Goal: Use online tool/utility

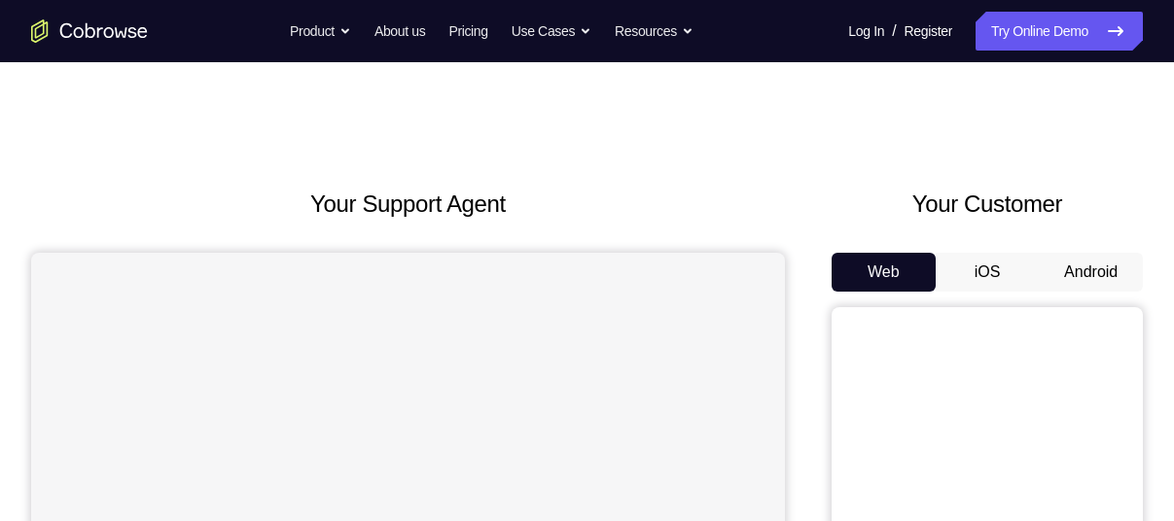
click at [1091, 279] on button "Android" at bounding box center [1091, 272] width 104 height 39
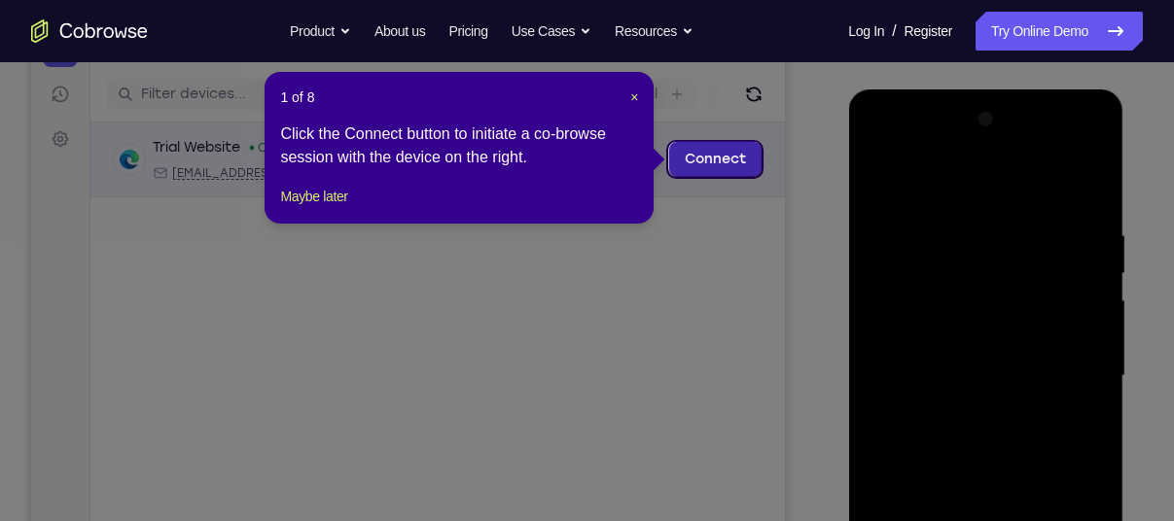
click at [740, 166] on link "Connect" at bounding box center [715, 159] width 92 height 35
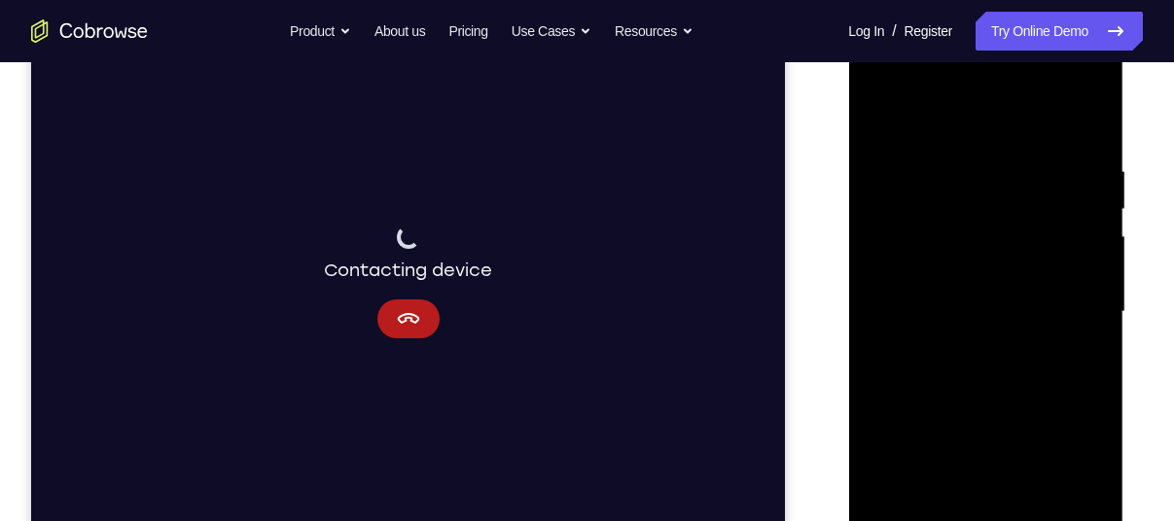
scroll to position [306, 0]
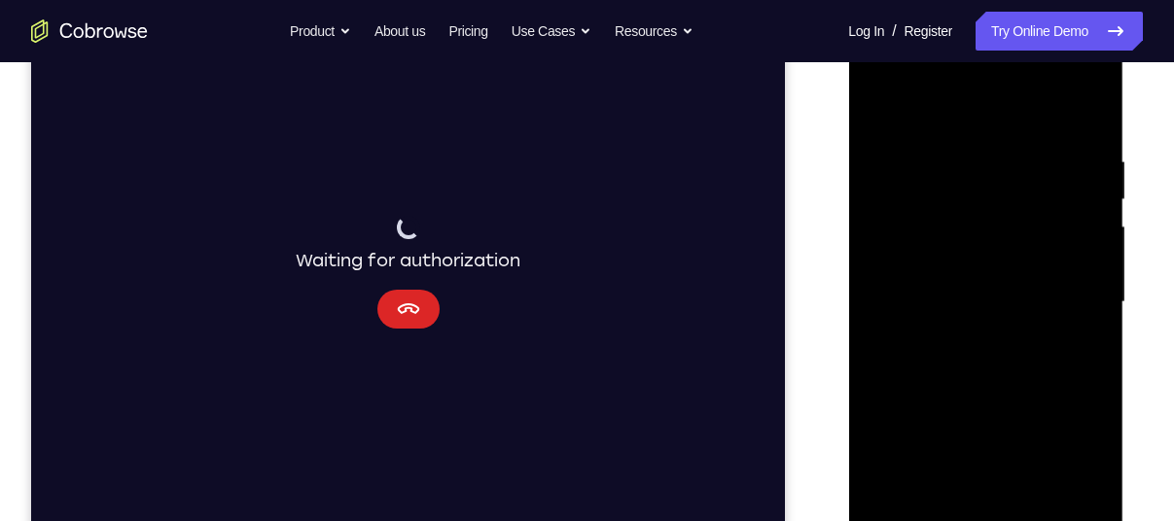
click at [421, 311] on button "Cancel" at bounding box center [408, 309] width 62 height 39
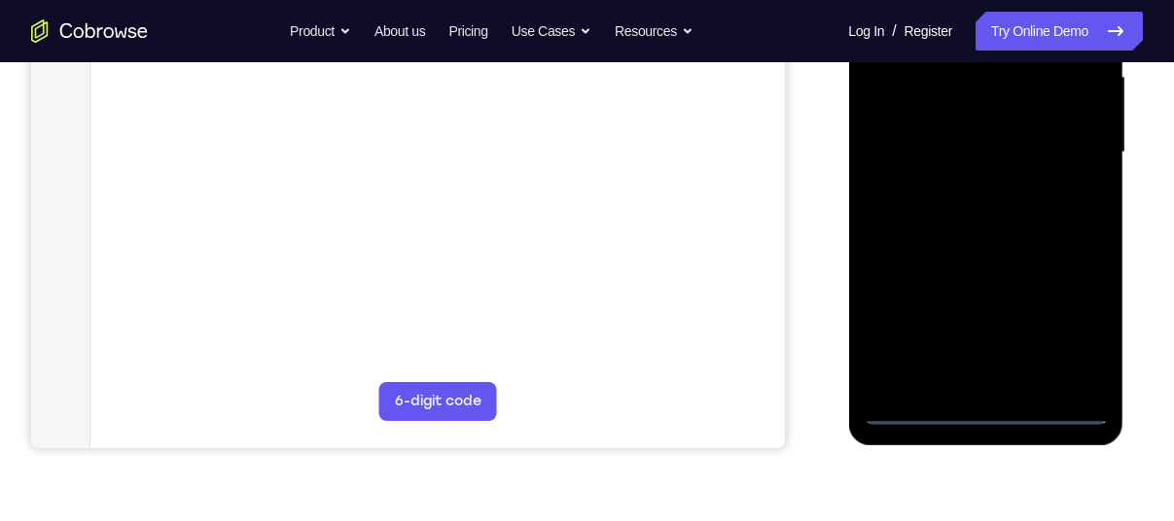
scroll to position [459, 0]
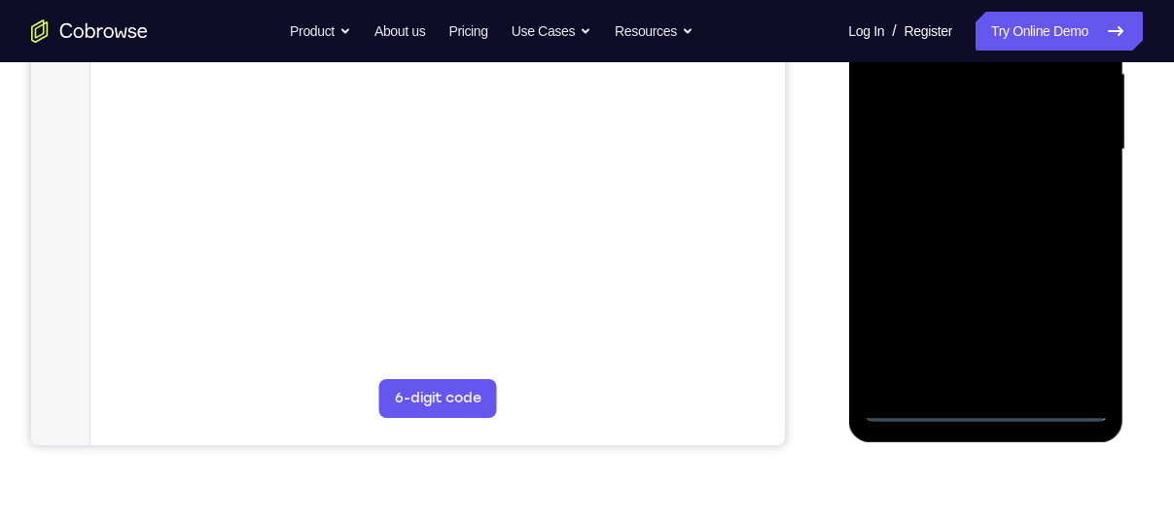
click at [986, 406] on div at bounding box center [985, 149] width 245 height 545
click at [1077, 332] on div at bounding box center [985, 149] width 245 height 545
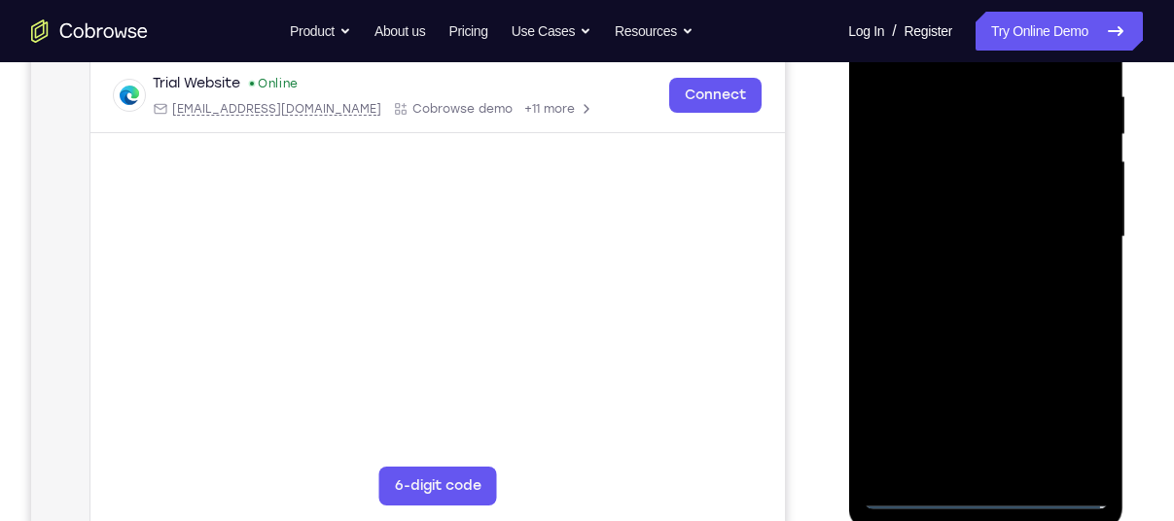
scroll to position [276, 0]
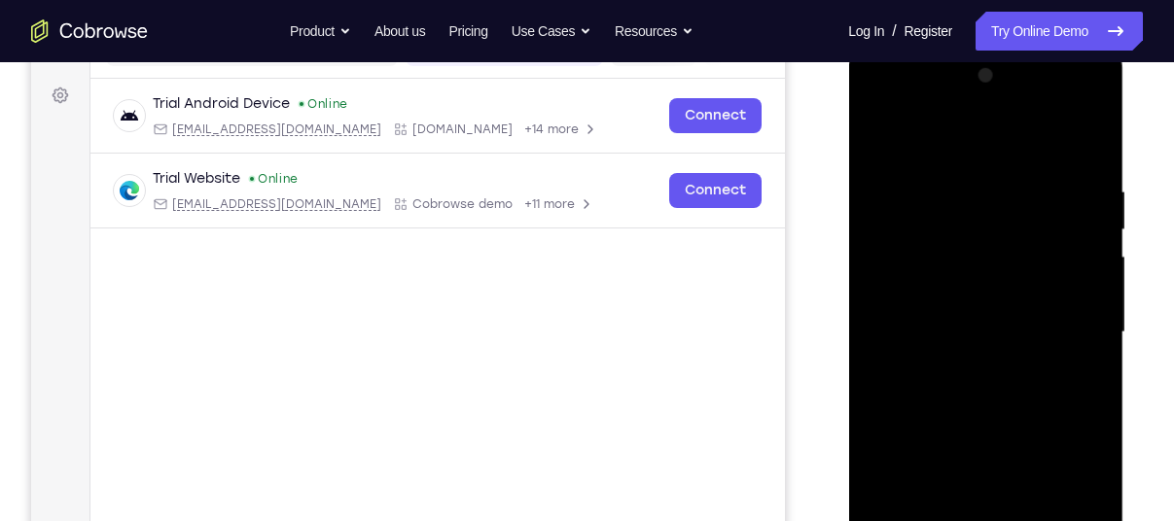
click at [1016, 146] on div at bounding box center [985, 332] width 245 height 545
click at [1080, 315] on div at bounding box center [985, 332] width 245 height 545
click at [967, 373] on div at bounding box center [985, 332] width 245 height 545
click at [941, 318] on div at bounding box center [985, 332] width 245 height 545
click at [946, 299] on div at bounding box center [985, 332] width 245 height 545
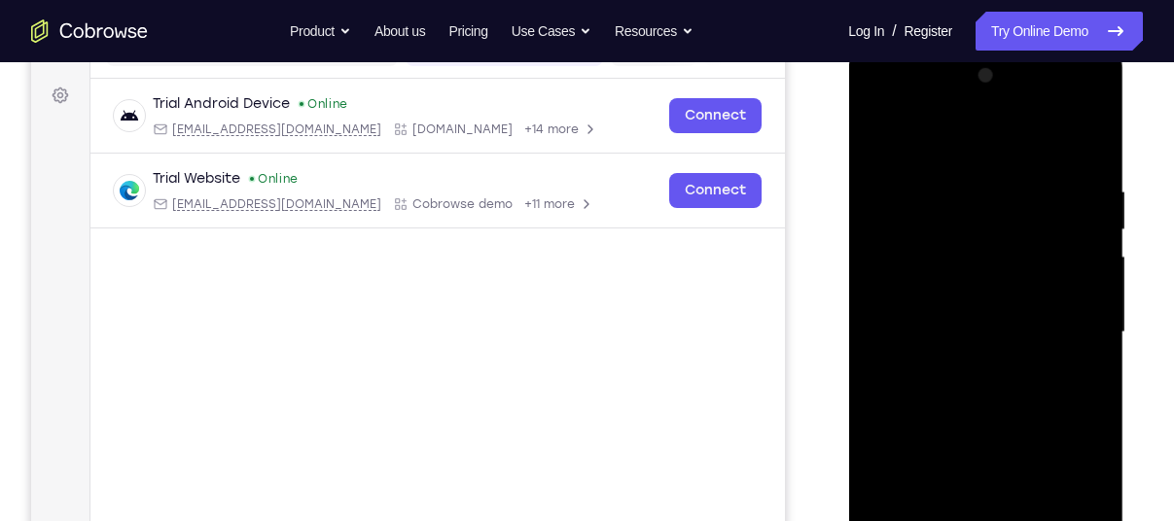
click at [969, 336] on div at bounding box center [985, 332] width 245 height 545
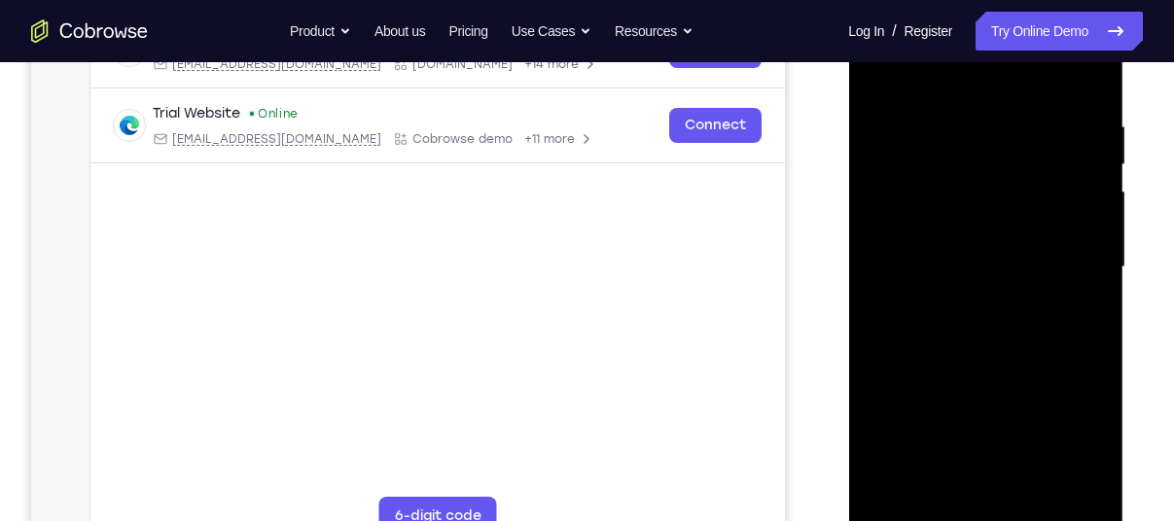
scroll to position [405, 0]
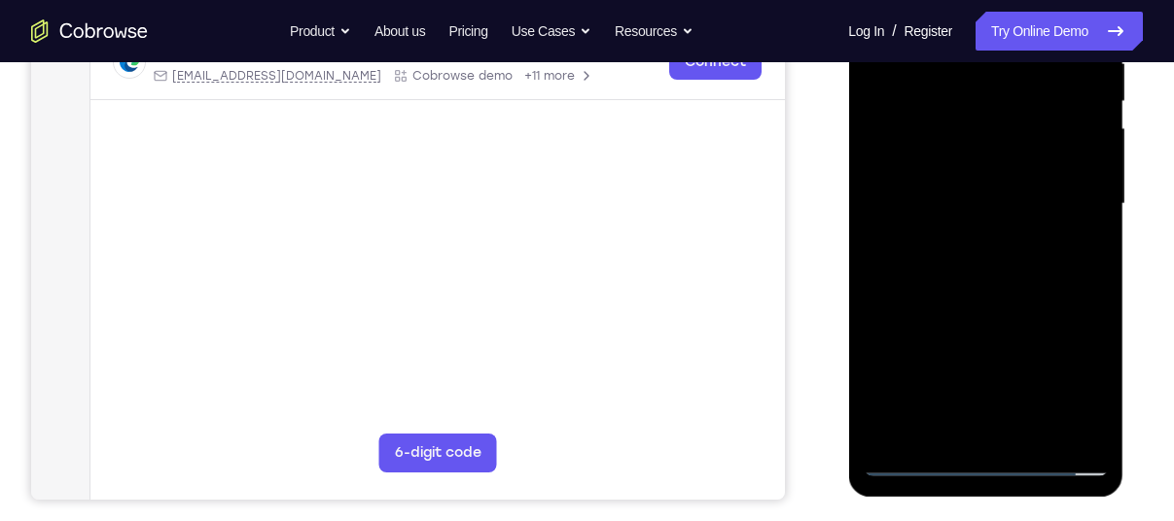
click at [993, 269] on div at bounding box center [985, 204] width 245 height 545
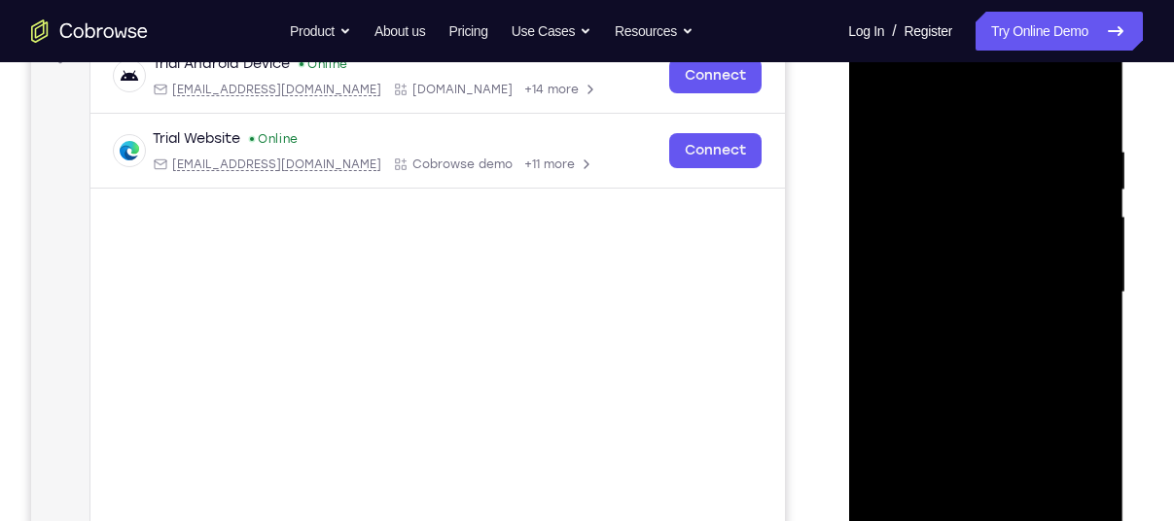
scroll to position [274, 0]
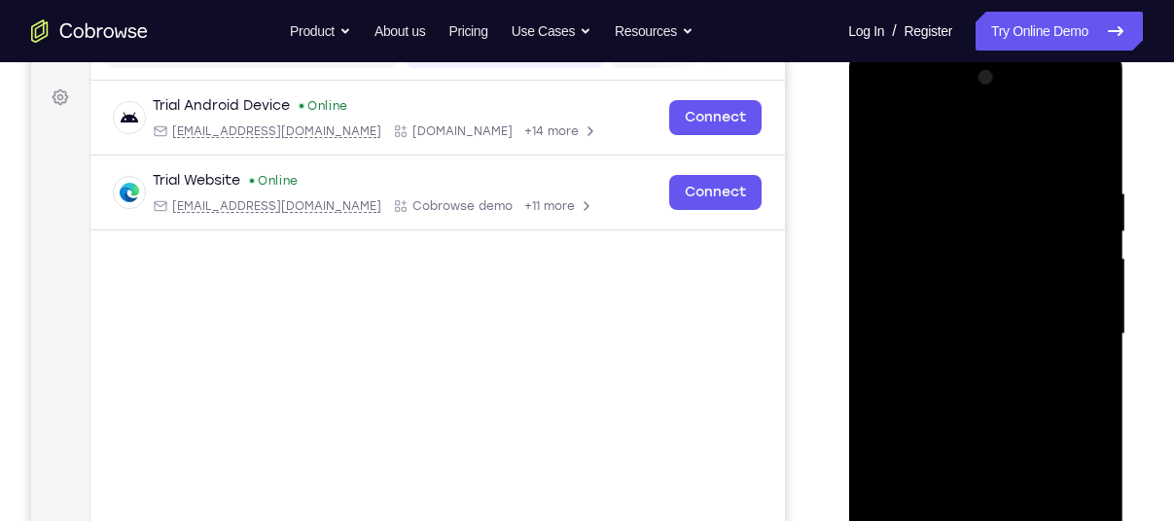
click at [1056, 401] on div at bounding box center [985, 334] width 245 height 545
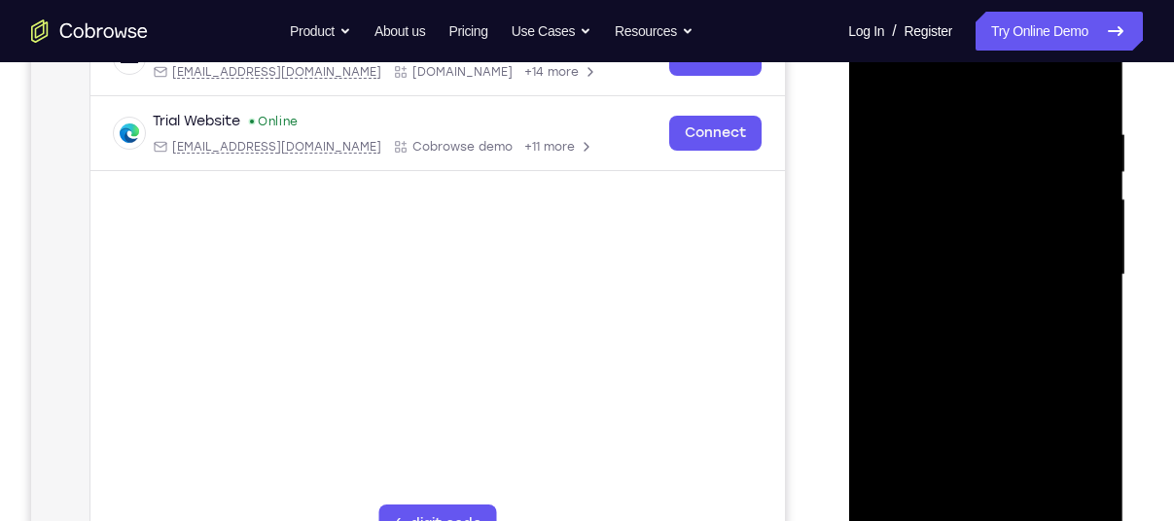
scroll to position [335, 0]
click at [1085, 109] on div at bounding box center [985, 274] width 245 height 545
click at [1099, 360] on div at bounding box center [985, 274] width 245 height 545
click at [1096, 358] on div at bounding box center [985, 274] width 245 height 545
click at [882, 361] on div at bounding box center [985, 274] width 245 height 545
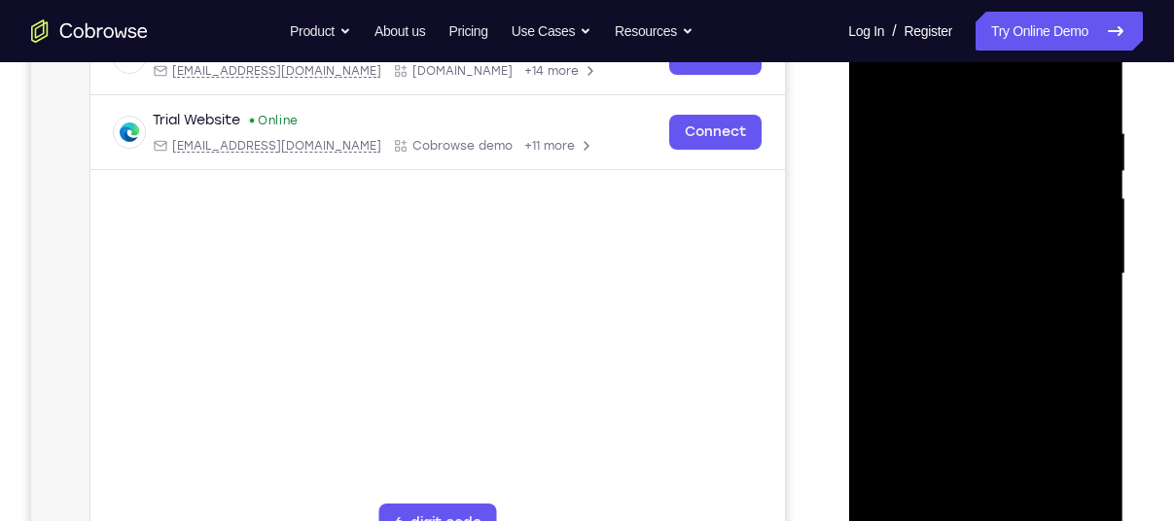
click at [915, 352] on div at bounding box center [985, 274] width 245 height 545
drag, startPoint x: 946, startPoint y: 375, endPoint x: 978, endPoint y: 154, distance: 223.9
click at [978, 154] on div at bounding box center [985, 274] width 245 height 545
drag, startPoint x: 963, startPoint y: 373, endPoint x: 1061, endPoint y: 125, distance: 266.8
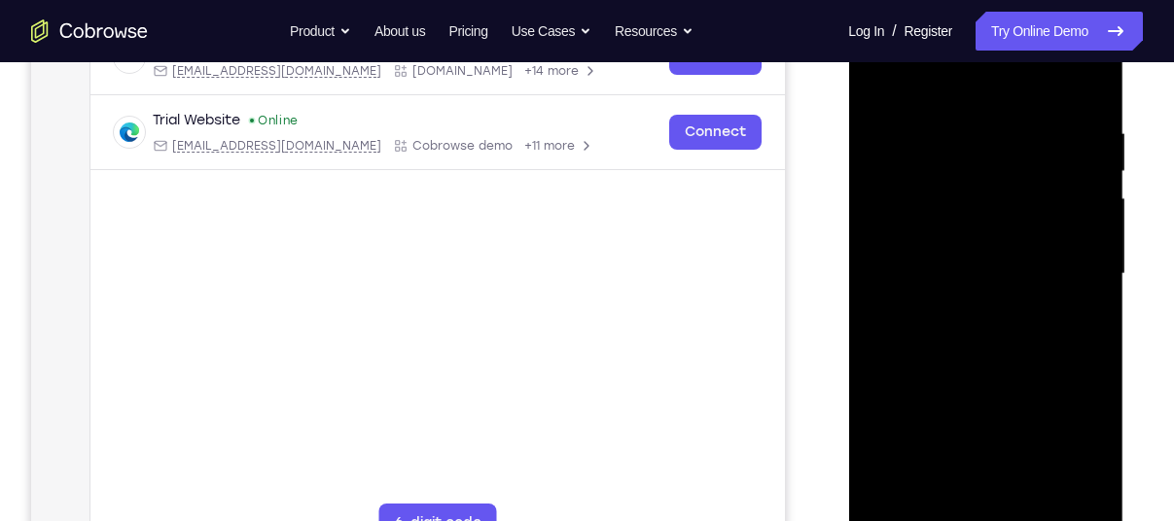
click at [1061, 125] on div at bounding box center [985, 274] width 245 height 545
drag, startPoint x: 983, startPoint y: 404, endPoint x: 1095, endPoint y: 160, distance: 267.7
click at [1095, 160] on div at bounding box center [985, 274] width 245 height 545
drag, startPoint x: 1018, startPoint y: 408, endPoint x: 1048, endPoint y: 267, distance: 144.0
click at [1048, 267] on div at bounding box center [985, 274] width 245 height 545
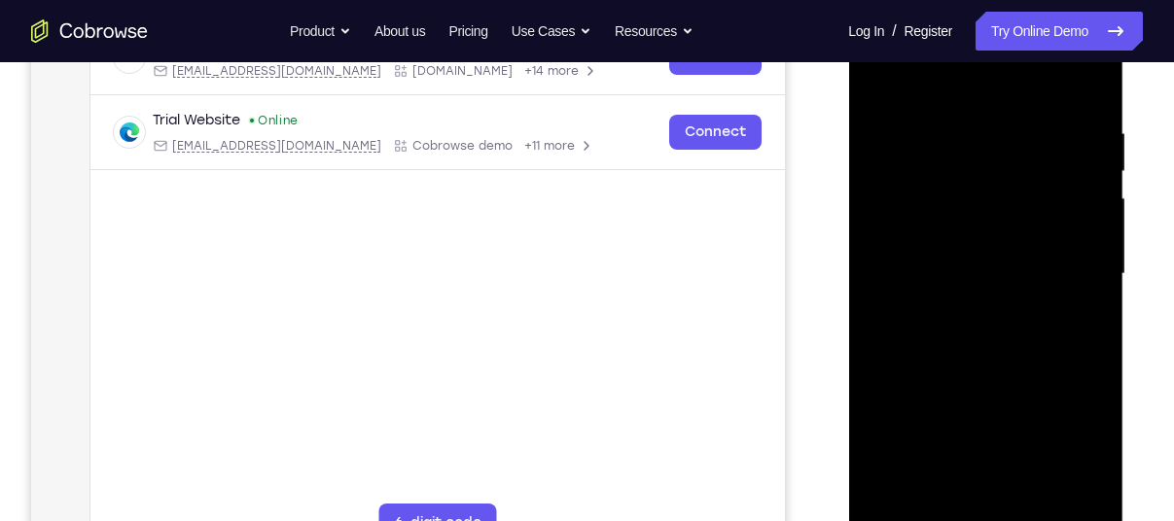
click at [1091, 261] on div at bounding box center [985, 274] width 245 height 545
drag, startPoint x: 1029, startPoint y: 232, endPoint x: 1032, endPoint y: 314, distance: 81.8
click at [1032, 314] on div at bounding box center [985, 274] width 245 height 545
click at [1094, 353] on div at bounding box center [985, 274] width 245 height 545
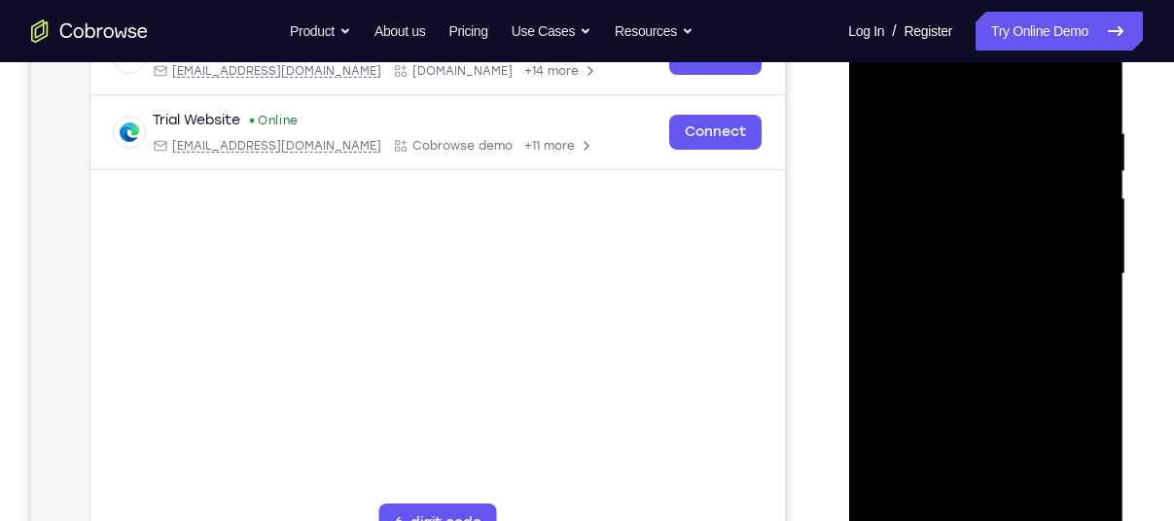
click at [1042, 355] on div at bounding box center [985, 274] width 245 height 545
drag, startPoint x: 1028, startPoint y: 392, endPoint x: 1057, endPoint y: 243, distance: 151.6
click at [1057, 243] on div at bounding box center [985, 274] width 245 height 545
click at [872, 216] on div at bounding box center [985, 274] width 245 height 545
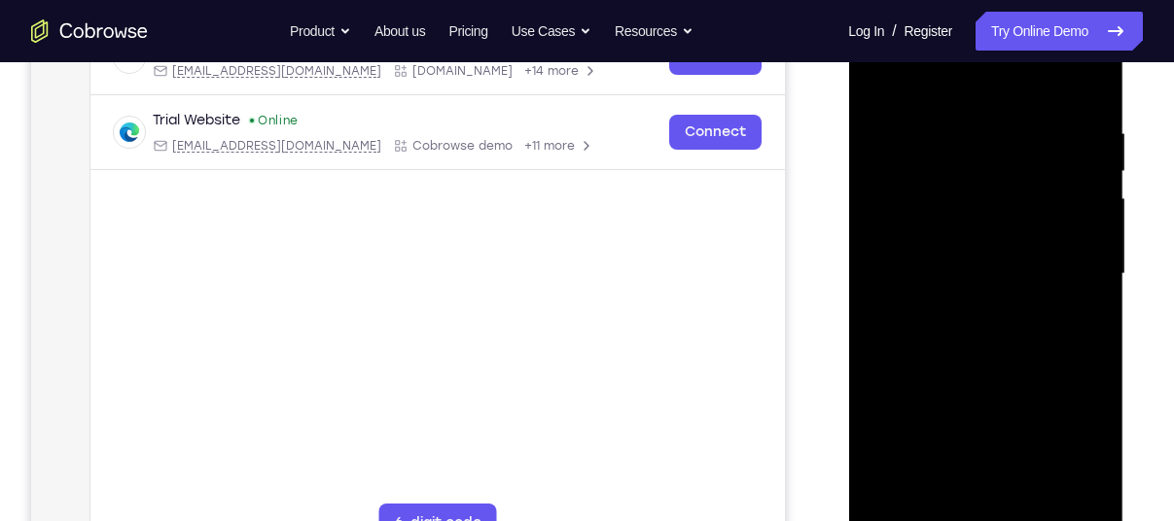
click at [878, 204] on div at bounding box center [985, 274] width 245 height 545
drag, startPoint x: 1016, startPoint y: 431, endPoint x: 1068, endPoint y: 110, distance: 325.1
click at [1068, 110] on div at bounding box center [985, 274] width 245 height 545
click at [1055, 296] on div at bounding box center [985, 274] width 245 height 545
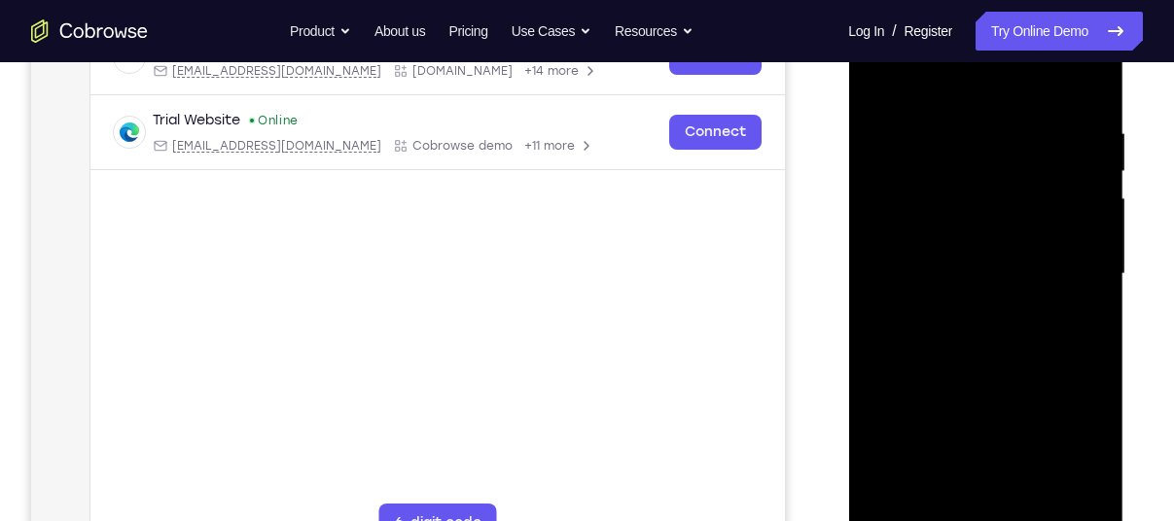
click at [1055, 296] on div at bounding box center [985, 274] width 245 height 545
drag, startPoint x: 979, startPoint y: 411, endPoint x: 1073, endPoint y: 138, distance: 288.8
click at [1073, 138] on div at bounding box center [985, 274] width 245 height 545
drag, startPoint x: 998, startPoint y: 361, endPoint x: 1063, endPoint y: 147, distance: 223.7
click at [1063, 147] on div at bounding box center [985, 274] width 245 height 545
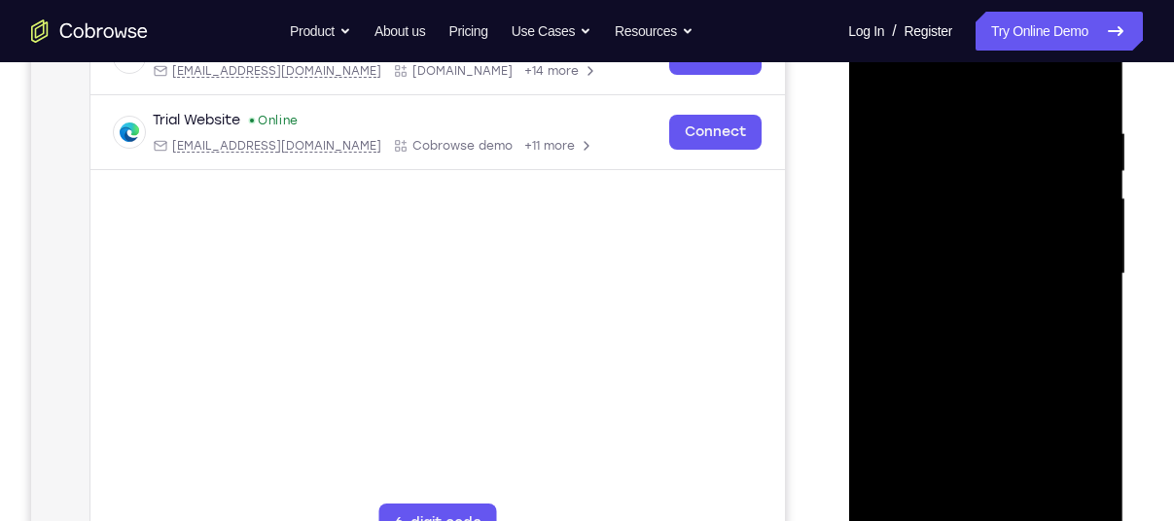
drag, startPoint x: 1001, startPoint y: 380, endPoint x: 999, endPoint y: 121, distance: 259.7
click at [999, 121] on div at bounding box center [985, 274] width 245 height 545
click at [1094, 310] on div at bounding box center [985, 274] width 245 height 545
drag, startPoint x: 1045, startPoint y: 368, endPoint x: 1054, endPoint y: 257, distance: 111.3
click at [1054, 257] on div at bounding box center [985, 274] width 245 height 545
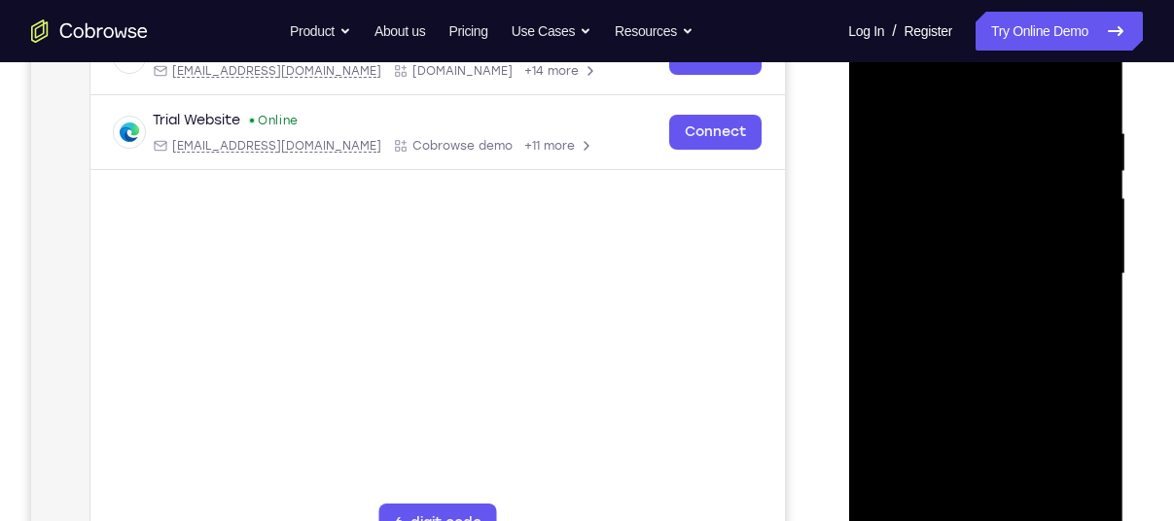
click at [876, 207] on div at bounding box center [985, 274] width 245 height 545
drag, startPoint x: 1008, startPoint y: 406, endPoint x: 1081, endPoint y: 113, distance: 301.7
click at [1081, 113] on div at bounding box center [985, 274] width 245 height 545
drag, startPoint x: 971, startPoint y: 442, endPoint x: 1109, endPoint y: 148, distance: 324.6
click at [1109, 148] on div at bounding box center [985, 277] width 275 height 580
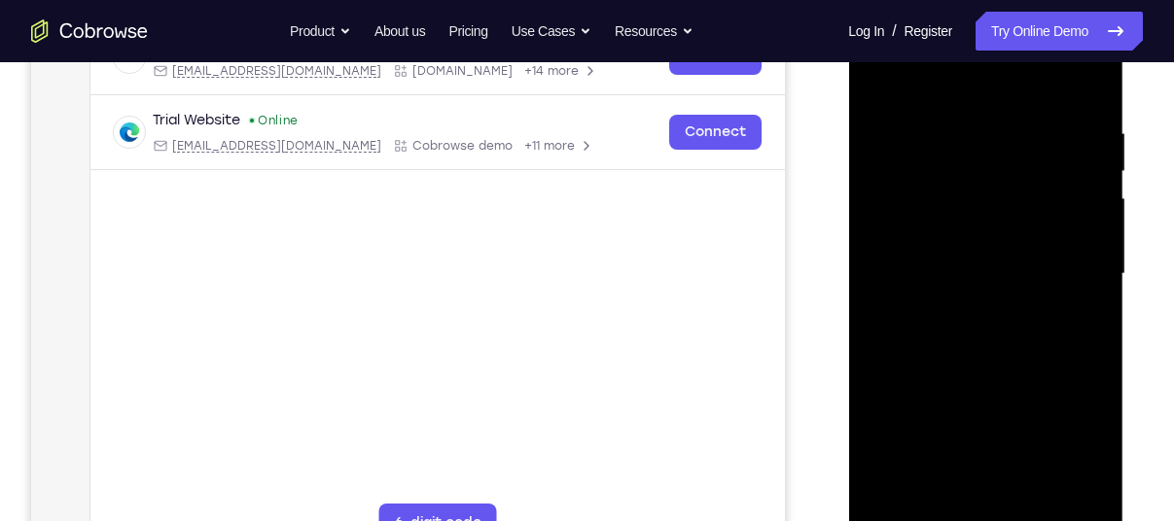
drag, startPoint x: 969, startPoint y: 427, endPoint x: 1097, endPoint y: 127, distance: 325.9
click at [1097, 127] on div at bounding box center [985, 274] width 245 height 545
drag, startPoint x: 1011, startPoint y: 378, endPoint x: 1112, endPoint y: 133, distance: 265.2
click at [1112, 133] on div at bounding box center [985, 277] width 275 height 580
drag, startPoint x: 962, startPoint y: 394, endPoint x: 1062, endPoint y: 230, distance: 192.5
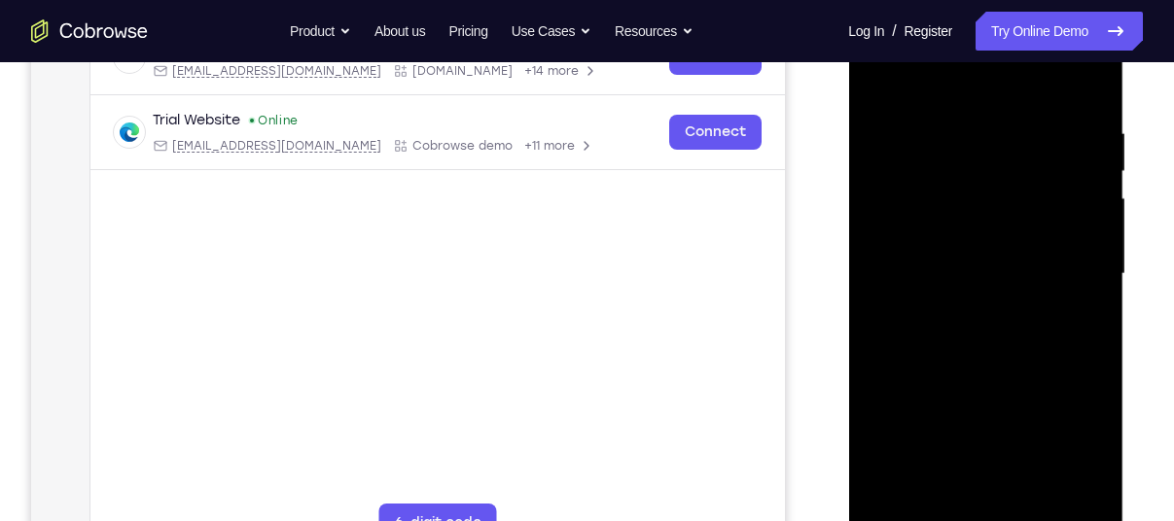
click at [1062, 230] on div at bounding box center [985, 274] width 245 height 545
drag, startPoint x: 1003, startPoint y: 406, endPoint x: 1099, endPoint y: 104, distance: 316.5
click at [1099, 104] on div at bounding box center [985, 274] width 245 height 545
drag, startPoint x: 993, startPoint y: 371, endPoint x: 1974, endPoint y: 38, distance: 1036.2
click at [1125, 51] on html "Online web based iOS Simulators and Android Emulators. Run iPhone, iPad, Mobile…" at bounding box center [986, 279] width 277 height 584
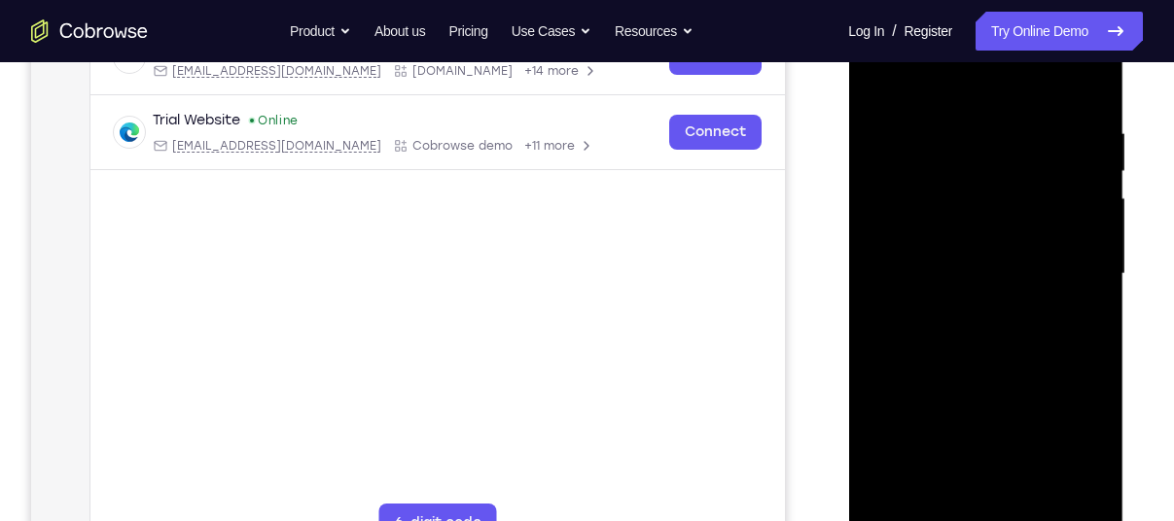
drag, startPoint x: 1021, startPoint y: 385, endPoint x: 1067, endPoint y: 103, distance: 285.7
click at [1067, 103] on div at bounding box center [985, 274] width 245 height 545
click at [1027, 509] on div at bounding box center [985, 274] width 245 height 545
click at [1006, 378] on div at bounding box center [985, 274] width 245 height 545
click at [1021, 248] on div at bounding box center [985, 274] width 245 height 545
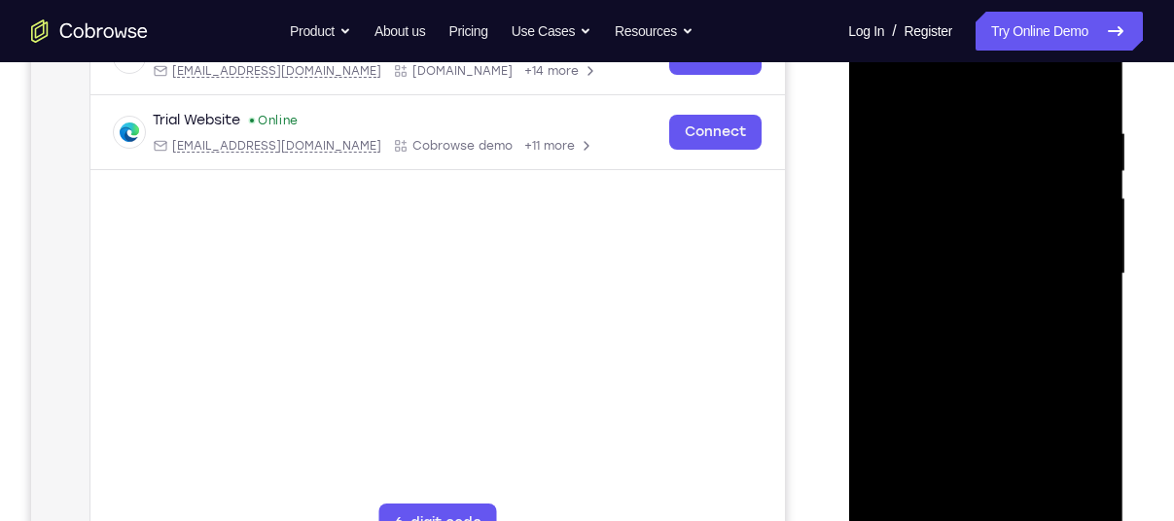
click at [915, 81] on div at bounding box center [985, 274] width 245 height 545
click at [874, 71] on div at bounding box center [985, 274] width 245 height 545
click at [877, 80] on div at bounding box center [985, 274] width 245 height 545
click at [959, 254] on div at bounding box center [985, 274] width 245 height 545
click at [912, 70] on div at bounding box center [985, 274] width 245 height 545
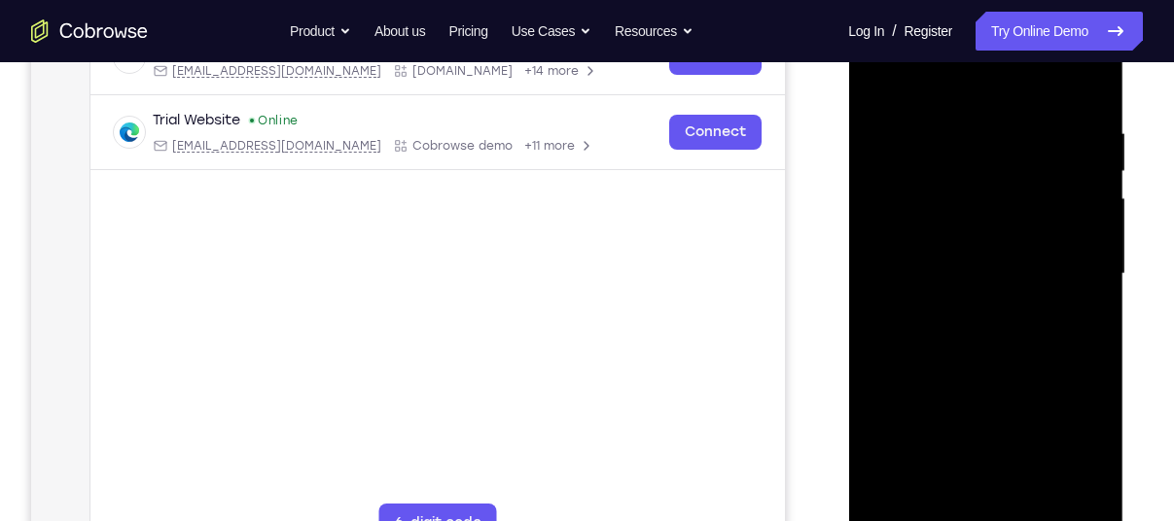
click at [881, 83] on div at bounding box center [985, 274] width 245 height 545
click at [882, 90] on div at bounding box center [985, 274] width 245 height 545
click at [880, 73] on div at bounding box center [985, 274] width 245 height 545
click at [1081, 499] on div at bounding box center [985, 274] width 245 height 545
click at [896, 499] on div at bounding box center [985, 274] width 245 height 545
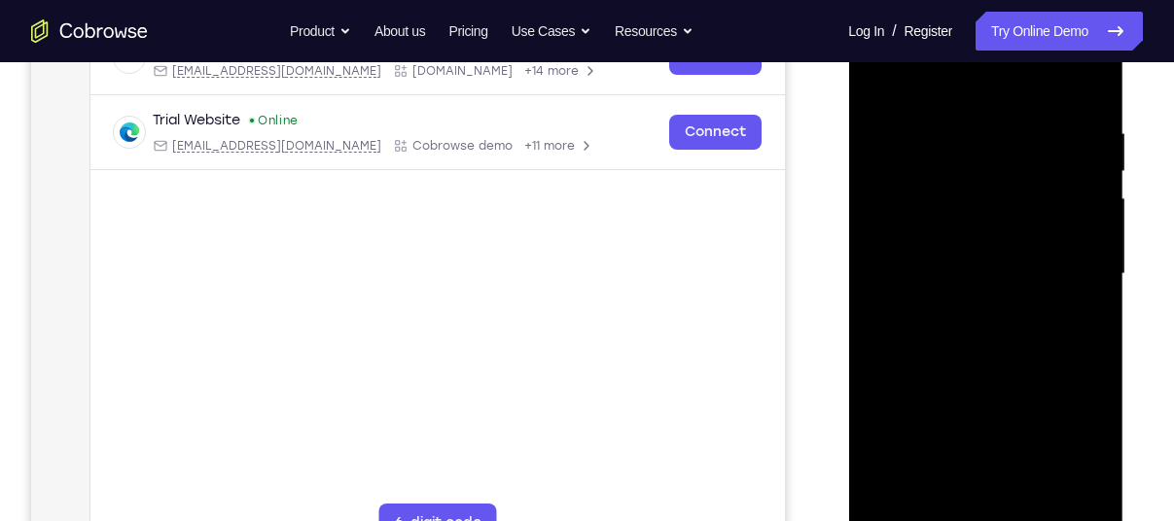
click at [1089, 82] on div at bounding box center [985, 274] width 245 height 545
click at [941, 180] on div at bounding box center [985, 274] width 245 height 545
drag, startPoint x: 937, startPoint y: 389, endPoint x: 1059, endPoint y: 182, distance: 240.7
click at [1059, 182] on div at bounding box center [985, 274] width 245 height 545
click at [916, 351] on div at bounding box center [985, 274] width 245 height 545
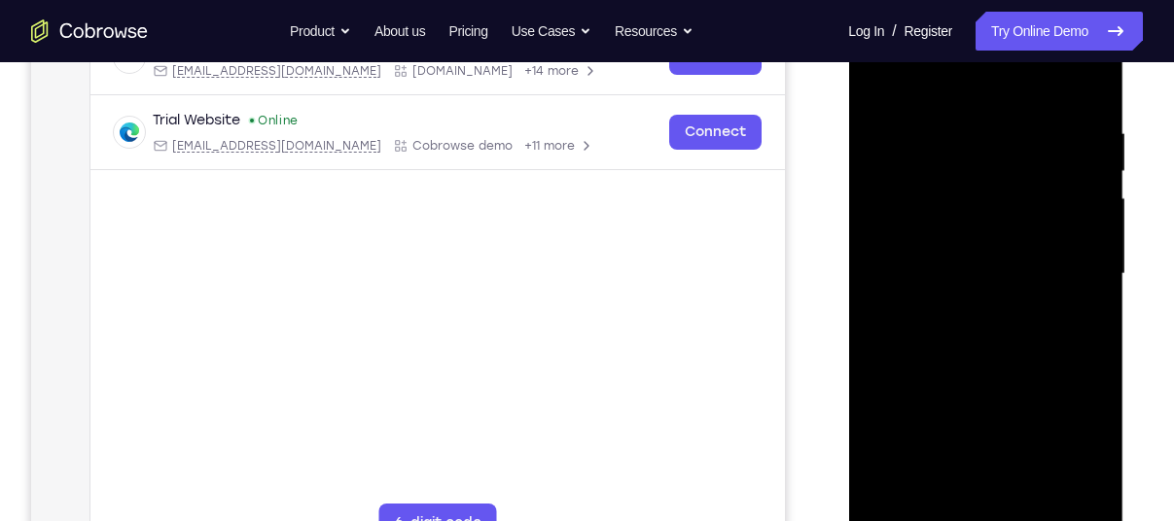
drag, startPoint x: 1058, startPoint y: 214, endPoint x: 1017, endPoint y: 396, distance: 186.4
click at [1017, 396] on div at bounding box center [985, 274] width 245 height 545
click at [1088, 269] on div at bounding box center [985, 274] width 245 height 545
click at [1097, 276] on div at bounding box center [985, 274] width 245 height 545
click at [896, 504] on div at bounding box center [985, 274] width 245 height 545
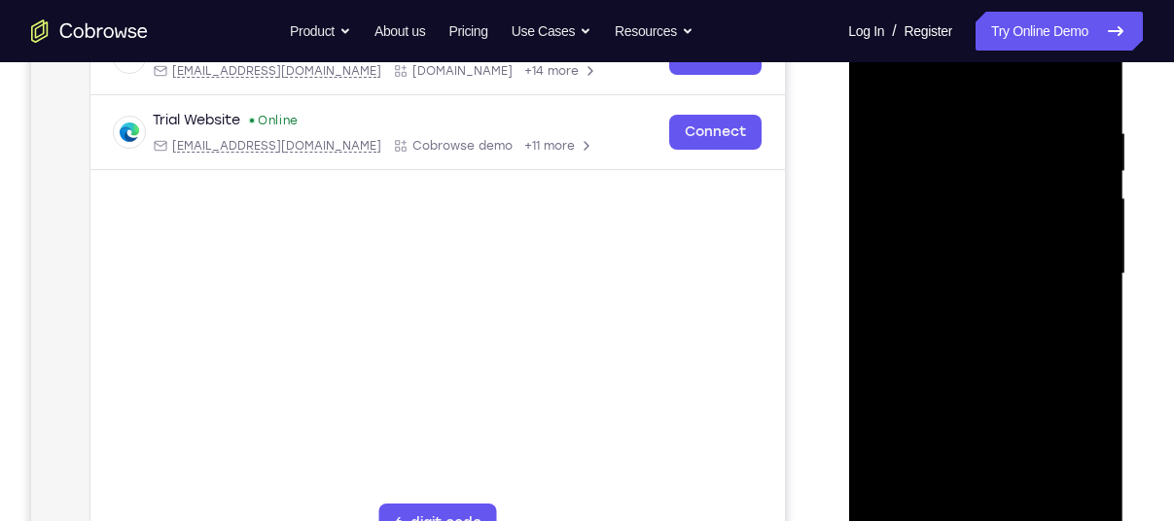
click at [896, 504] on div at bounding box center [985, 274] width 245 height 545
click at [959, 141] on div at bounding box center [985, 274] width 245 height 545
click at [1055, 254] on div at bounding box center [985, 274] width 245 height 545
click at [890, 87] on div at bounding box center [985, 274] width 245 height 545
drag, startPoint x: 969, startPoint y: 376, endPoint x: 1027, endPoint y: 250, distance: 139.3
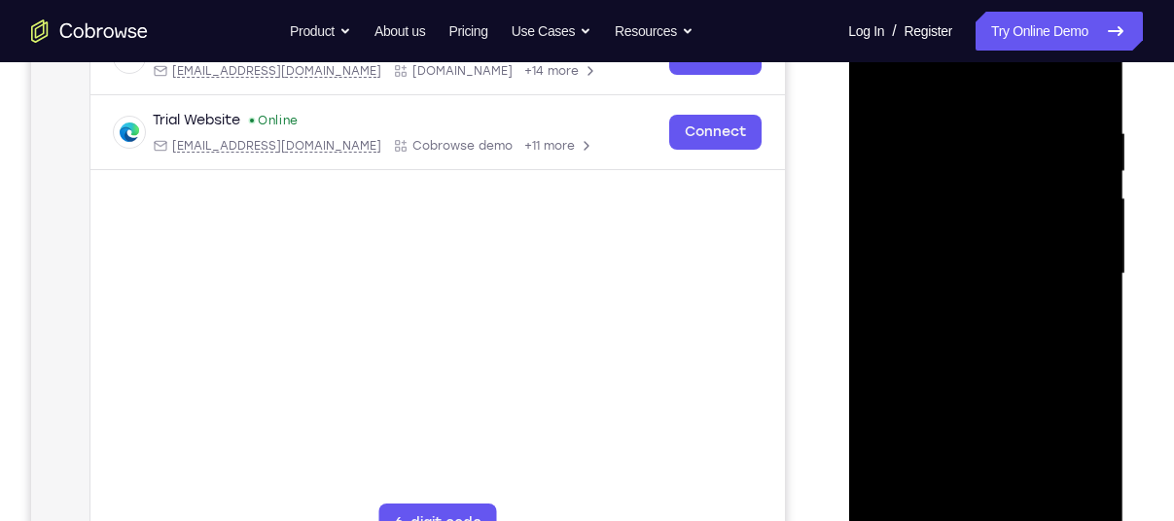
click at [1027, 250] on div at bounding box center [985, 274] width 245 height 545
click at [884, 166] on div at bounding box center [985, 274] width 245 height 545
click at [1073, 179] on div at bounding box center [985, 274] width 245 height 545
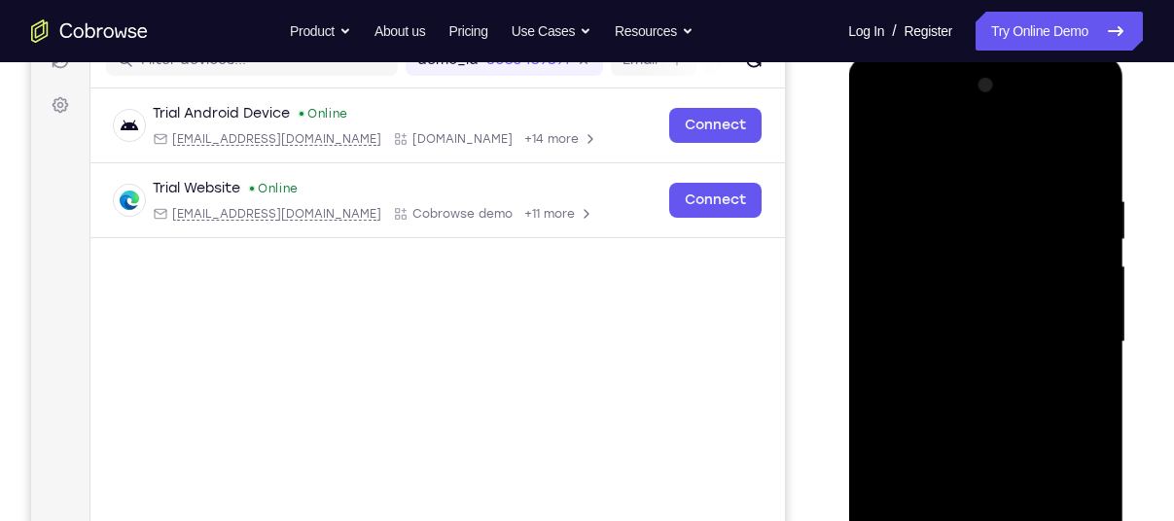
scroll to position [267, 0]
click at [1085, 226] on div at bounding box center [985, 341] width 245 height 545
click at [1066, 183] on div at bounding box center [985, 341] width 245 height 545
click at [1071, 176] on div at bounding box center [985, 341] width 245 height 545
click at [1072, 179] on div at bounding box center [985, 341] width 245 height 545
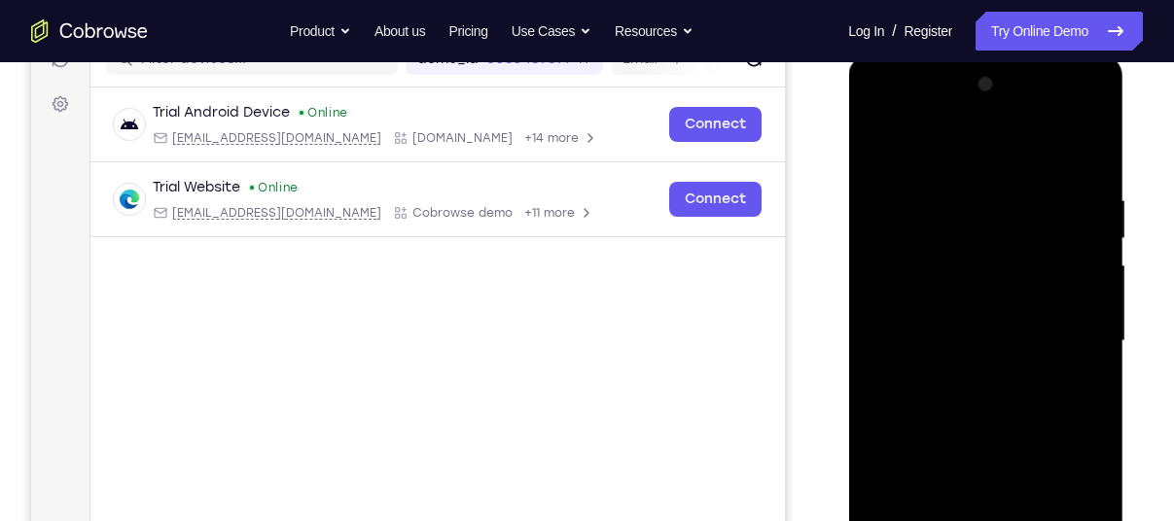
click at [1075, 183] on div at bounding box center [985, 341] width 245 height 545
click at [1076, 183] on div at bounding box center [985, 341] width 245 height 545
click at [1070, 231] on div at bounding box center [985, 341] width 245 height 545
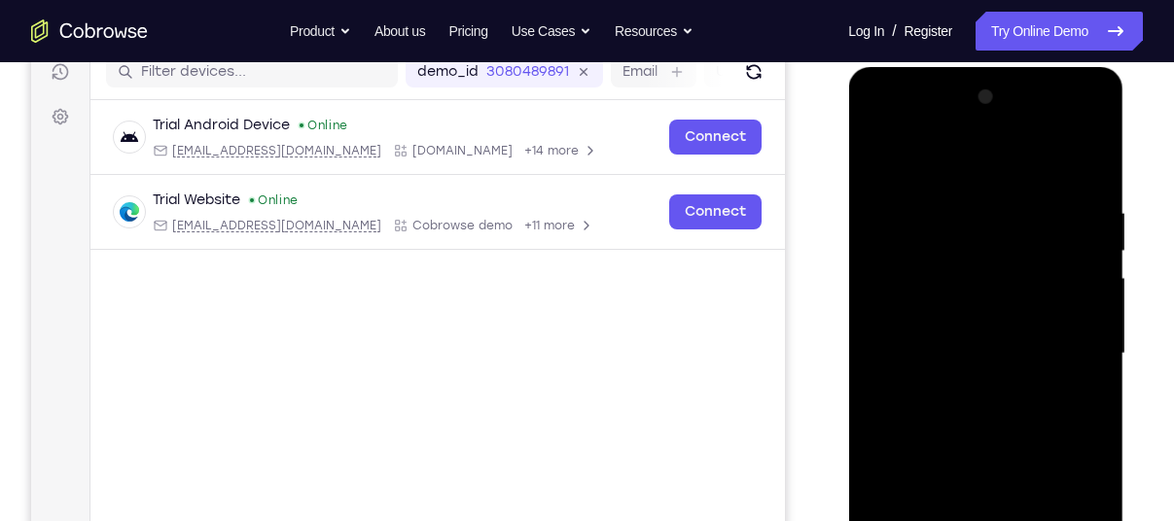
scroll to position [253, 0]
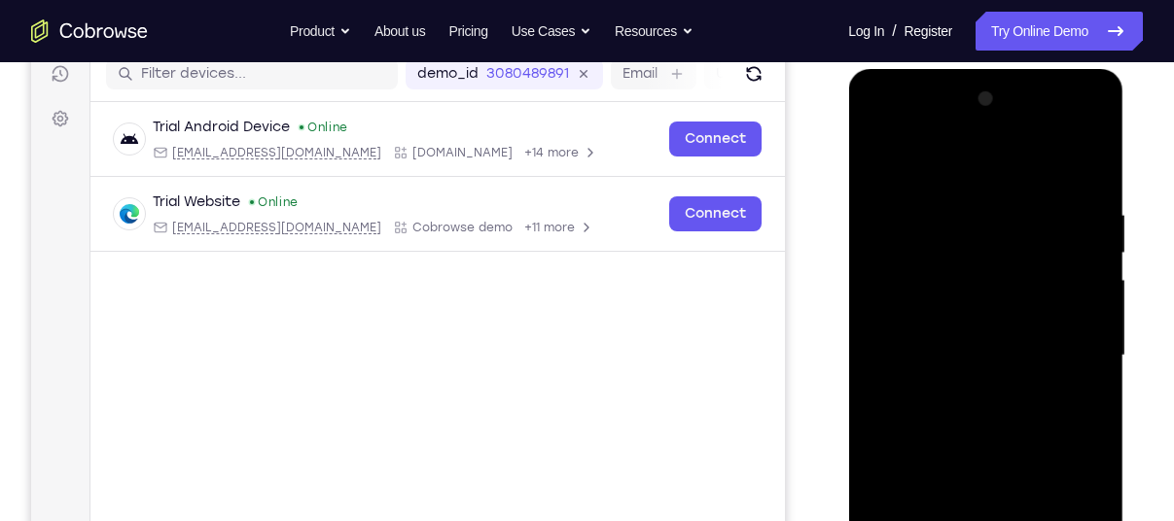
click at [1087, 219] on div at bounding box center [985, 356] width 245 height 545
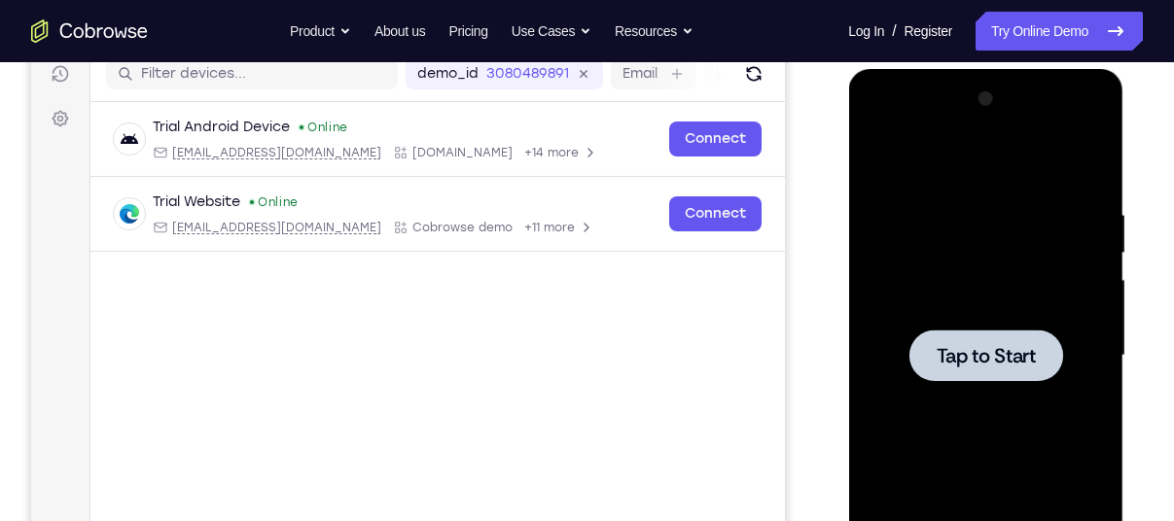
click at [996, 351] on span "Tap to Start" at bounding box center [985, 355] width 99 height 19
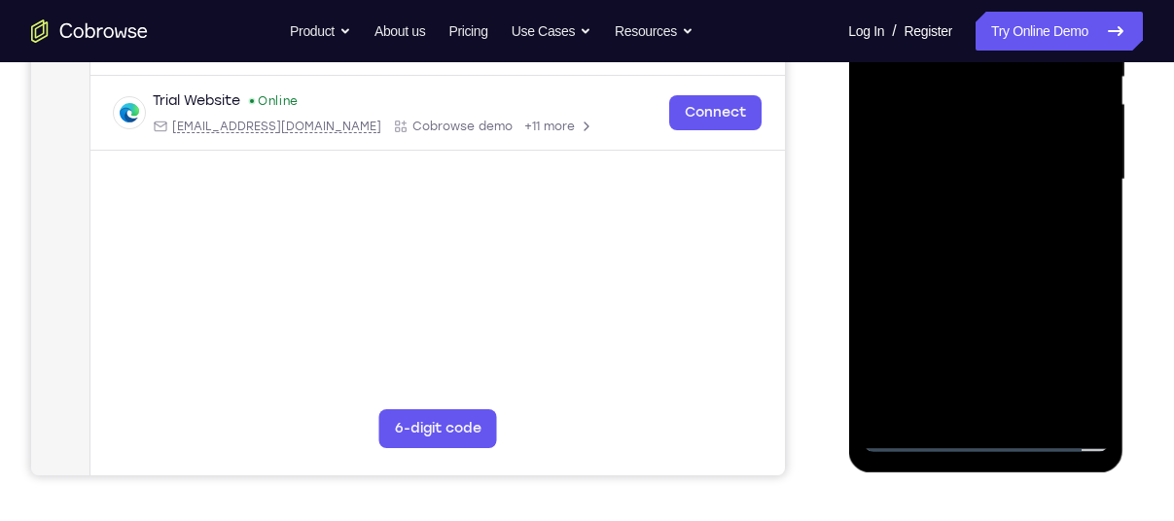
scroll to position [451, 0]
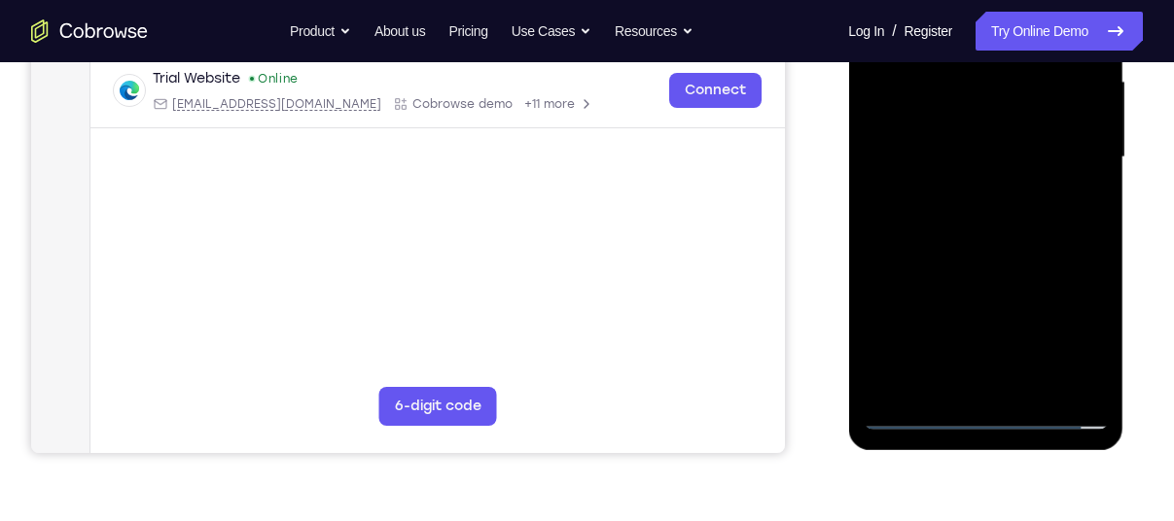
click at [978, 413] on div at bounding box center [985, 157] width 245 height 545
click at [1073, 324] on div at bounding box center [985, 157] width 245 height 545
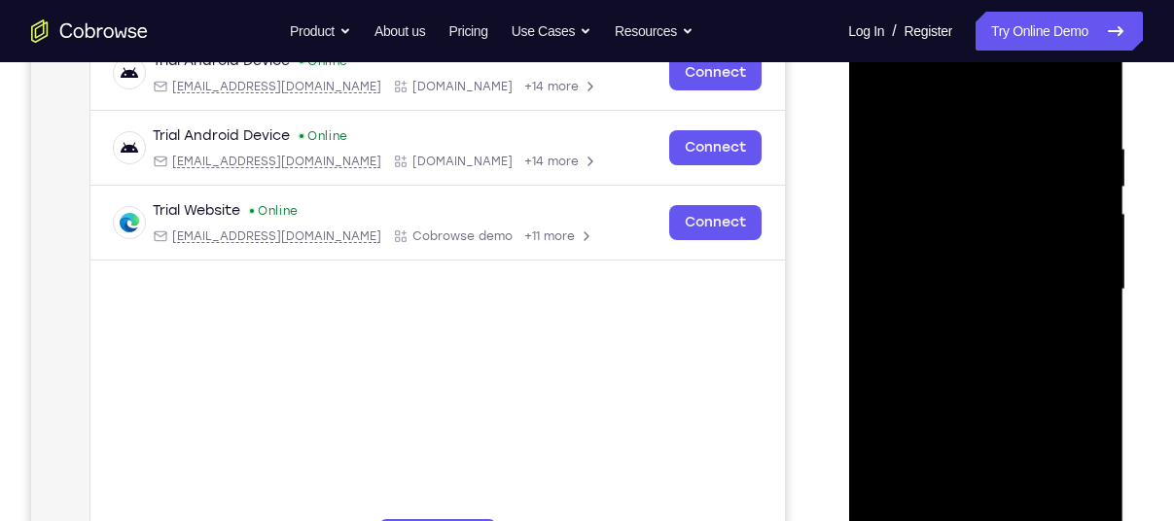
scroll to position [302, 0]
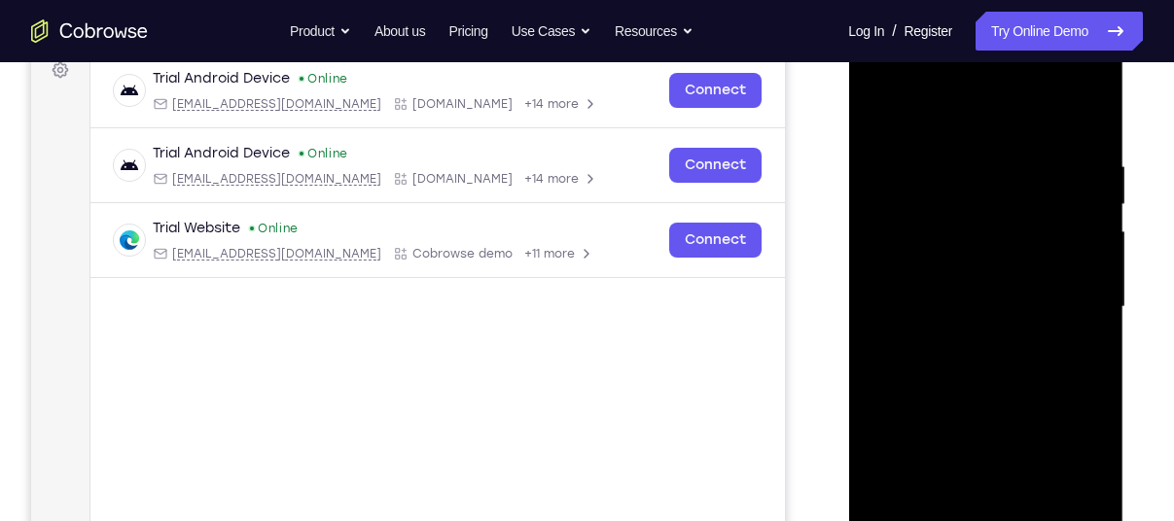
click at [966, 125] on div at bounding box center [985, 307] width 245 height 545
click at [1067, 281] on div at bounding box center [985, 307] width 245 height 545
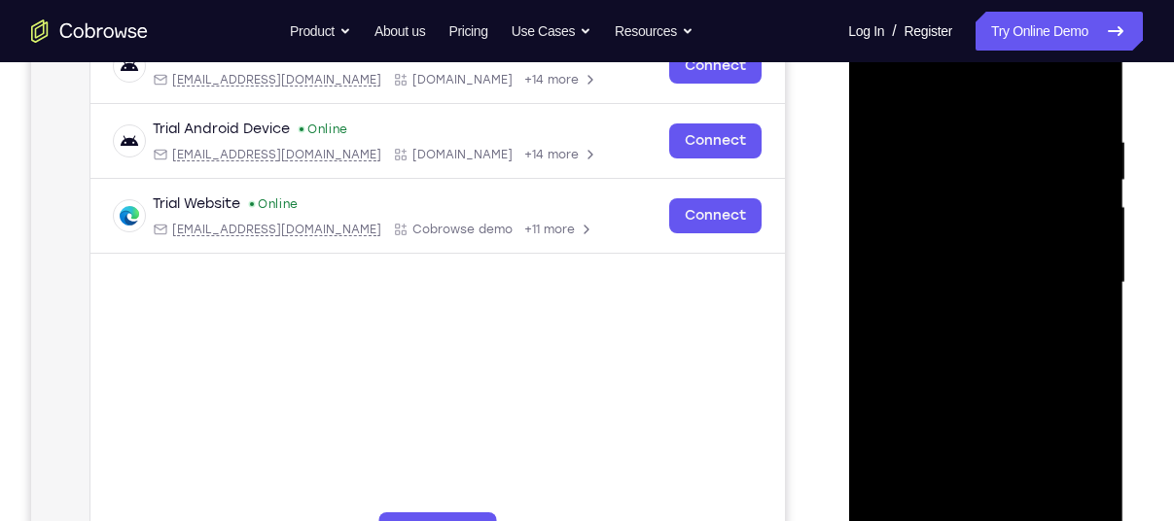
scroll to position [327, 0]
click at [971, 316] on div at bounding box center [985, 282] width 245 height 545
click at [977, 272] on div at bounding box center [985, 282] width 245 height 545
click at [976, 241] on div at bounding box center [985, 282] width 245 height 545
click at [958, 277] on div at bounding box center [985, 282] width 245 height 545
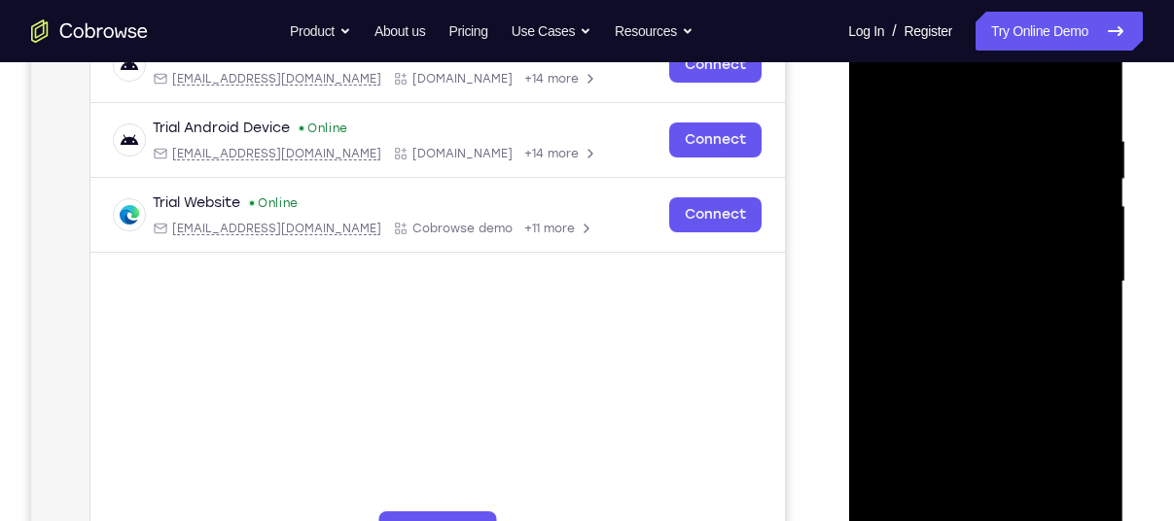
click at [998, 346] on div at bounding box center [985, 282] width 245 height 545
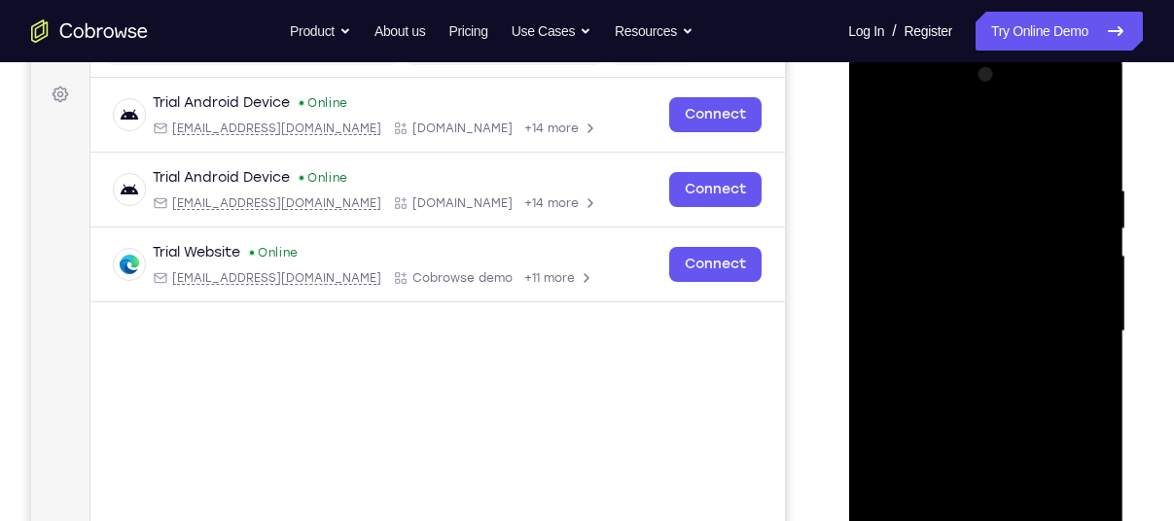
scroll to position [278, 0]
click at [979, 392] on div at bounding box center [985, 330] width 245 height 545
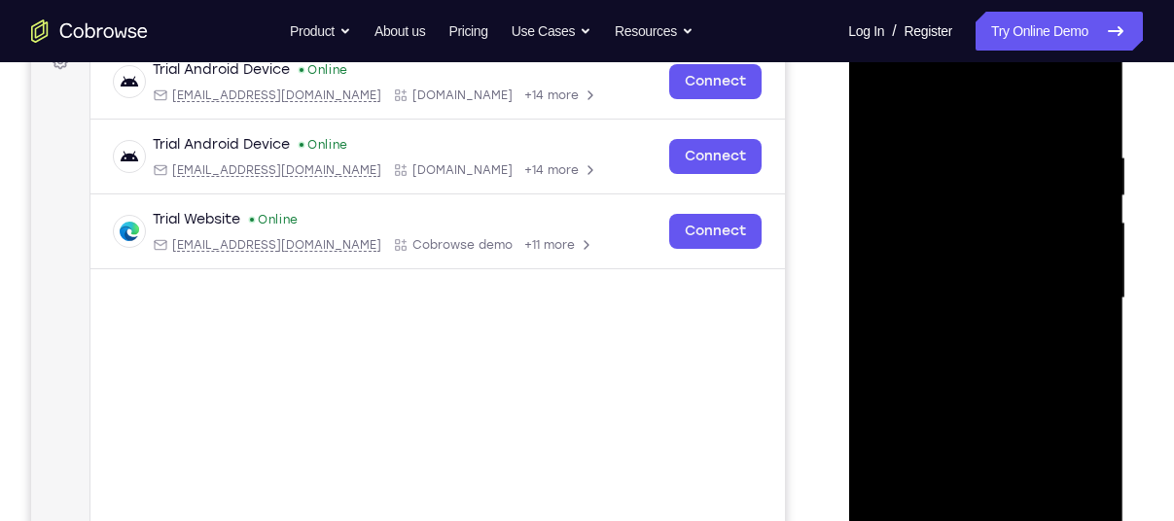
scroll to position [311, 0]
click at [965, 160] on div at bounding box center [985, 297] width 245 height 545
click at [1079, 151] on div at bounding box center [985, 297] width 245 height 545
drag, startPoint x: 1077, startPoint y: 231, endPoint x: 1094, endPoint y: 180, distance: 53.5
click at [1094, 180] on div at bounding box center [985, 297] width 245 height 545
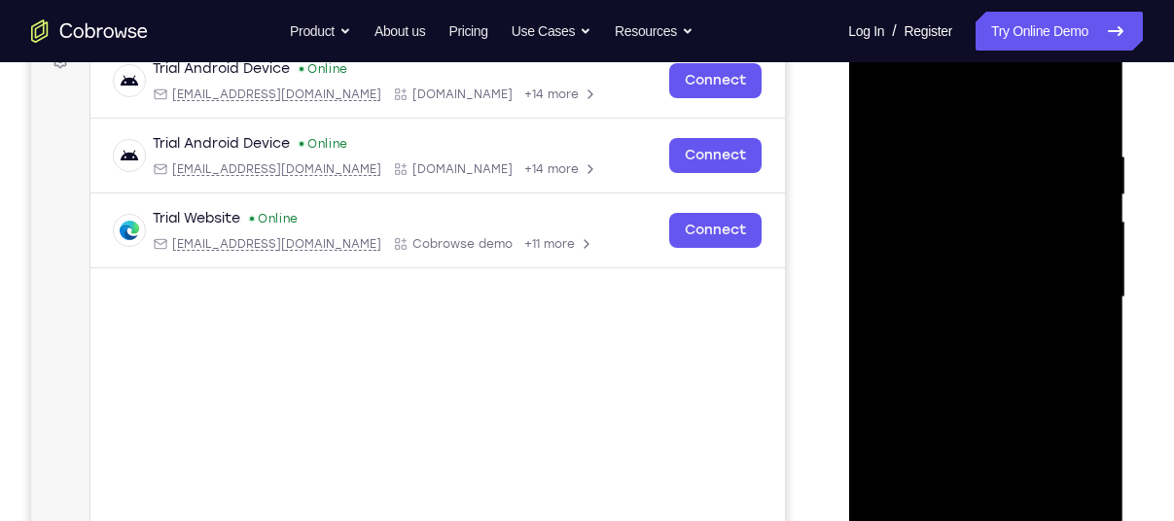
click at [1090, 98] on div at bounding box center [985, 297] width 245 height 545
click at [1087, 125] on div at bounding box center [985, 297] width 245 height 545
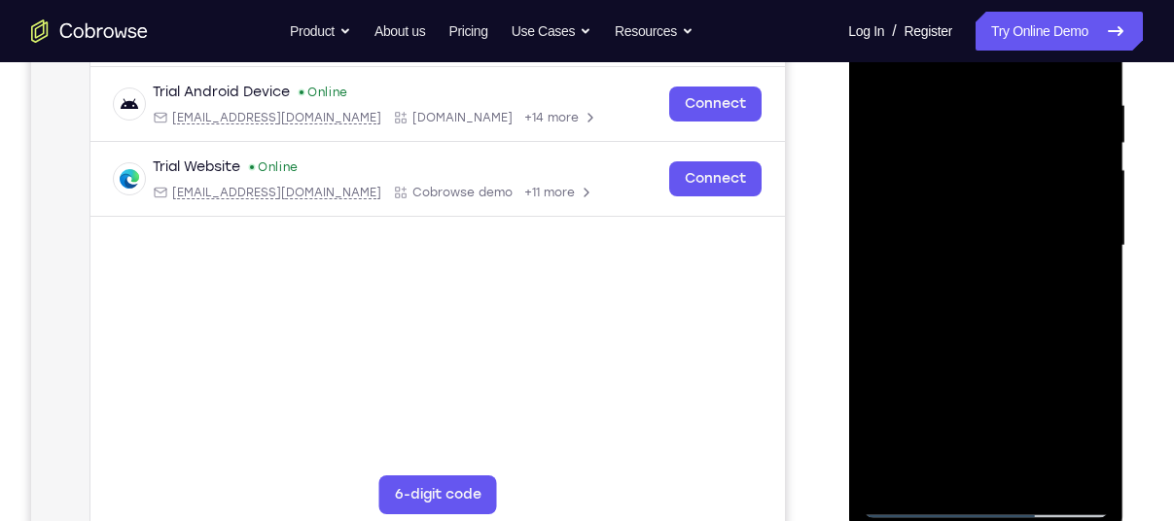
scroll to position [364, 0]
click at [935, 474] on div at bounding box center [985, 245] width 245 height 545
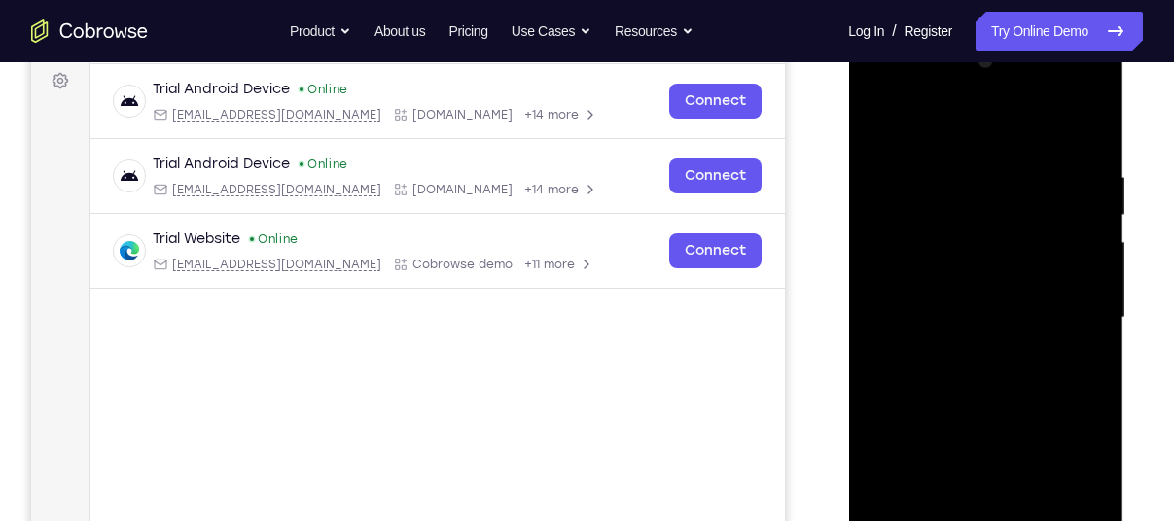
scroll to position [290, 0]
click at [958, 124] on div at bounding box center [985, 319] width 245 height 545
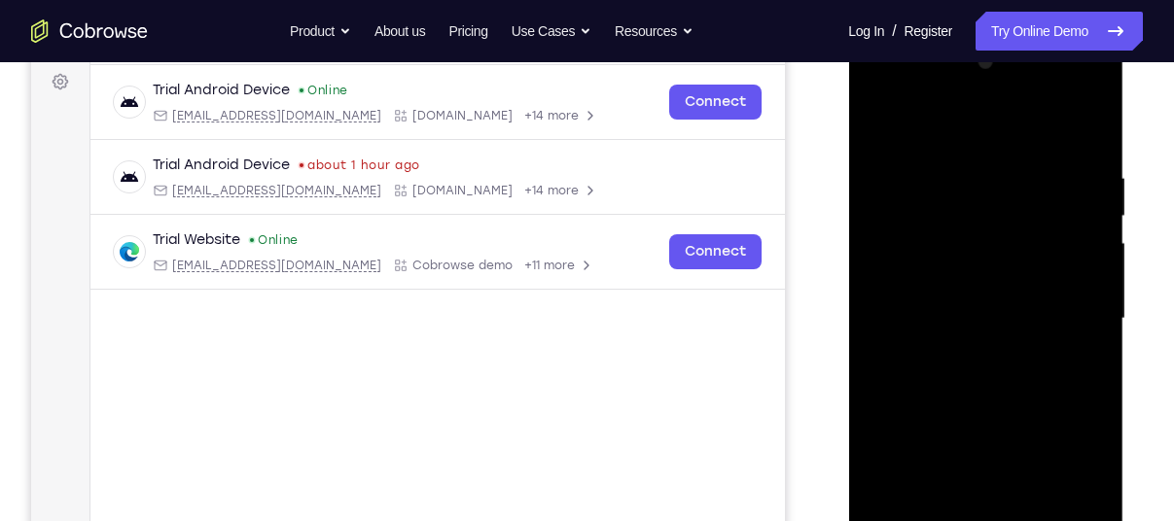
click at [958, 157] on div at bounding box center [985, 319] width 245 height 545
click at [882, 124] on div at bounding box center [985, 319] width 245 height 545
drag, startPoint x: 964, startPoint y: 119, endPoint x: 987, endPoint y: 120, distance: 23.4
click at [987, 120] on div at bounding box center [985, 319] width 245 height 545
click at [952, 198] on div at bounding box center [985, 319] width 245 height 545
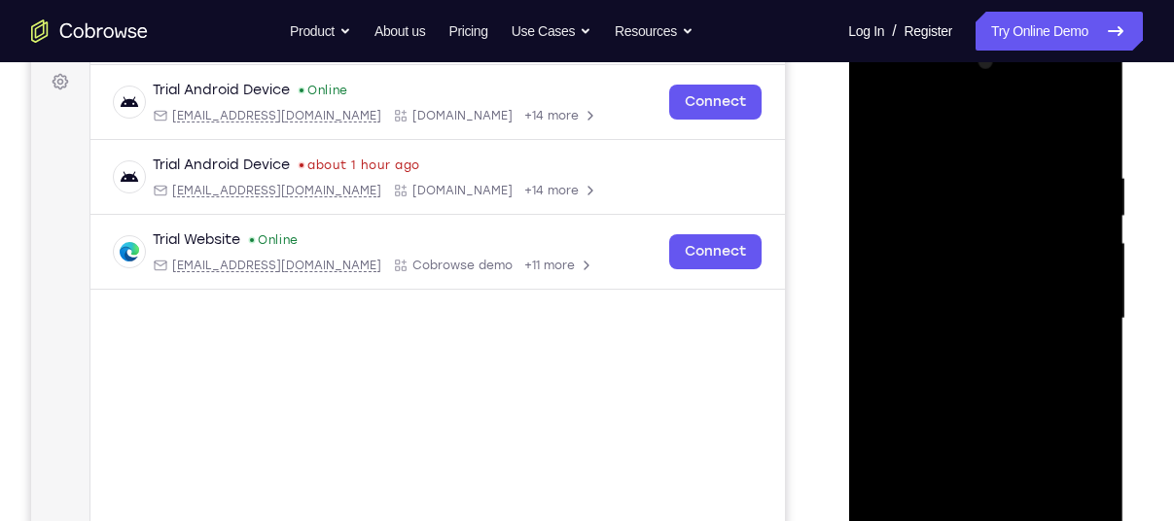
click at [888, 322] on div at bounding box center [985, 319] width 245 height 545
click at [1075, 182] on div at bounding box center [985, 319] width 245 height 545
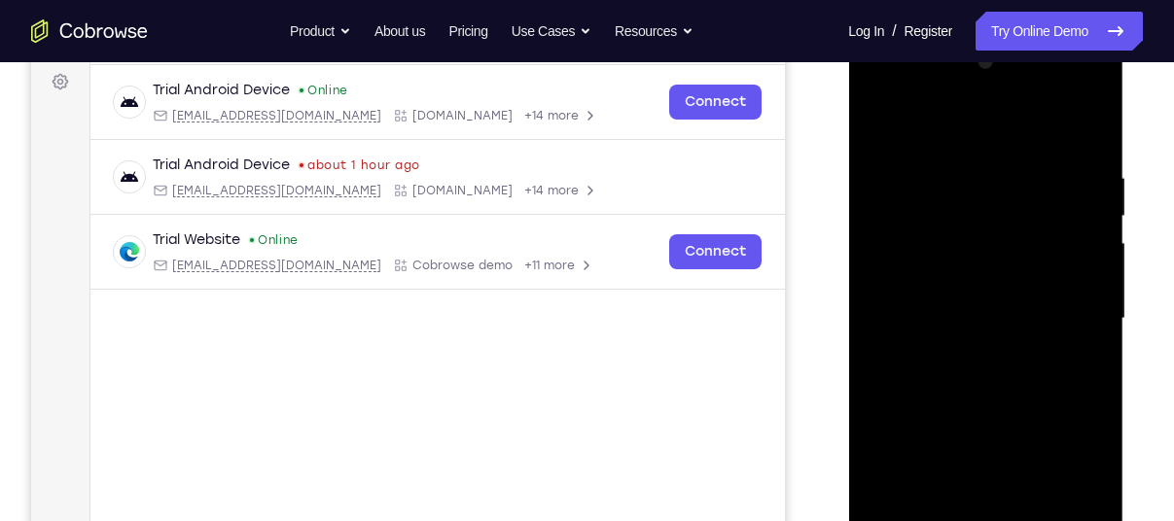
click at [1075, 182] on div at bounding box center [985, 319] width 245 height 545
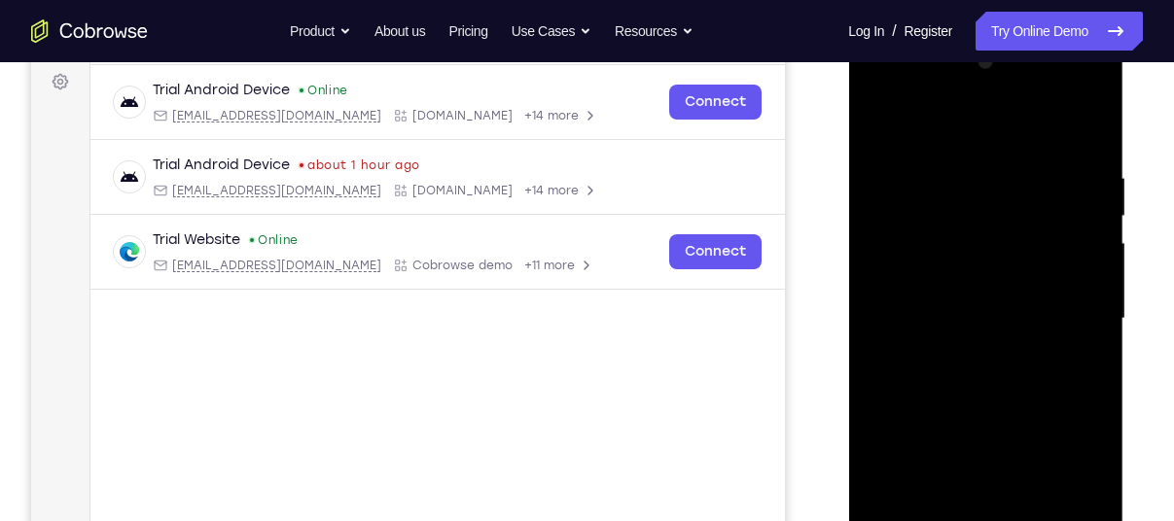
click at [1052, 163] on div at bounding box center [985, 319] width 245 height 545
click at [1073, 151] on div at bounding box center [985, 319] width 245 height 545
click at [1085, 207] on div at bounding box center [985, 319] width 245 height 545
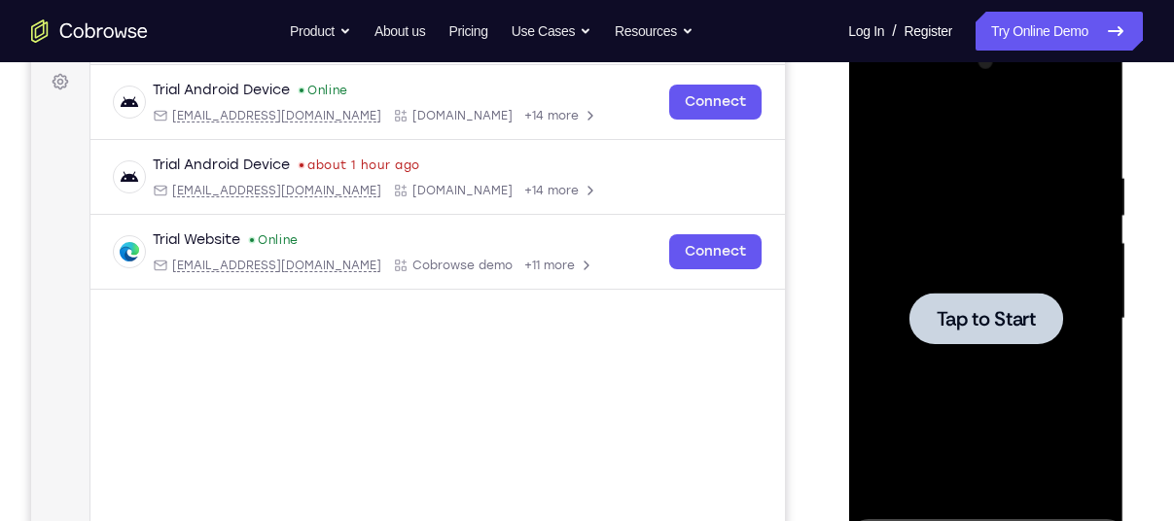
click at [1007, 294] on div at bounding box center [985, 319] width 154 height 52
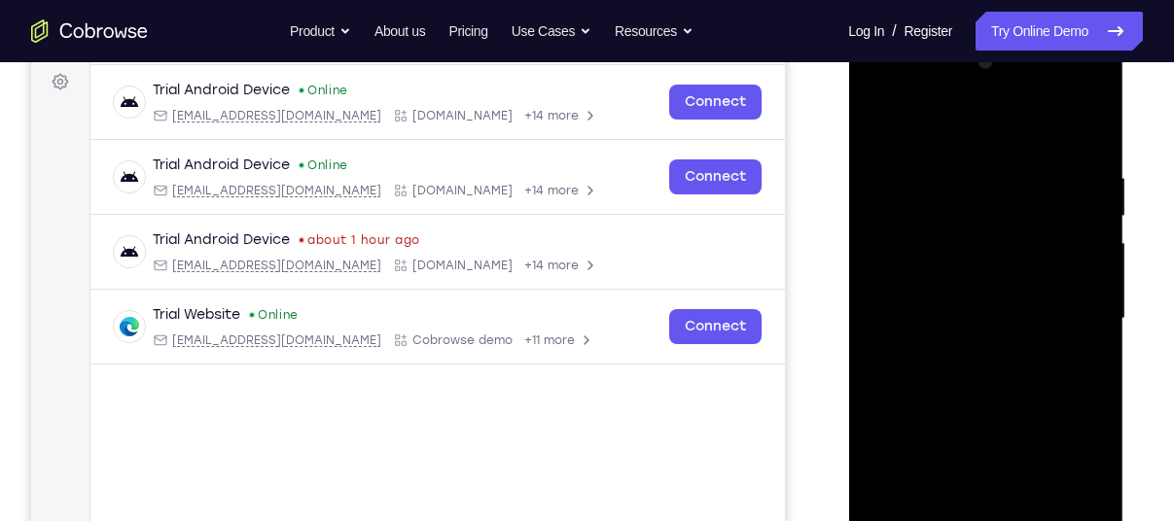
scroll to position [412, 0]
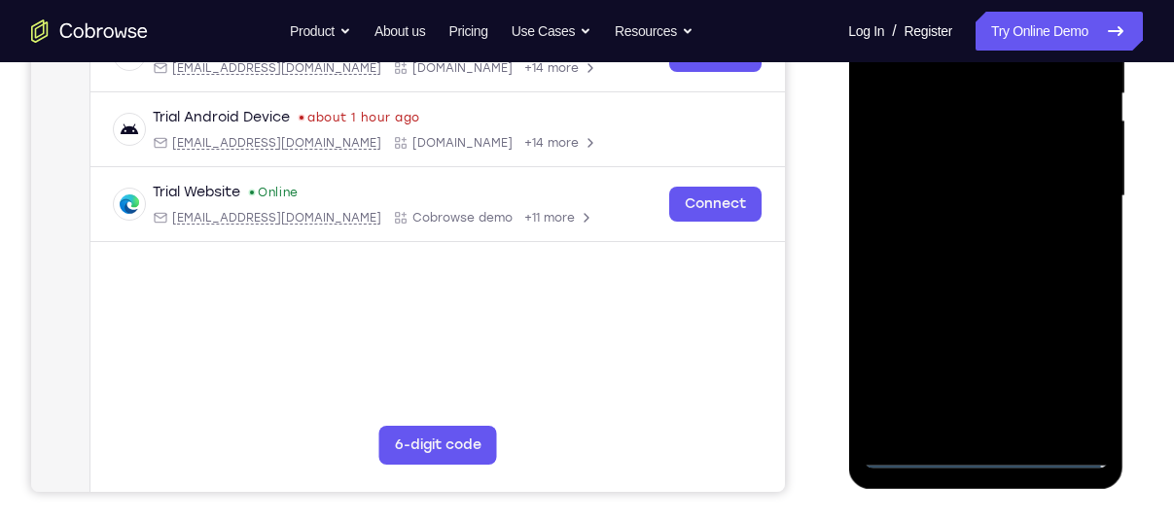
click at [981, 452] on div at bounding box center [985, 196] width 245 height 545
click at [1067, 359] on div at bounding box center [985, 196] width 245 height 545
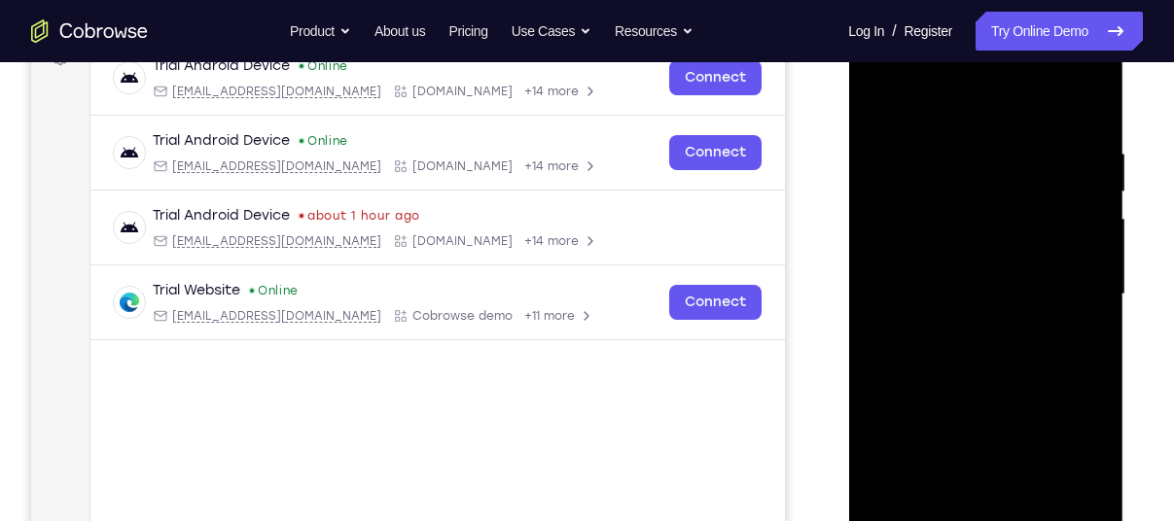
scroll to position [313, 0]
click at [970, 94] on div at bounding box center [985, 295] width 245 height 545
click at [1075, 288] on div at bounding box center [985, 295] width 245 height 545
click at [970, 334] on div at bounding box center [985, 295] width 245 height 545
click at [988, 251] on div at bounding box center [985, 295] width 245 height 545
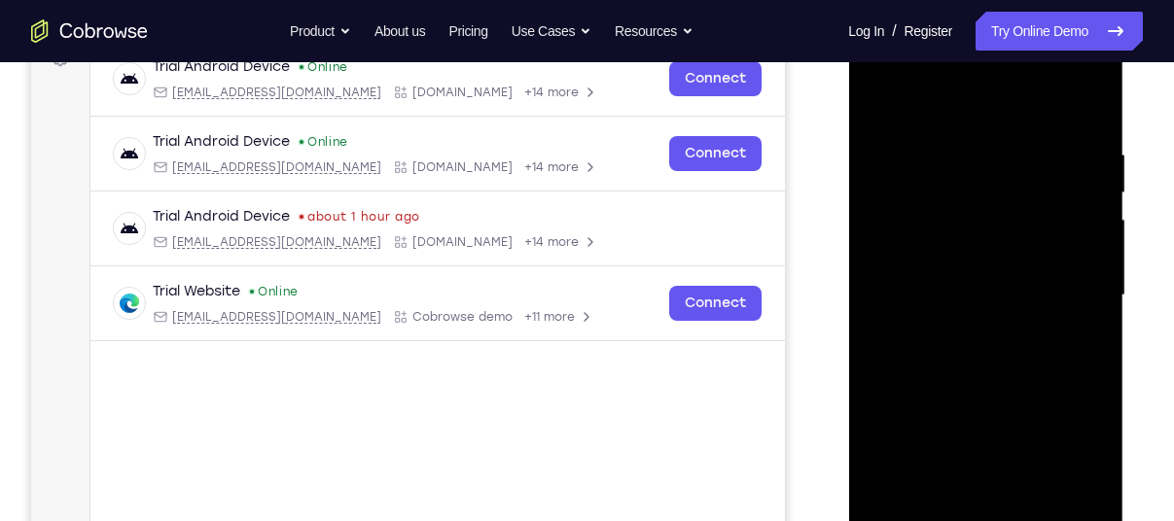
click at [981, 281] on div at bounding box center [985, 295] width 245 height 545
click at [928, 260] on div at bounding box center [985, 295] width 245 height 545
click at [966, 332] on div at bounding box center [985, 295] width 245 height 545
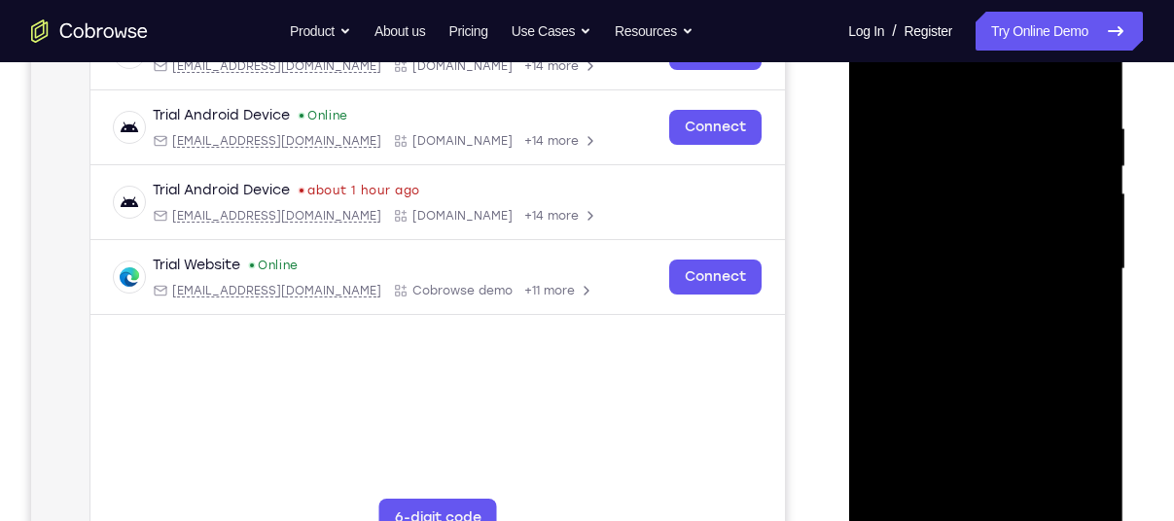
scroll to position [340, 0]
click at [998, 220] on div at bounding box center [985, 268] width 245 height 545
click at [987, 223] on div at bounding box center [985, 268] width 245 height 545
click at [943, 495] on div at bounding box center [985, 268] width 245 height 545
click at [952, 69] on div at bounding box center [985, 268] width 245 height 545
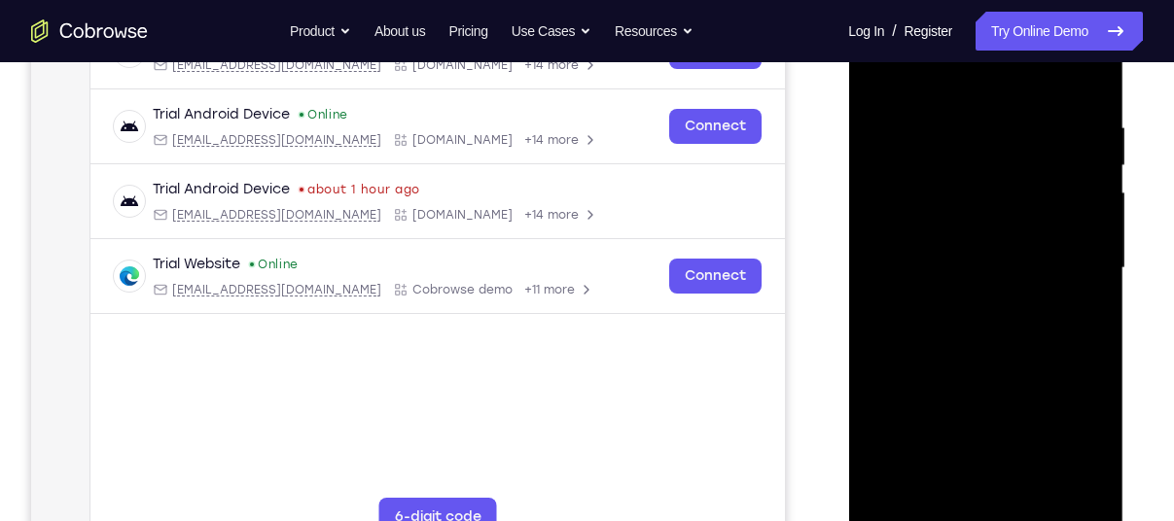
click at [944, 133] on div at bounding box center [985, 268] width 245 height 545
click at [898, 129] on div at bounding box center [985, 268] width 245 height 545
click at [1085, 176] on div at bounding box center [985, 268] width 245 height 545
click at [879, 270] on div at bounding box center [985, 268] width 245 height 545
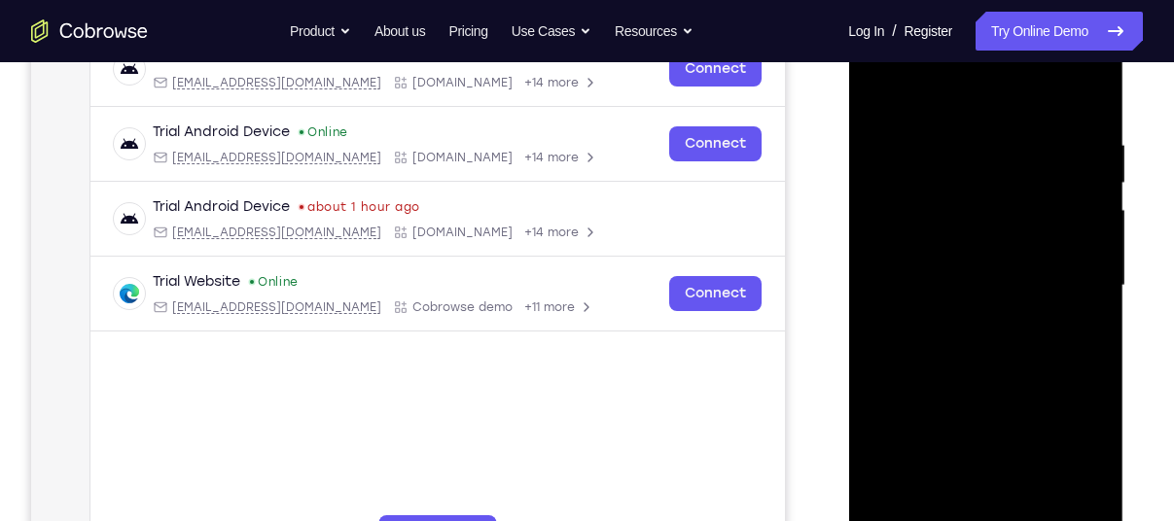
click at [1080, 207] on div at bounding box center [985, 286] width 245 height 545
click at [1053, 173] on div at bounding box center [985, 286] width 245 height 545
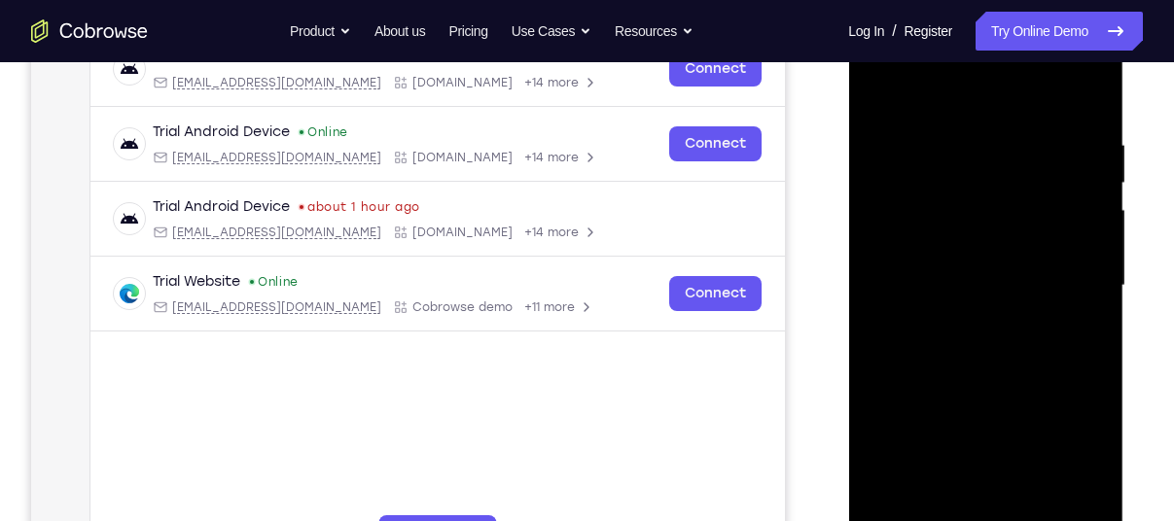
click at [1053, 173] on div at bounding box center [985, 286] width 245 height 545
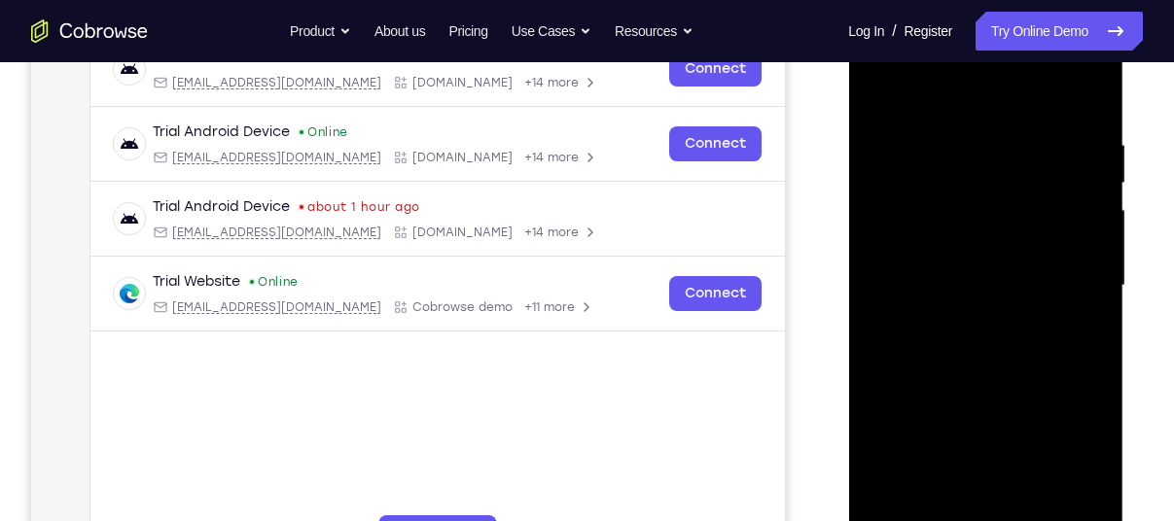
click at [1053, 173] on div at bounding box center [985, 286] width 245 height 545
click at [1063, 199] on div at bounding box center [985, 286] width 245 height 545
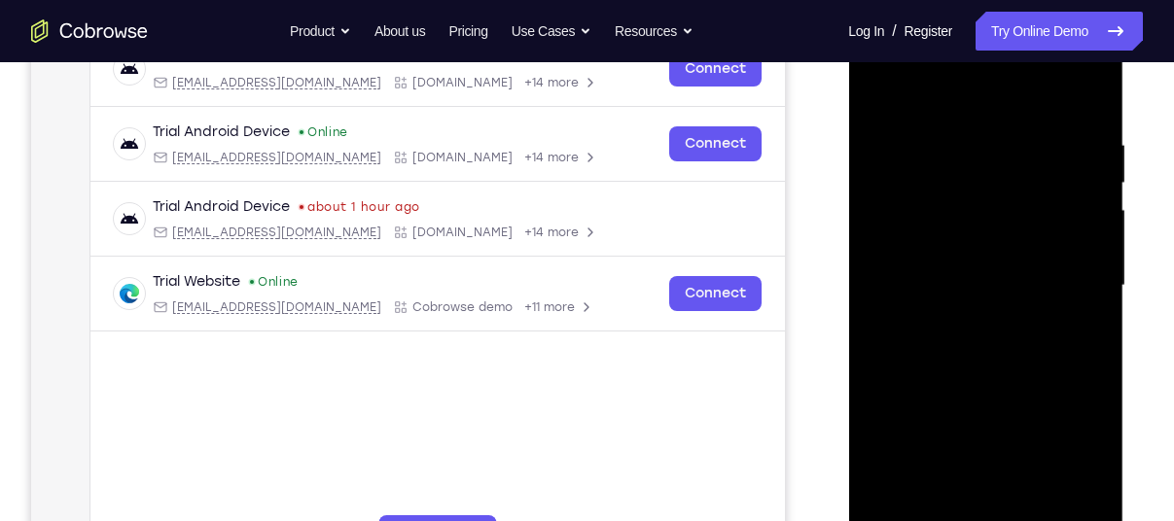
click at [1063, 199] on div at bounding box center [985, 286] width 245 height 545
click at [1052, 190] on div at bounding box center [985, 286] width 245 height 545
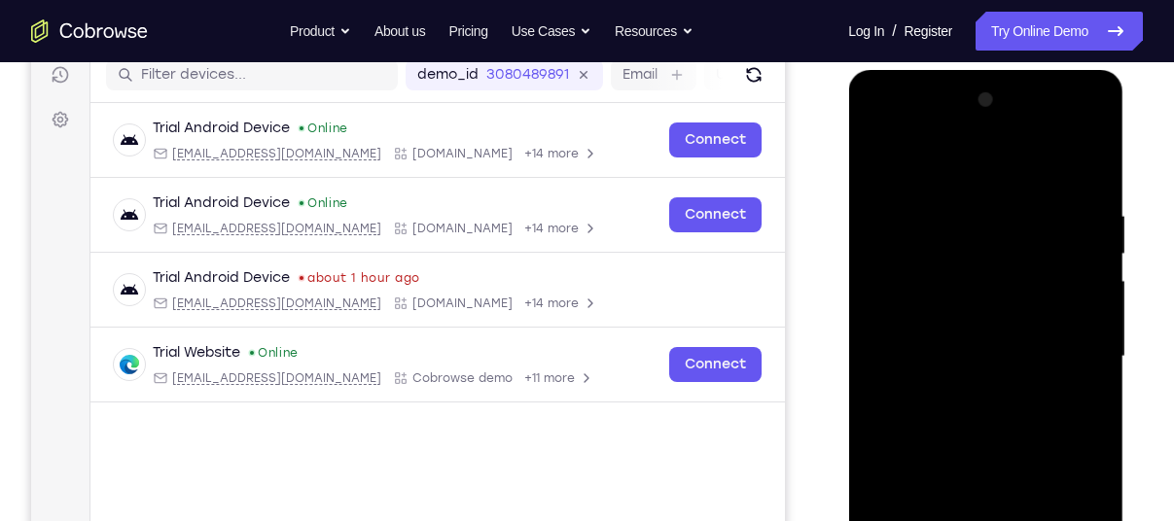
scroll to position [251, 0]
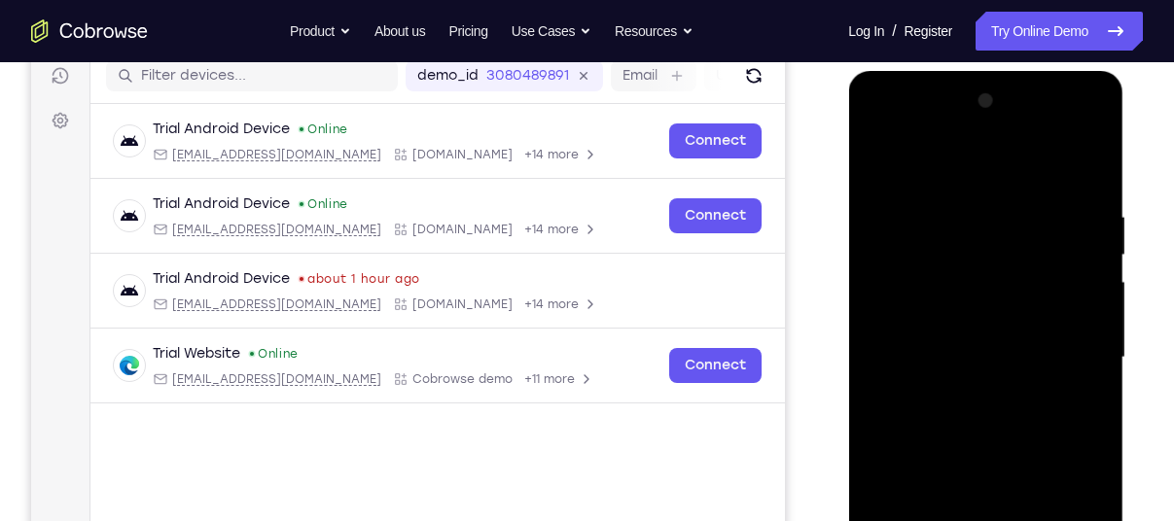
click at [1056, 242] on div at bounding box center [985, 358] width 245 height 545
click at [894, 265] on div at bounding box center [985, 358] width 245 height 545
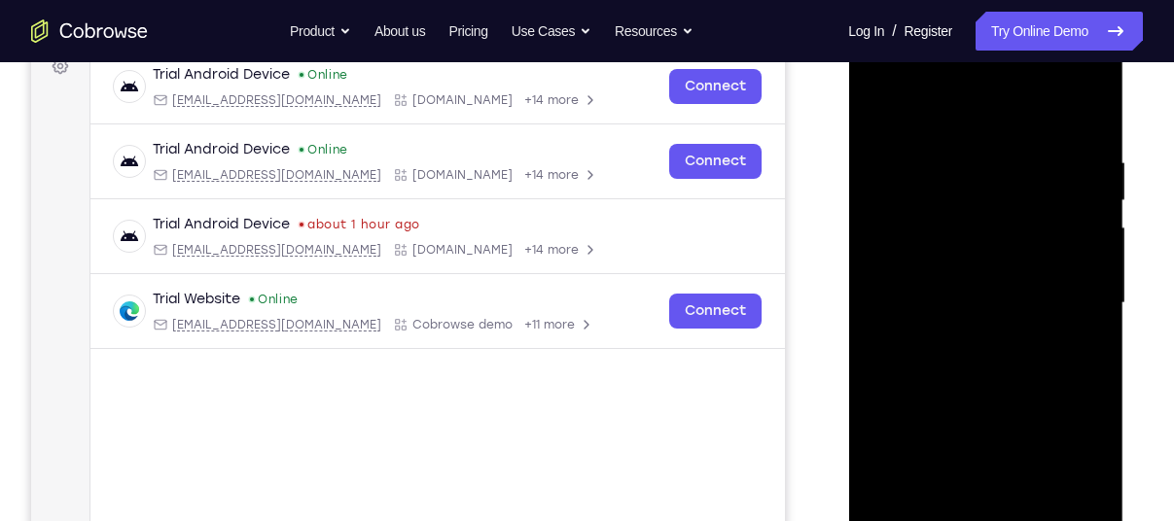
scroll to position [307, 0]
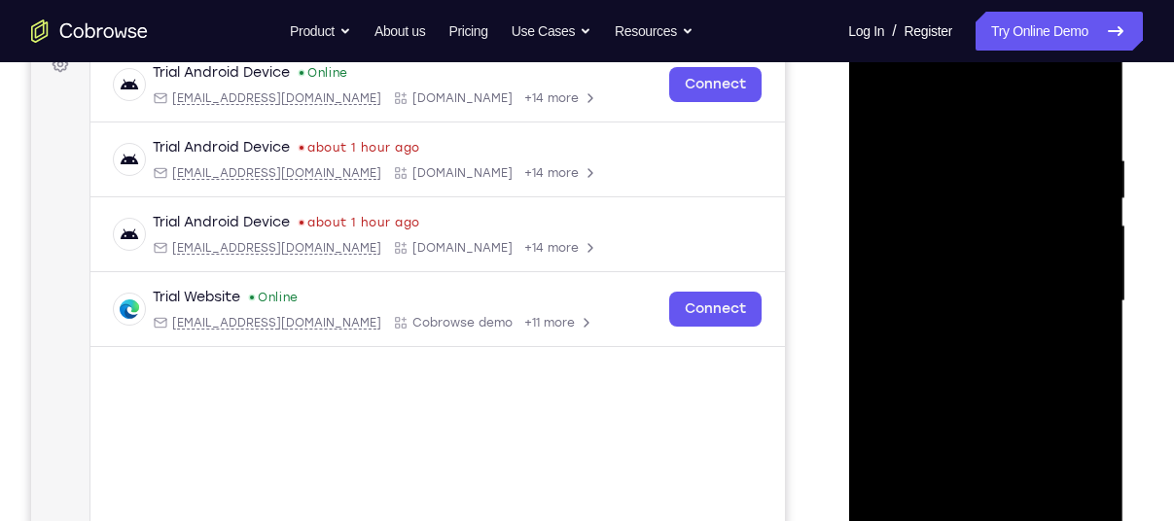
drag, startPoint x: 1061, startPoint y: 277, endPoint x: 1074, endPoint y: 219, distance: 59.7
click at [1074, 219] on div at bounding box center [985, 301] width 245 height 545
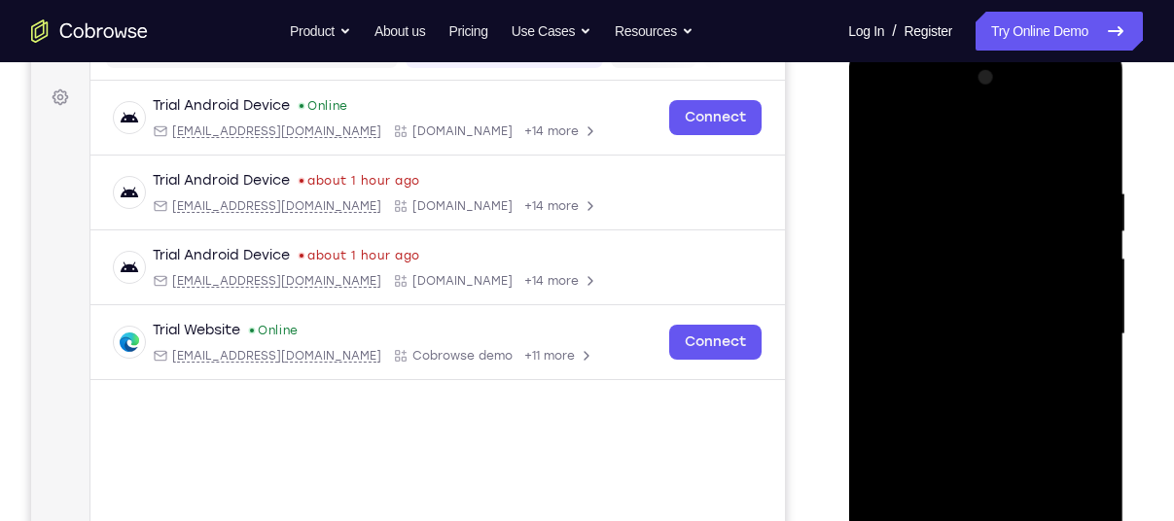
scroll to position [272, 0]
click at [1085, 124] on div at bounding box center [985, 336] width 245 height 545
click at [1071, 147] on div at bounding box center [985, 336] width 245 height 545
click at [1084, 131] on div at bounding box center [985, 336] width 245 height 545
click at [1081, 131] on div at bounding box center [985, 336] width 245 height 545
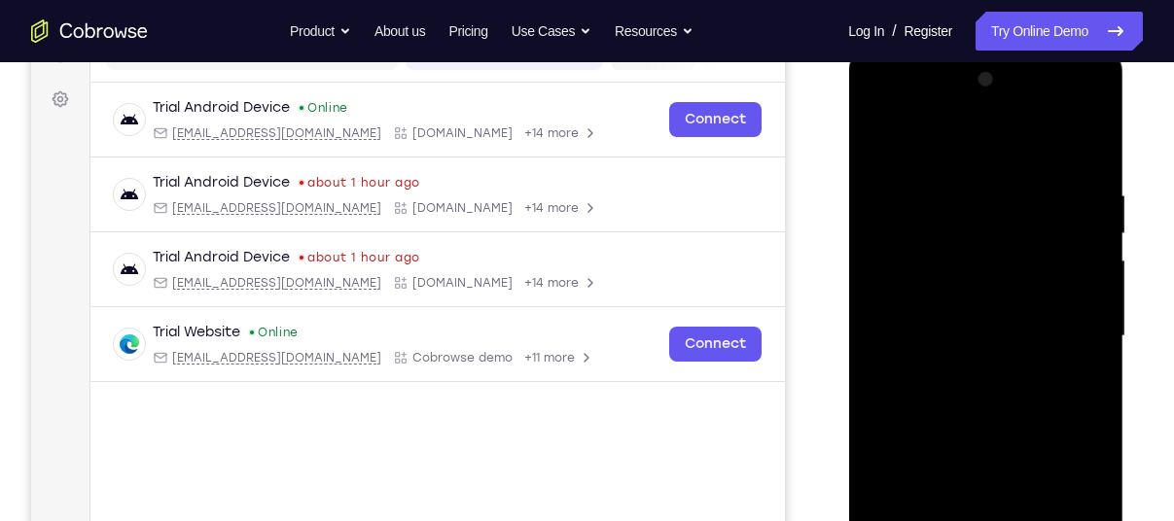
click at [1081, 131] on div at bounding box center [985, 336] width 245 height 545
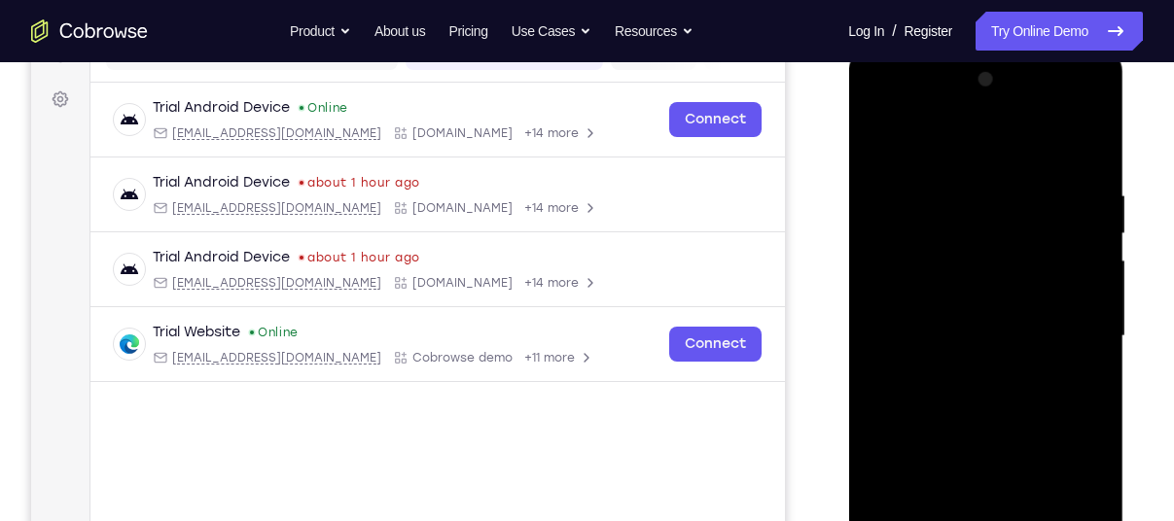
click at [1081, 131] on div at bounding box center [985, 336] width 245 height 545
drag, startPoint x: 1073, startPoint y: 221, endPoint x: 804, endPoint y: 283, distance: 275.6
click at [848, 283] on html "Online web based iOS Simulators and Android Emulators. Run iPhone, iPad, Mobile…" at bounding box center [986, 342] width 277 height 584
click at [1089, 87] on div at bounding box center [985, 336] width 245 height 545
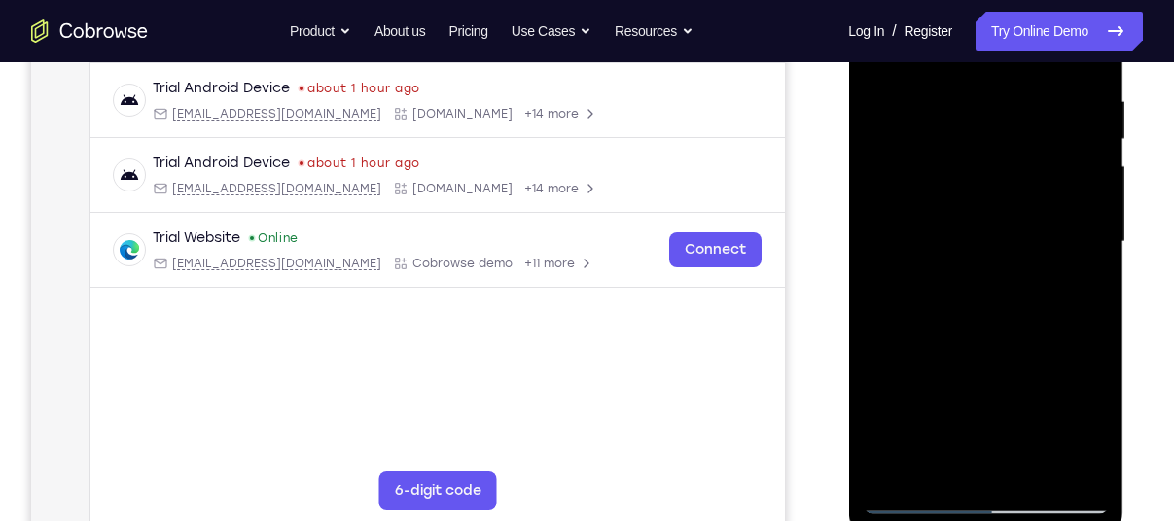
scroll to position [370, 0]
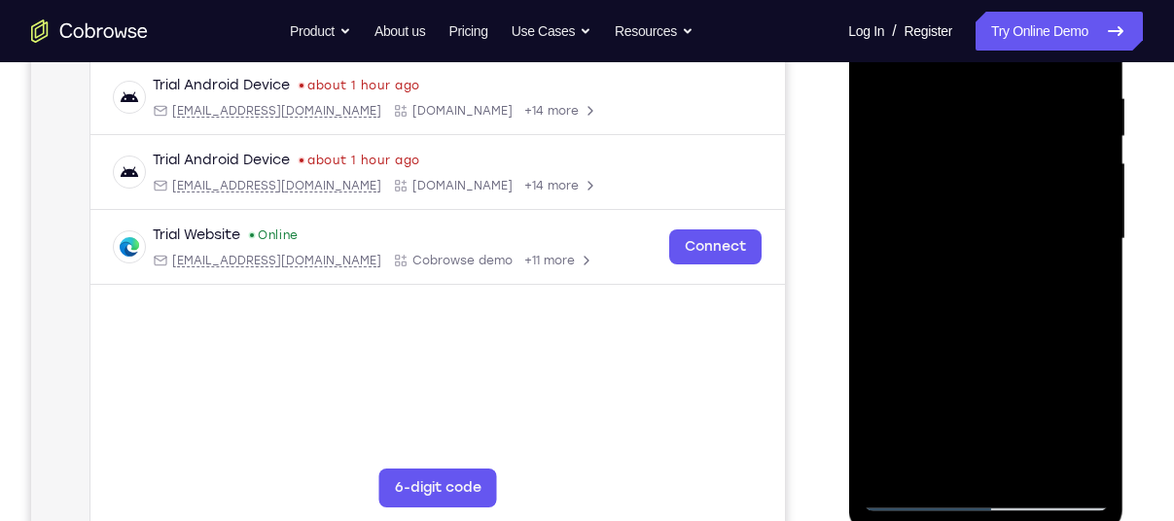
click at [892, 460] on div at bounding box center [985, 239] width 245 height 545
click at [970, 104] on div at bounding box center [985, 239] width 245 height 545
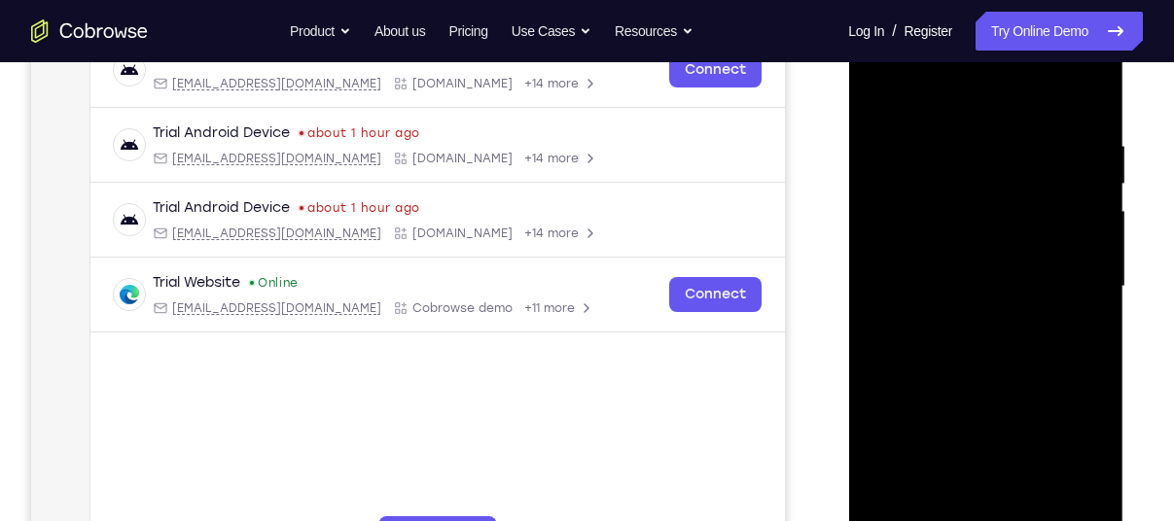
scroll to position [316, 0]
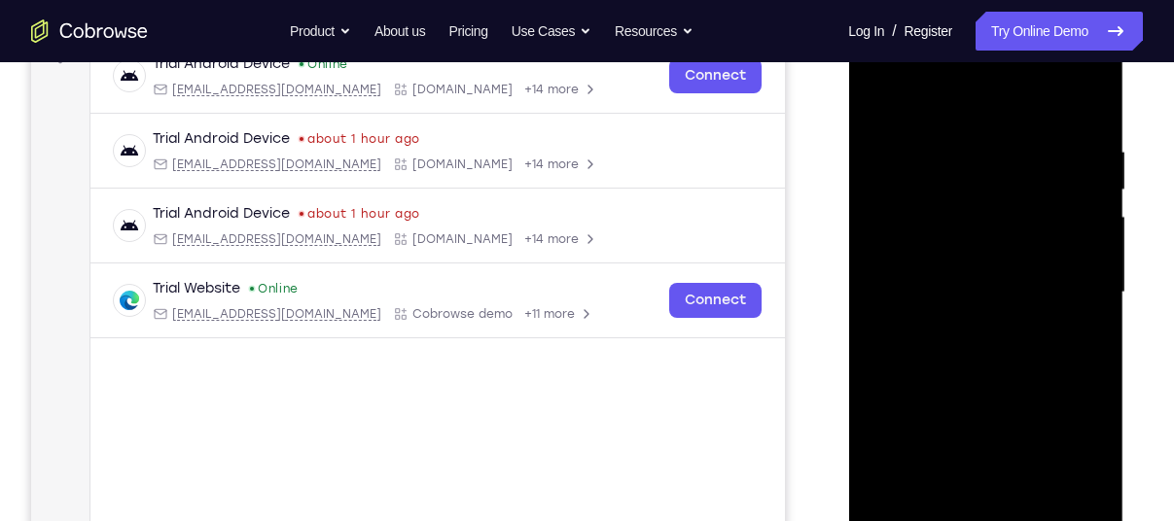
click at [1069, 226] on div at bounding box center [985, 292] width 245 height 545
click at [1065, 268] on div at bounding box center [985, 292] width 245 height 545
click at [1085, 266] on div at bounding box center [985, 292] width 245 height 545
click at [1094, 257] on div at bounding box center [985, 292] width 245 height 545
click at [1087, 266] on div at bounding box center [985, 292] width 245 height 545
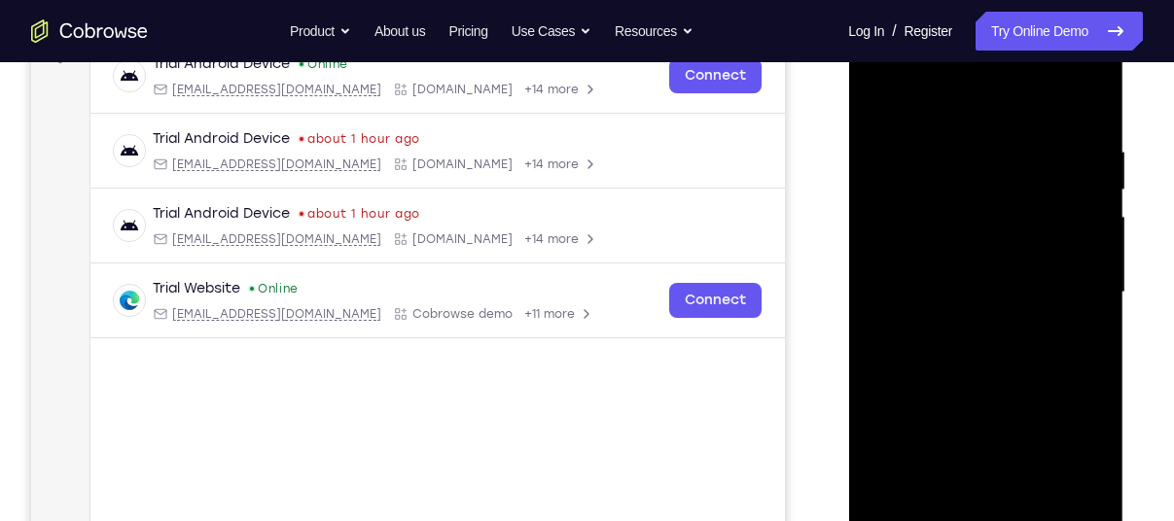
click at [1082, 274] on div at bounding box center [985, 292] width 245 height 545
click at [1085, 279] on div at bounding box center [985, 292] width 245 height 545
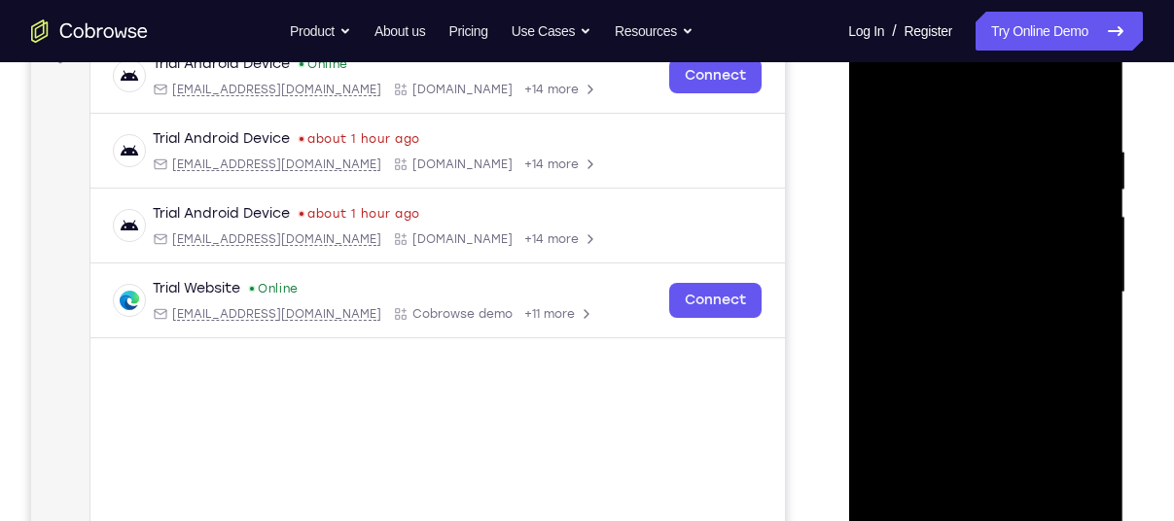
click at [1082, 279] on div at bounding box center [985, 292] width 245 height 545
click at [1085, 305] on div at bounding box center [985, 292] width 245 height 545
click at [1072, 298] on div at bounding box center [985, 292] width 245 height 545
click at [1071, 251] on div at bounding box center [985, 292] width 245 height 545
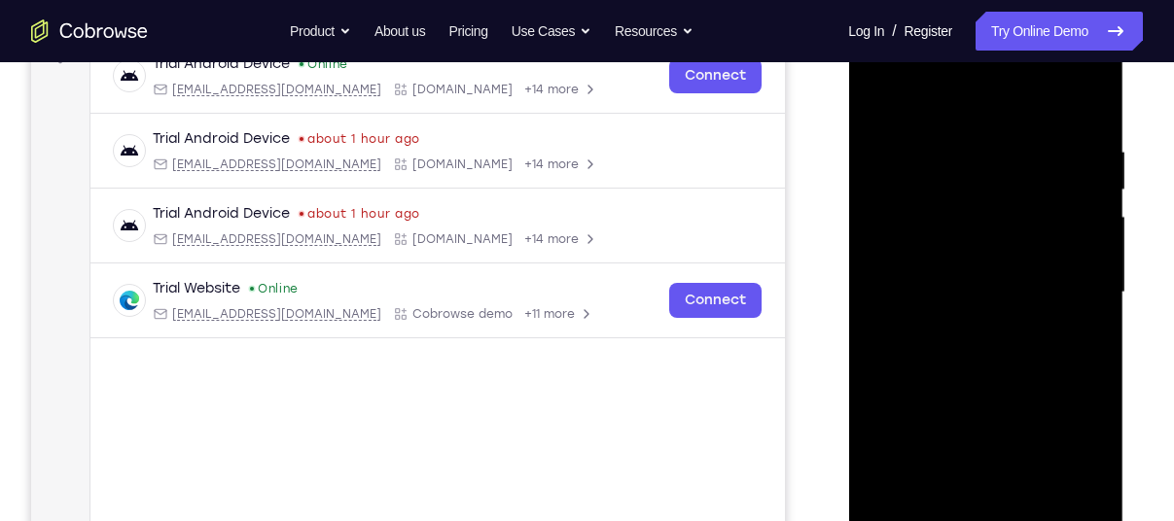
click at [1088, 113] on div at bounding box center [985, 292] width 245 height 545
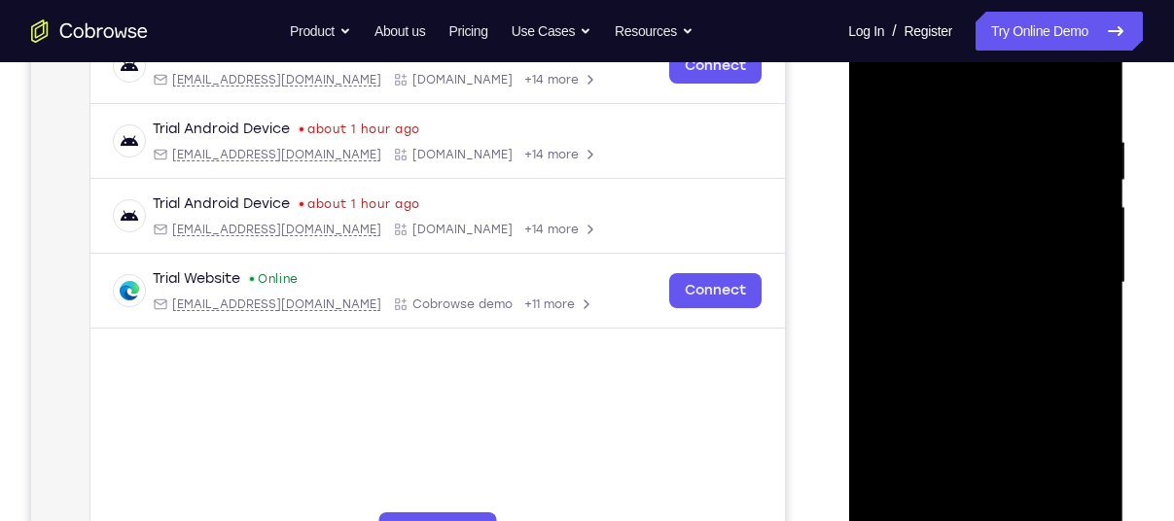
click at [1030, 510] on div at bounding box center [985, 283] width 245 height 545
click at [961, 393] on div at bounding box center [985, 283] width 245 height 545
drag, startPoint x: 1013, startPoint y: 214, endPoint x: 971, endPoint y: 571, distance: 359.4
click at [971, 520] on div at bounding box center [985, 286] width 275 height 580
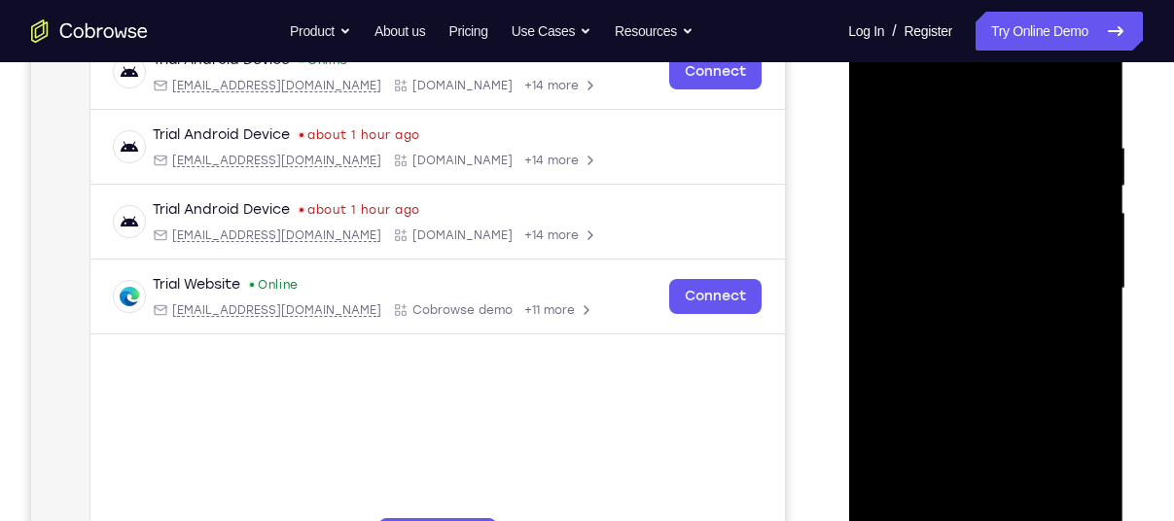
scroll to position [318, 0]
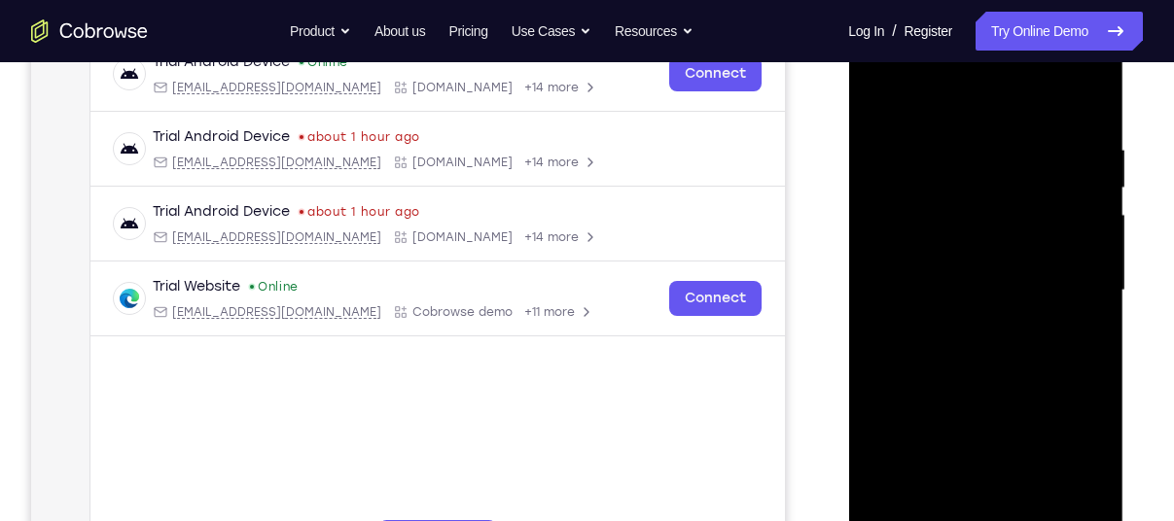
click at [885, 95] on div at bounding box center [985, 290] width 245 height 545
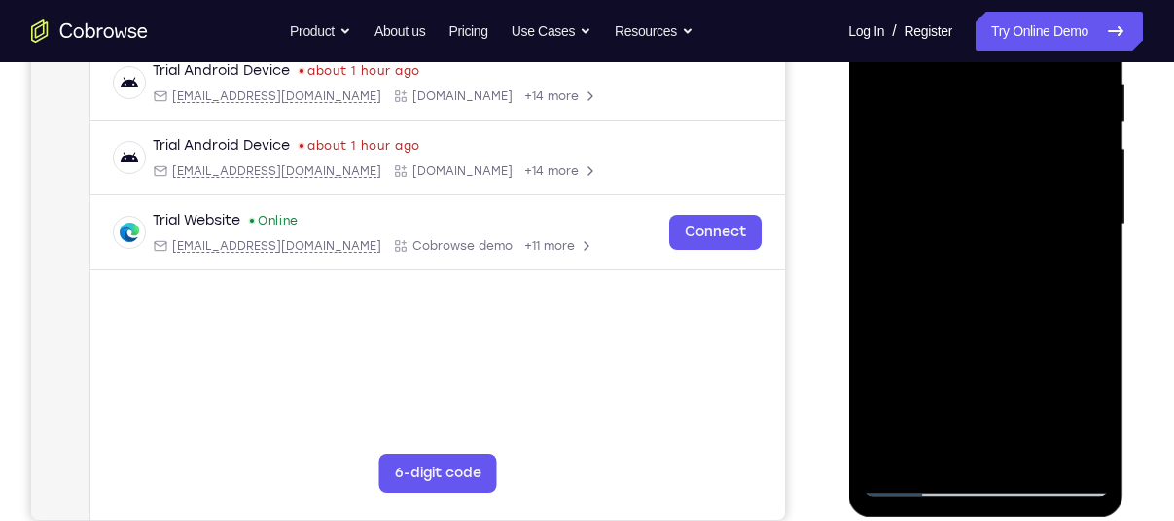
click at [1024, 447] on div at bounding box center [985, 224] width 245 height 545
click at [923, 482] on div at bounding box center [985, 224] width 245 height 545
click at [987, 450] on div at bounding box center [985, 224] width 245 height 545
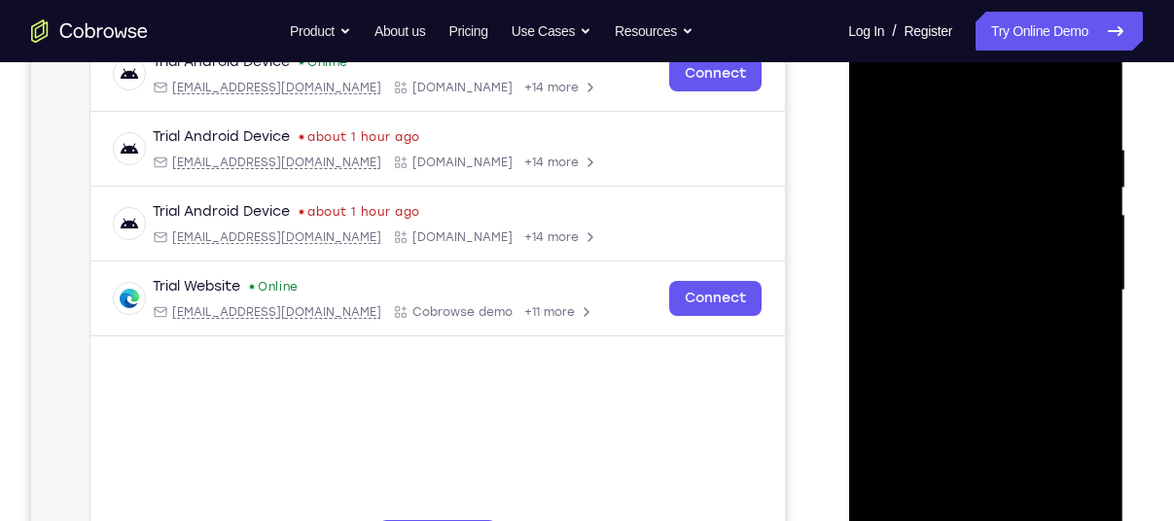
scroll to position [316, 0]
drag, startPoint x: 1004, startPoint y: 416, endPoint x: 1030, endPoint y: 346, distance: 74.8
click at [1030, 346] on div at bounding box center [985, 292] width 245 height 545
drag, startPoint x: 1051, startPoint y: 272, endPoint x: 1018, endPoint y: 475, distance: 205.0
click at [1018, 475] on div at bounding box center [985, 292] width 245 height 545
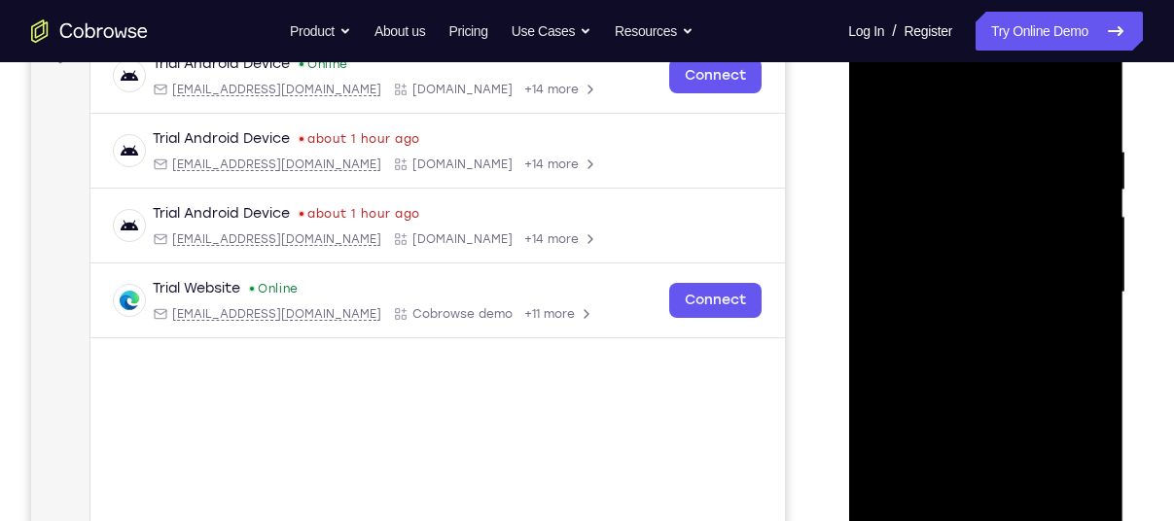
drag, startPoint x: 1034, startPoint y: 269, endPoint x: 1009, endPoint y: 545, distance: 276.4
click at [1009, 520] on div at bounding box center [985, 292] width 245 height 545
drag, startPoint x: 1009, startPoint y: 409, endPoint x: 1063, endPoint y: 136, distance: 278.7
click at [1063, 136] on div at bounding box center [985, 292] width 245 height 545
drag, startPoint x: 1029, startPoint y: 405, endPoint x: 985, endPoint y: 68, distance: 339.4
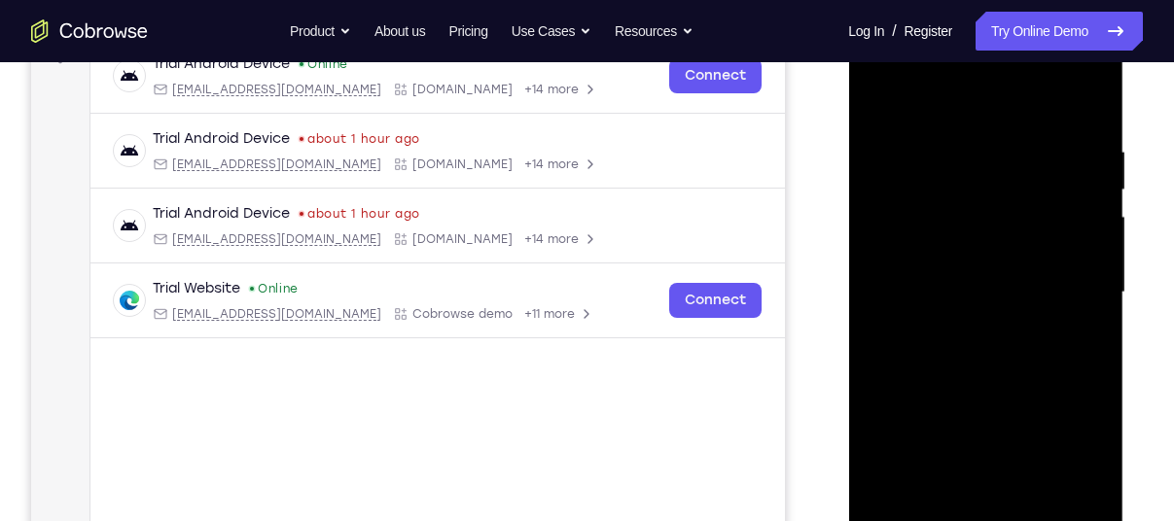
click at [985, 68] on div at bounding box center [985, 292] width 245 height 545
drag, startPoint x: 970, startPoint y: 370, endPoint x: 1084, endPoint y: 2, distance: 384.9
click at [1084, 6] on html "Online web based iOS Simulators and Android Emulators. Run iPhone, iPad, Mobile…" at bounding box center [986, 298] width 277 height 584
drag, startPoint x: 991, startPoint y: 233, endPoint x: 981, endPoint y: 479, distance: 245.3
click at [981, 479] on div at bounding box center [985, 292] width 245 height 545
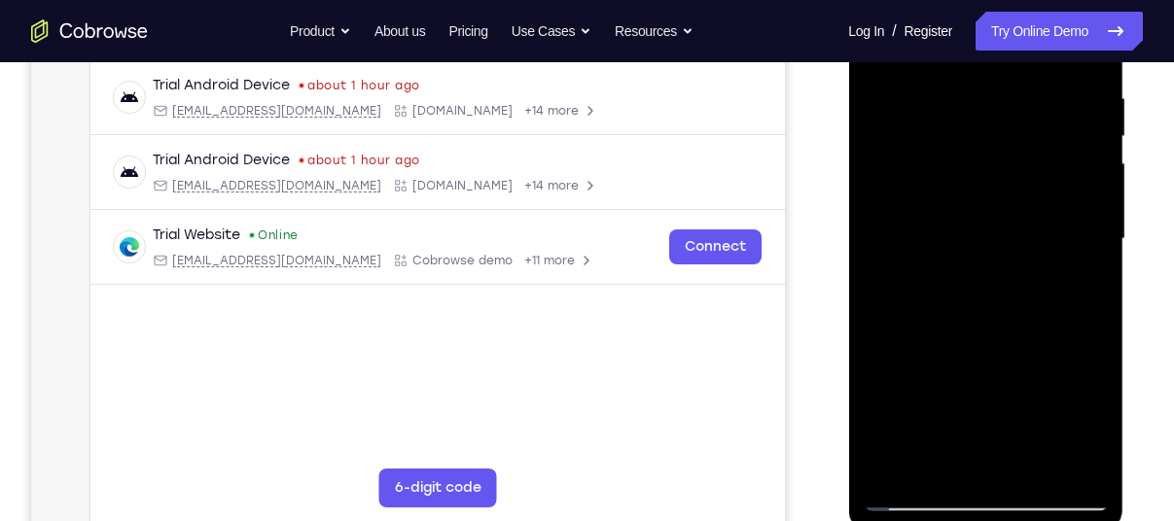
scroll to position [371, 0]
drag, startPoint x: 929, startPoint y: 387, endPoint x: 990, endPoint y: 94, distance: 299.1
click at [990, 94] on div at bounding box center [985, 238] width 245 height 545
drag, startPoint x: 973, startPoint y: 381, endPoint x: 1042, endPoint y: 134, distance: 256.5
click at [1042, 134] on div at bounding box center [985, 238] width 245 height 545
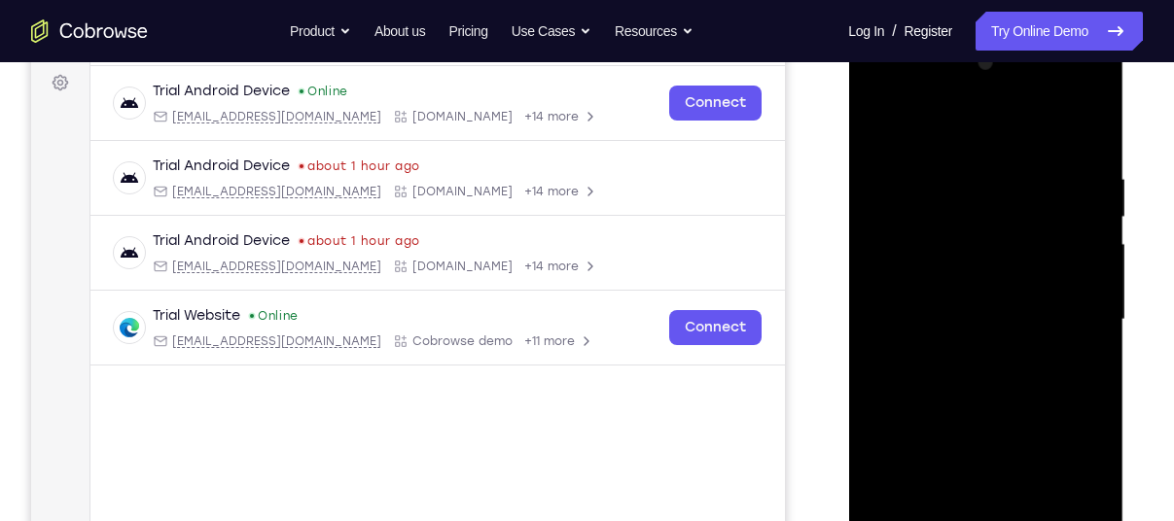
scroll to position [291, 0]
drag, startPoint x: 991, startPoint y: 379, endPoint x: 1031, endPoint y: 45, distance: 337.0
click at [1031, 46] on div at bounding box center [985, 318] width 245 height 545
drag, startPoint x: 990, startPoint y: 451, endPoint x: 1081, endPoint y: 122, distance: 341.9
click at [1081, 122] on div at bounding box center [985, 318] width 245 height 545
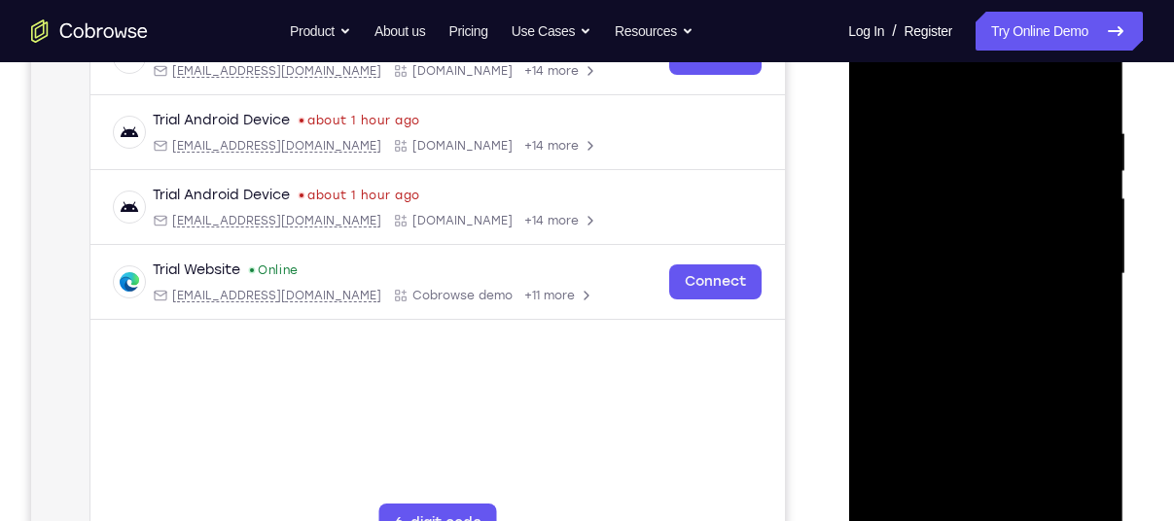
scroll to position [336, 0]
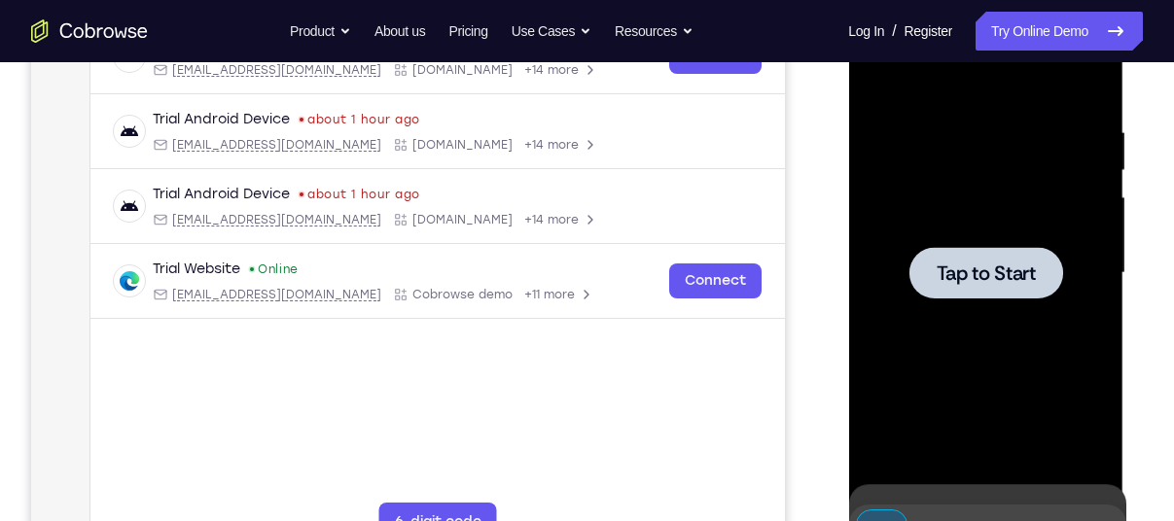
click at [891, 499] on div at bounding box center [985, 273] width 245 height 545
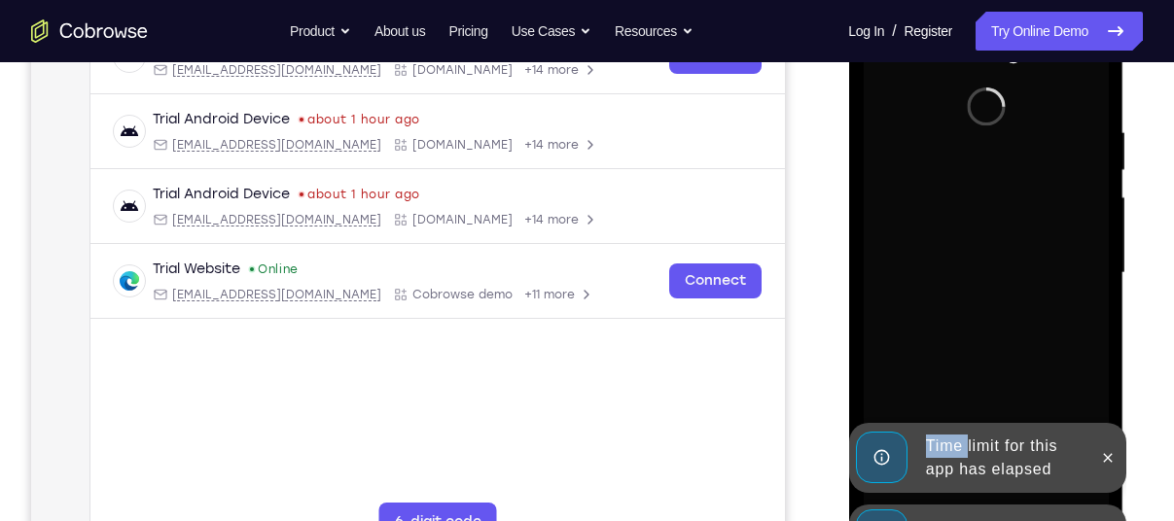
click at [891, 493] on div "Time limit for this app has elapsed" at bounding box center [986, 458] width 277 height 70
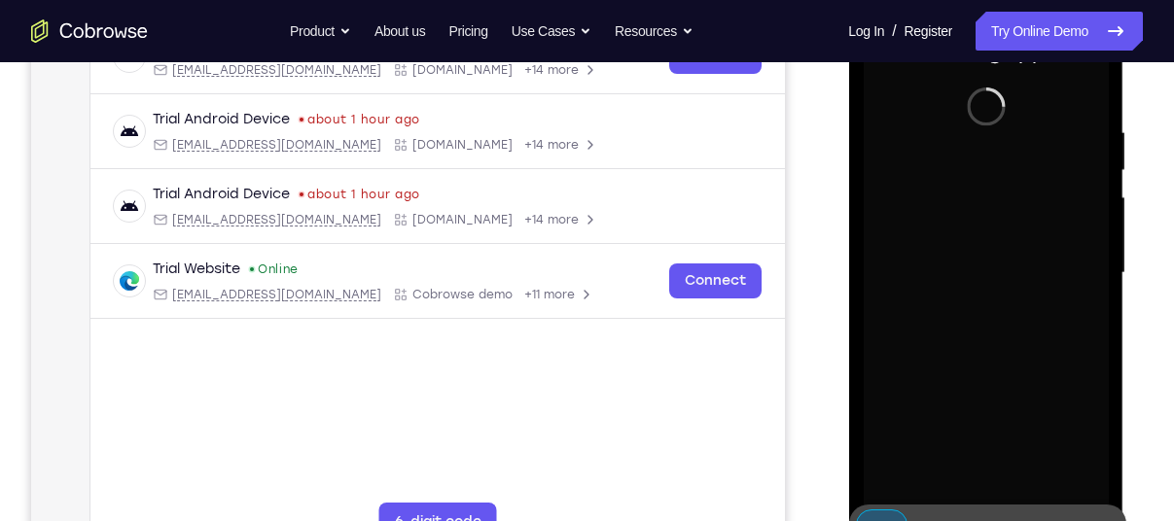
drag, startPoint x: 890, startPoint y: 499, endPoint x: 933, endPoint y: 256, distance: 246.9
click at [933, 256] on div at bounding box center [985, 273] width 245 height 545
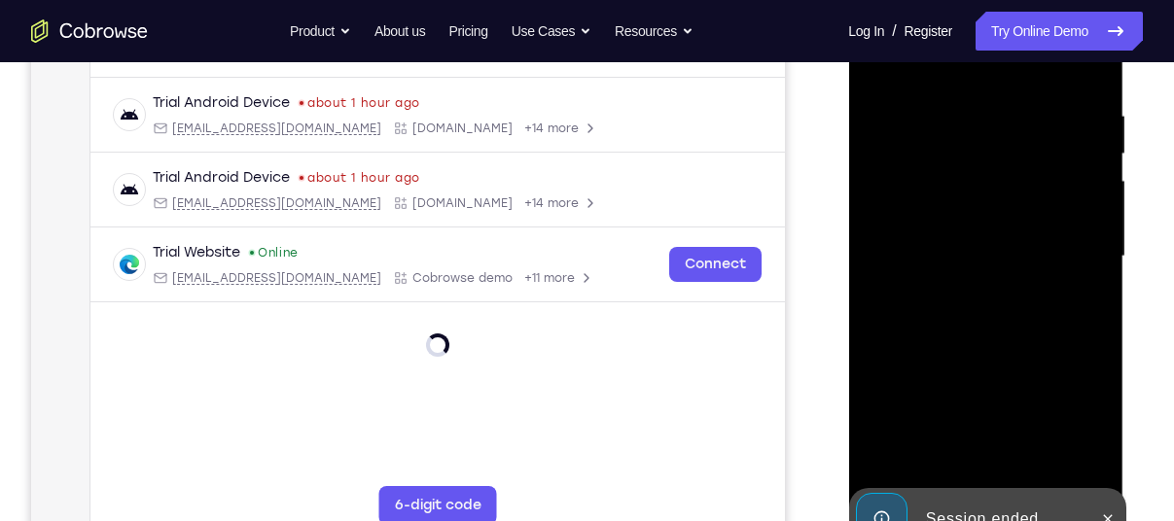
scroll to position [410, 0]
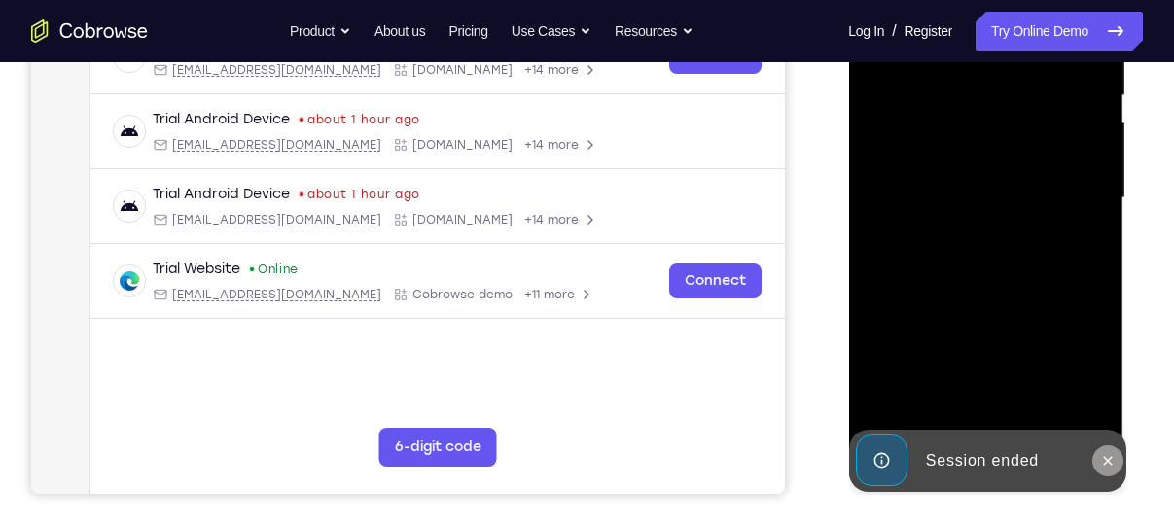
click at [1093, 456] on button at bounding box center [1106, 460] width 31 height 31
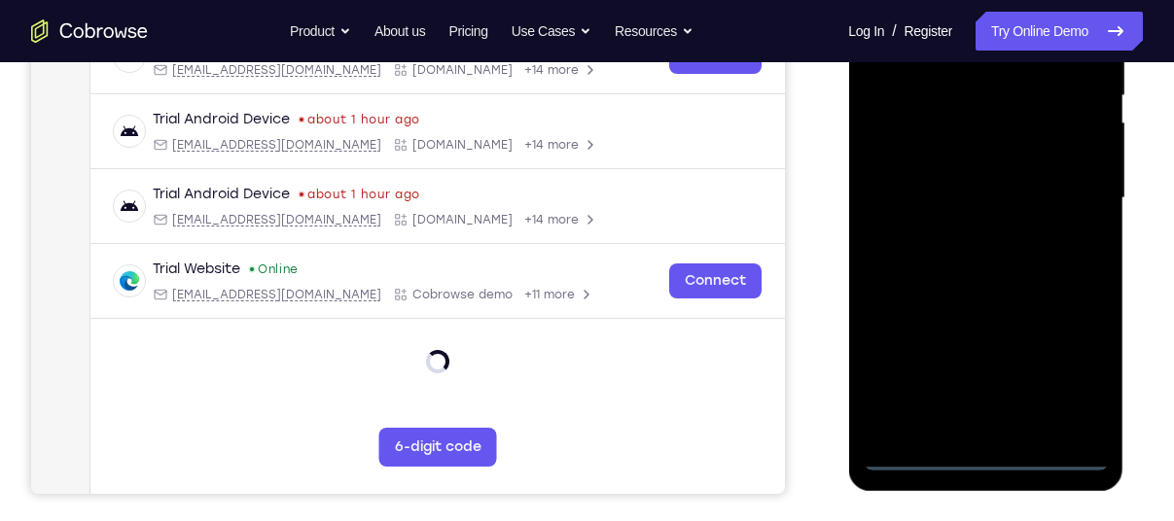
click at [990, 451] on div at bounding box center [985, 198] width 245 height 545
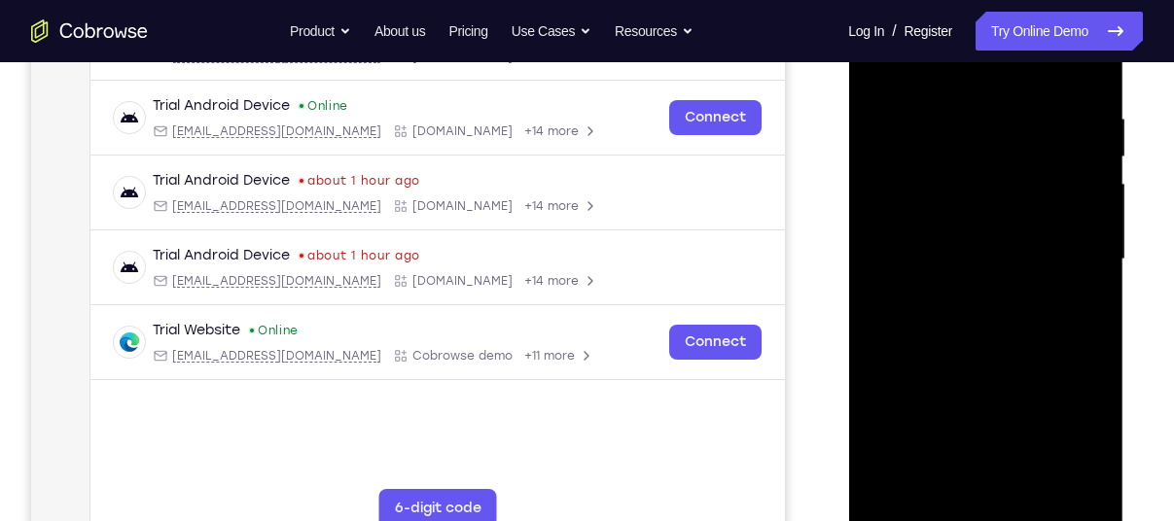
click at [1075, 422] on div at bounding box center [985, 259] width 245 height 545
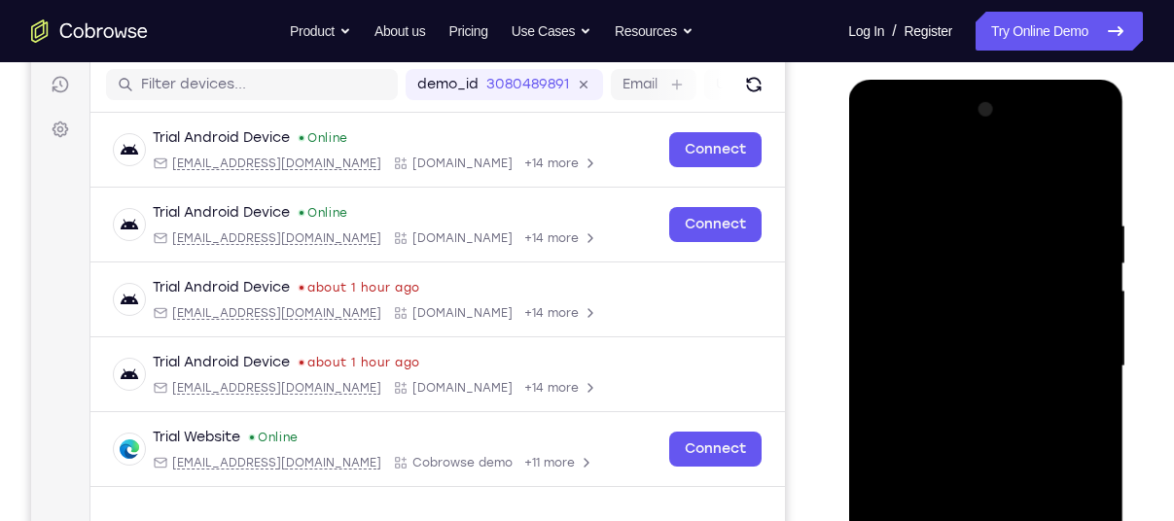
scroll to position [234, 0]
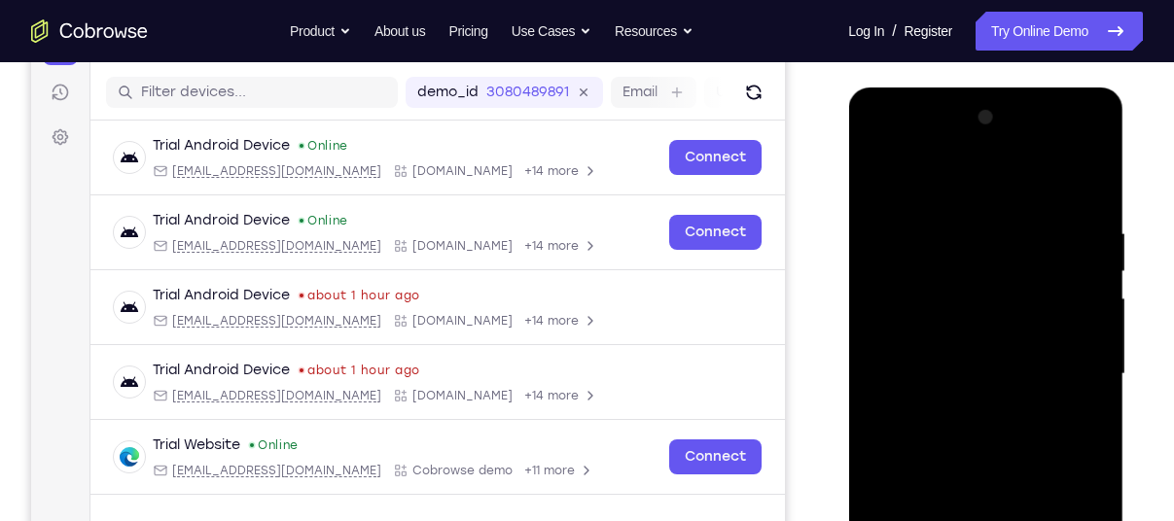
click at [918, 181] on div at bounding box center [985, 374] width 245 height 545
click at [1062, 356] on div at bounding box center [985, 374] width 245 height 545
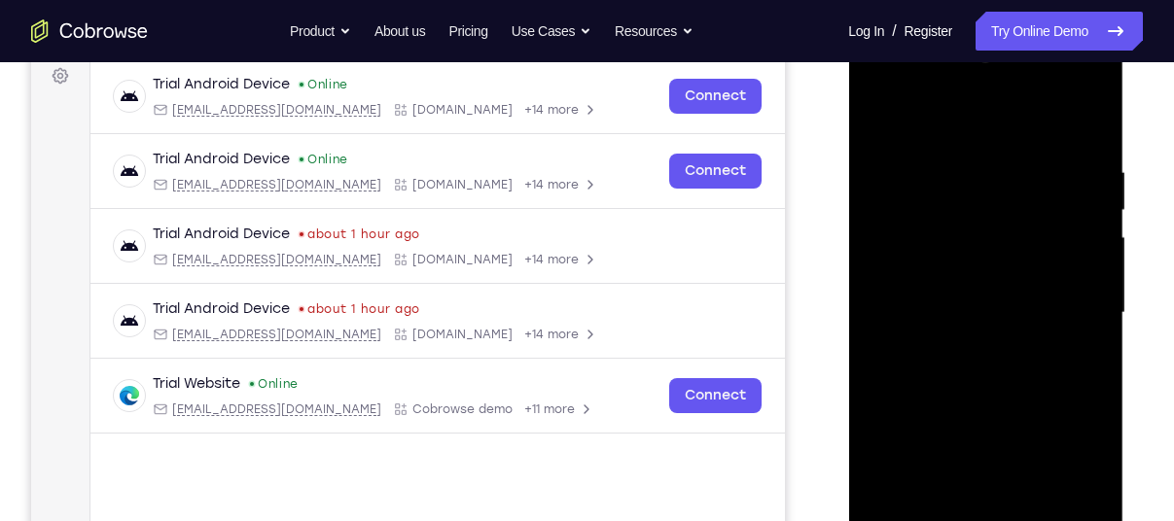
scroll to position [297, 0]
drag, startPoint x: 960, startPoint y: 346, endPoint x: 1035, endPoint y: 253, distance: 119.7
click at [1035, 253] on div at bounding box center [985, 312] width 245 height 545
click at [1014, 289] on div at bounding box center [985, 312] width 245 height 545
click at [1014, 276] on div at bounding box center [985, 312] width 245 height 545
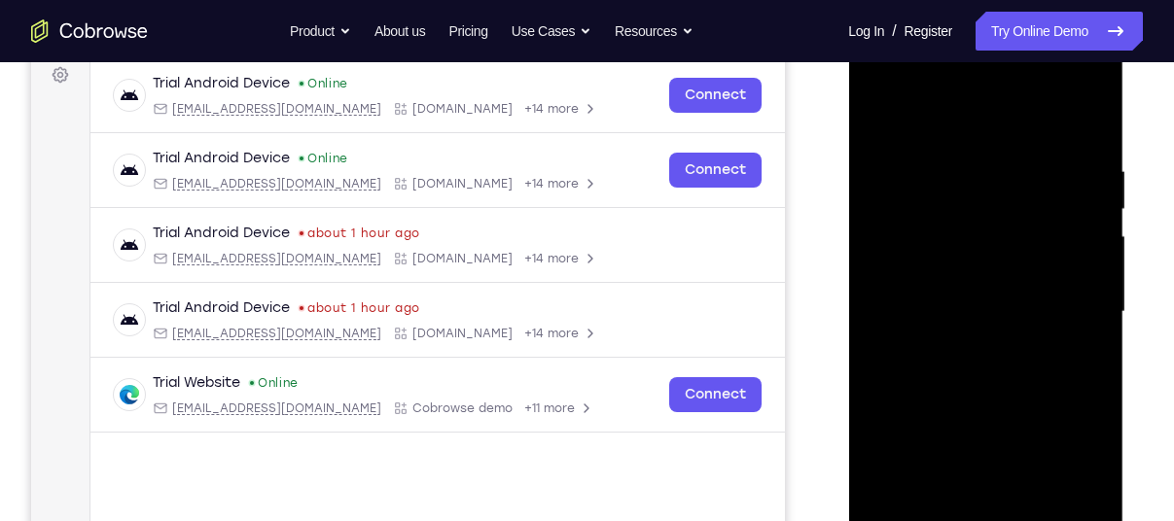
click at [1030, 311] on div at bounding box center [985, 312] width 245 height 545
drag, startPoint x: 1046, startPoint y: 381, endPoint x: 1068, endPoint y: 379, distance: 22.5
click at [1068, 379] on div at bounding box center [985, 312] width 245 height 545
click at [1002, 375] on div at bounding box center [985, 312] width 245 height 545
click at [1036, 375] on div at bounding box center [985, 312] width 245 height 545
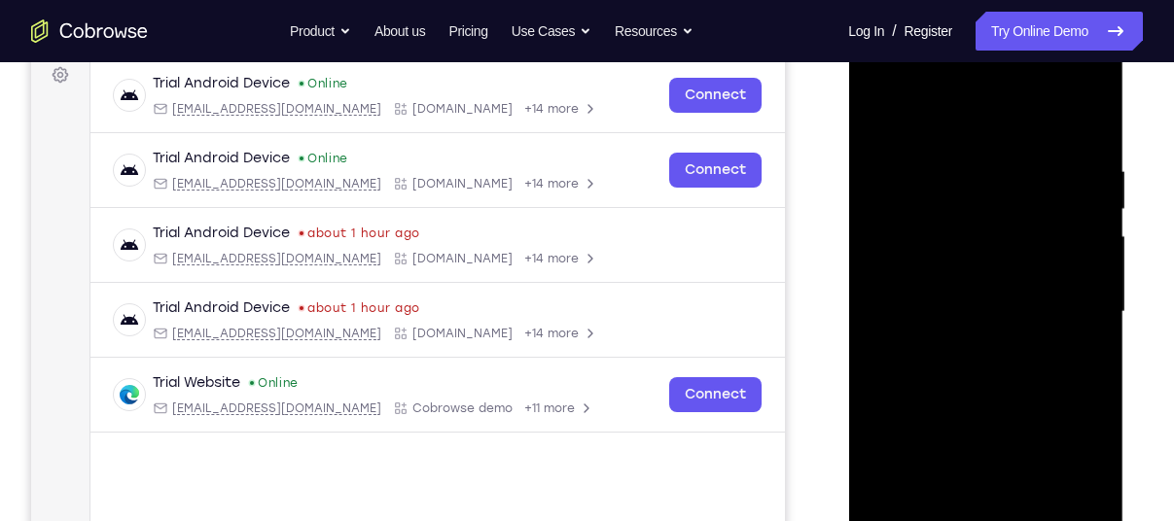
click at [1088, 336] on div at bounding box center [985, 312] width 245 height 545
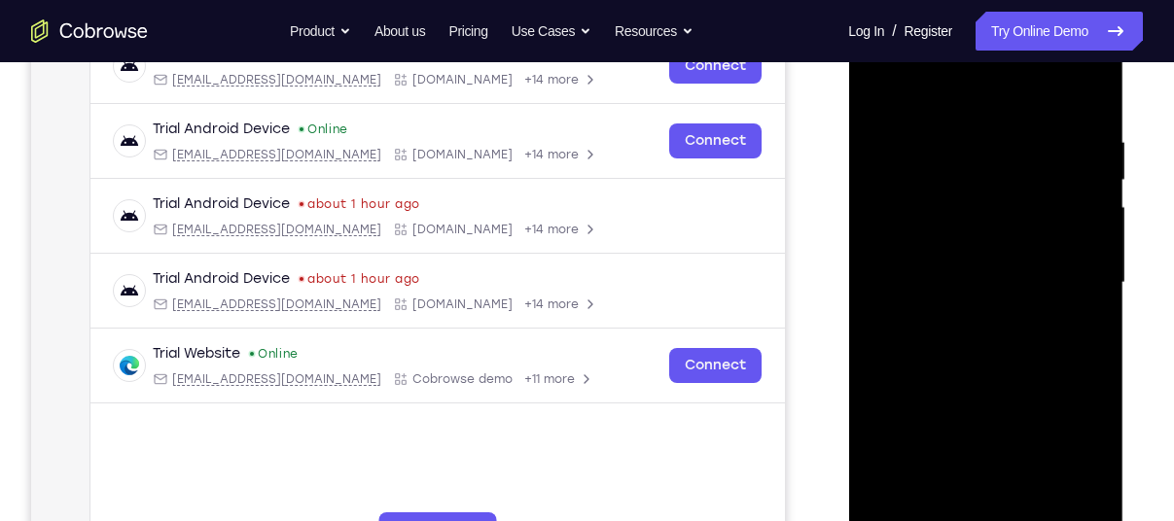
scroll to position [325, 0]
click at [1013, 355] on div at bounding box center [985, 284] width 245 height 545
click at [969, 133] on div at bounding box center [985, 284] width 245 height 545
click at [1089, 264] on div at bounding box center [985, 284] width 245 height 545
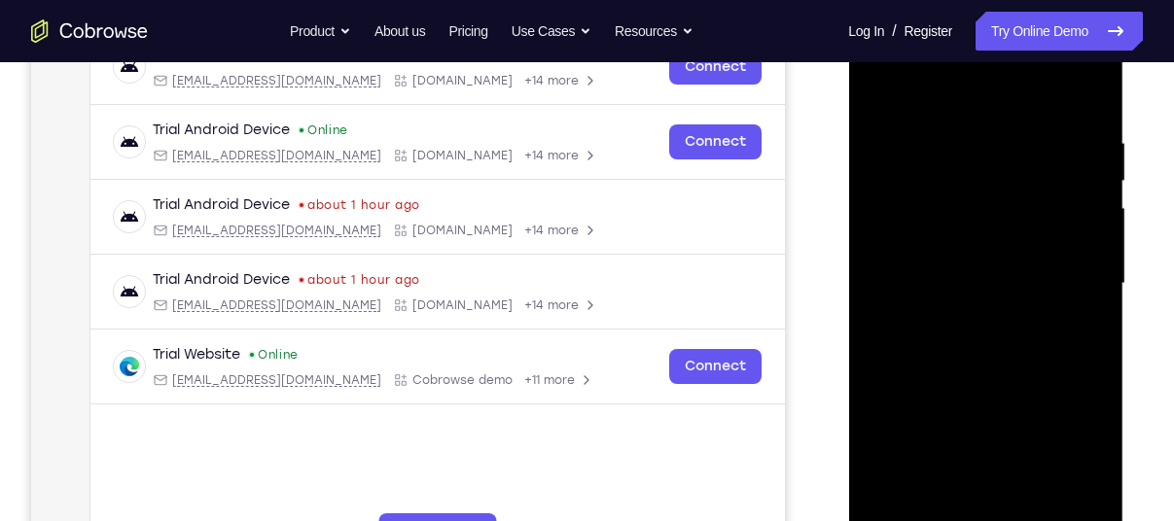
click at [1088, 100] on div at bounding box center [985, 284] width 245 height 545
click at [1087, 364] on div at bounding box center [985, 284] width 245 height 545
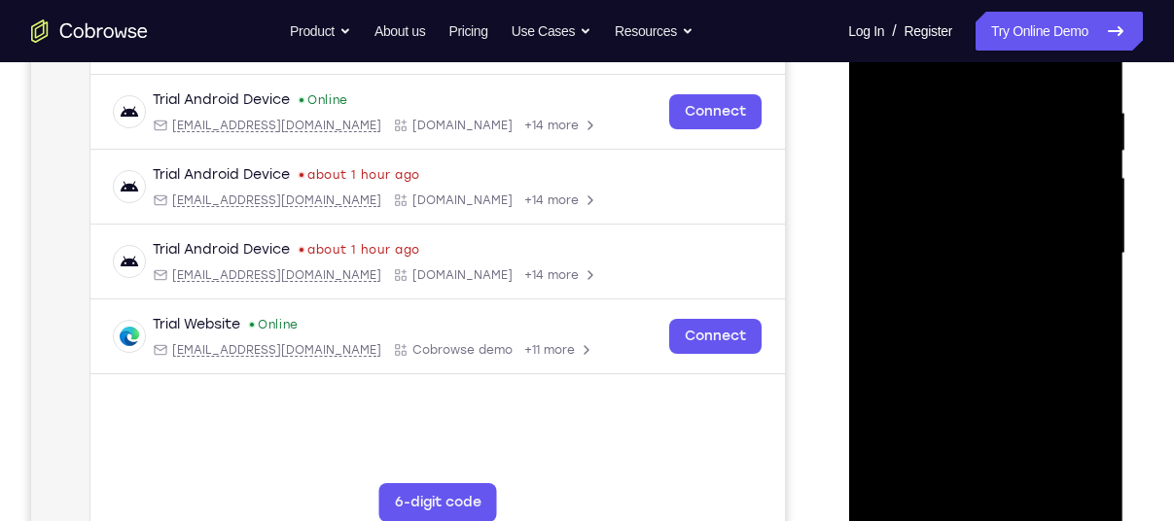
scroll to position [356, 0]
drag, startPoint x: 982, startPoint y: 429, endPoint x: 1026, endPoint y: 252, distance: 182.4
drag, startPoint x: 1026, startPoint y: 252, endPoint x: 1068, endPoint y: 238, distance: 44.0
click at [1068, 238] on div at bounding box center [985, 253] width 245 height 545
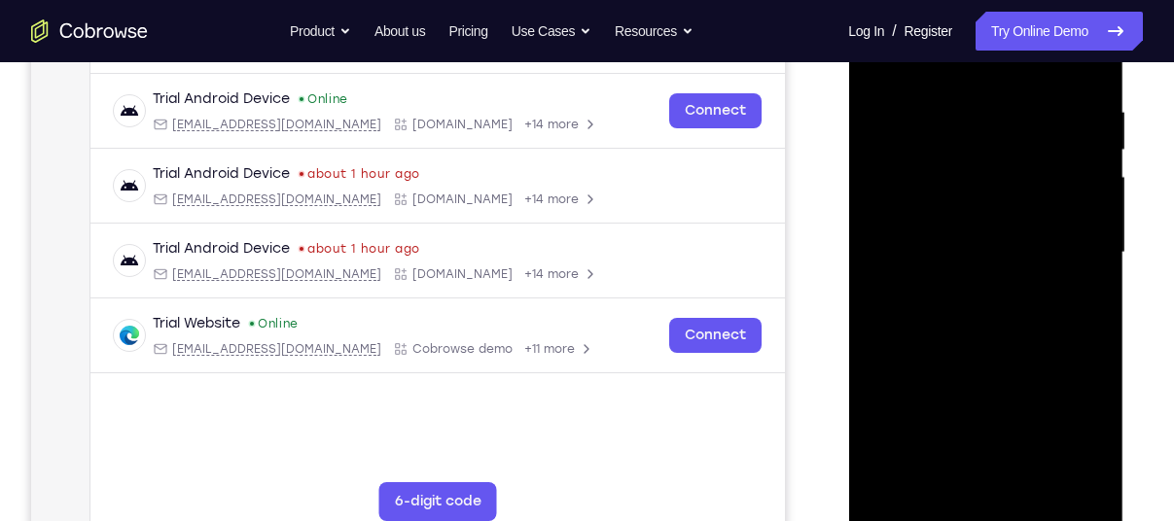
click at [1093, 167] on div at bounding box center [985, 253] width 245 height 545
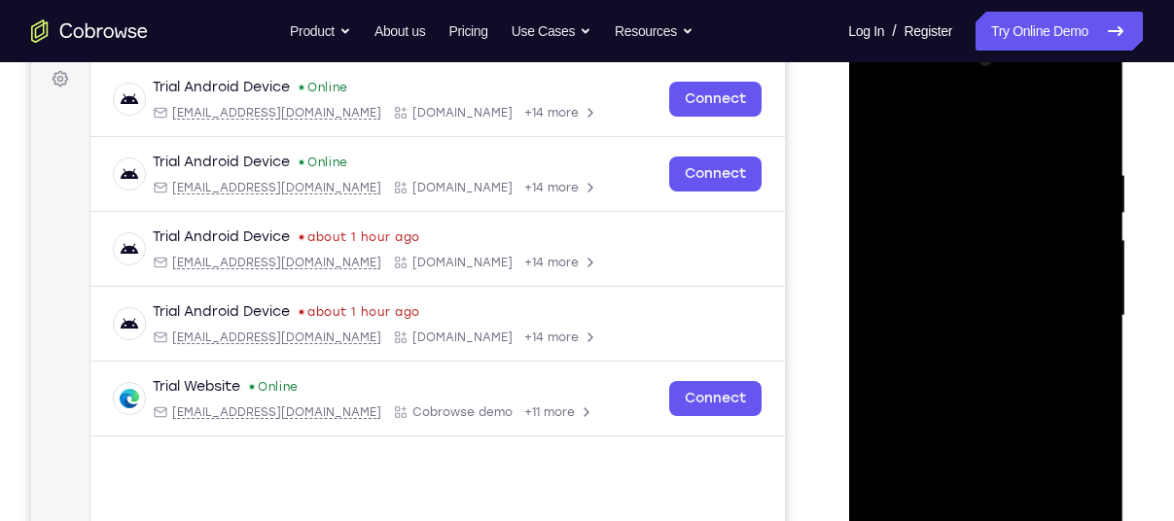
drag, startPoint x: 989, startPoint y: 358, endPoint x: 993, endPoint y: 392, distance: 34.3
click at [993, 392] on div at bounding box center [985, 316] width 245 height 545
click at [1086, 327] on div at bounding box center [985, 316] width 245 height 545
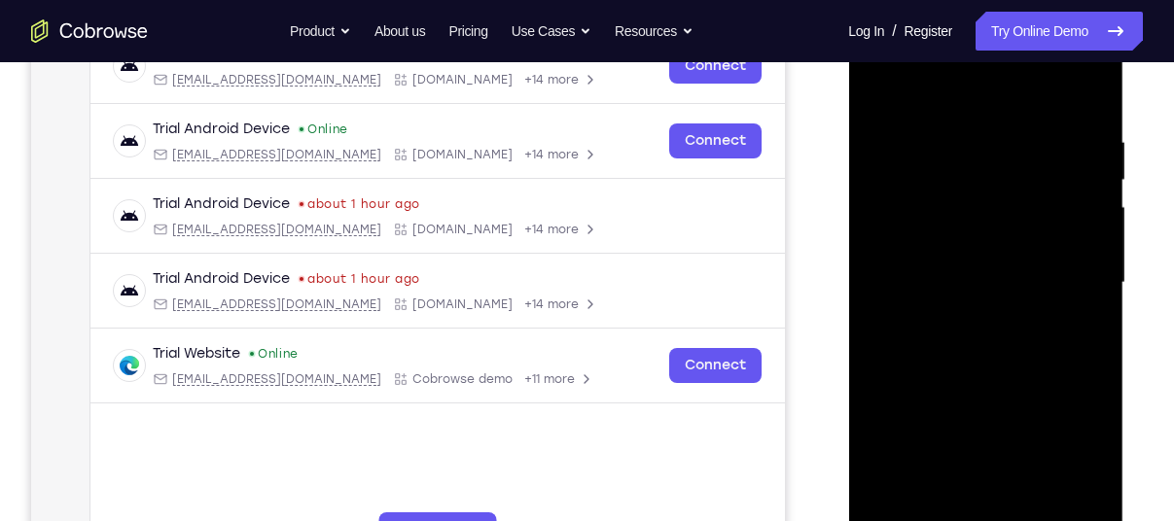
scroll to position [308, 0]
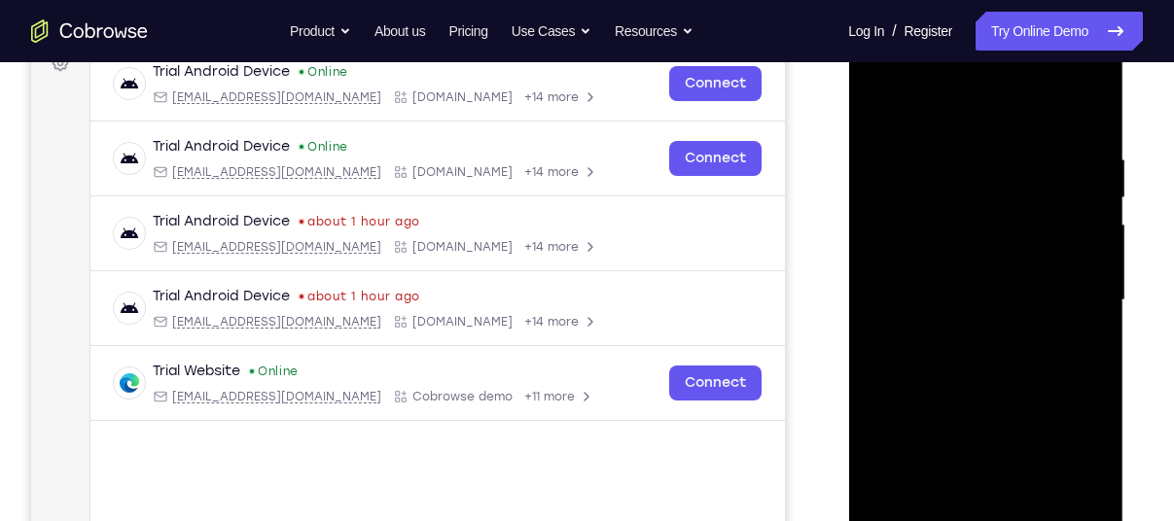
drag, startPoint x: 1046, startPoint y: 434, endPoint x: 1053, endPoint y: 121, distance: 313.3
drag, startPoint x: 205, startPoint y: 107, endPoint x: 1126, endPoint y: 315, distance: 944.3
click at [1126, 315] on div at bounding box center [987, 298] width 311 height 598
drag, startPoint x: 1031, startPoint y: 382, endPoint x: 1104, endPoint y: 112, distance: 280.1
click at [1104, 112] on div at bounding box center [985, 300] width 245 height 545
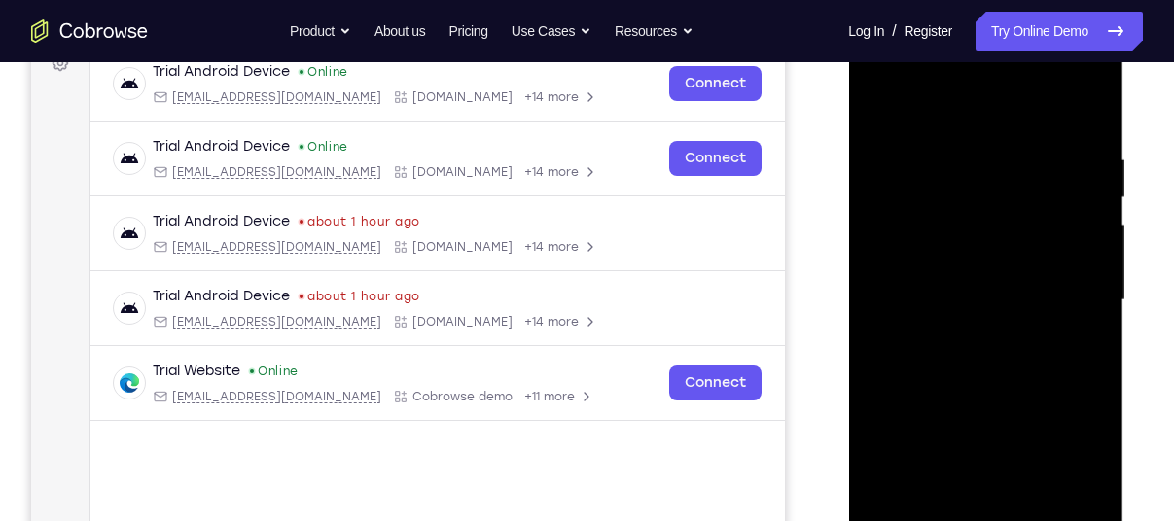
drag, startPoint x: 974, startPoint y: 452, endPoint x: 1057, endPoint y: 72, distance: 389.4
click at [1057, 72] on div at bounding box center [985, 300] width 245 height 545
drag, startPoint x: 981, startPoint y: 343, endPoint x: 1069, endPoint y: 130, distance: 230.3
click at [1069, 130] on div at bounding box center [985, 300] width 245 height 545
drag, startPoint x: 1037, startPoint y: 319, endPoint x: 1098, endPoint y: 46, distance: 280.1
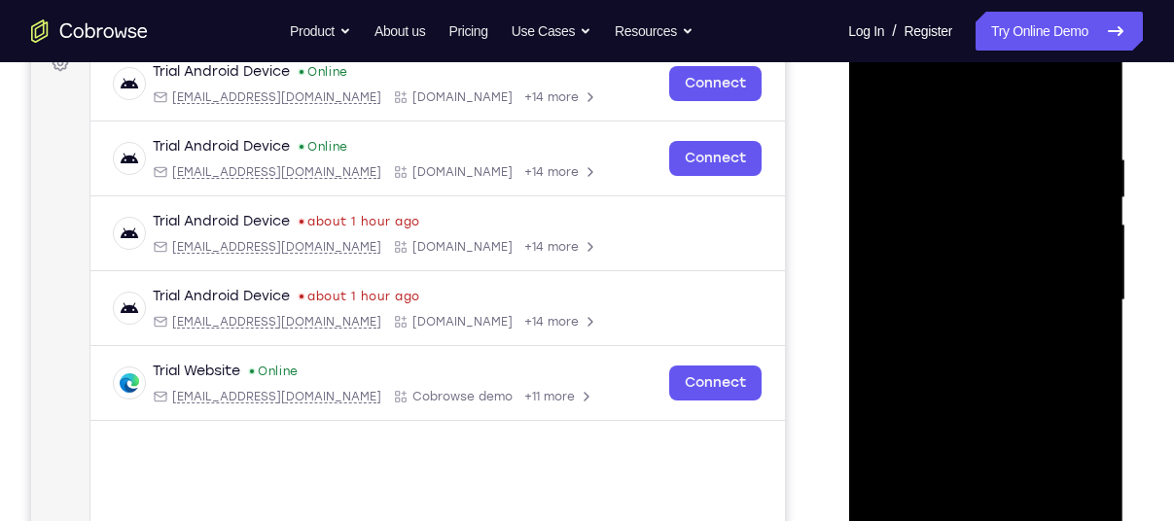
click at [1098, 46] on div at bounding box center [985, 300] width 245 height 545
drag, startPoint x: 1019, startPoint y: 413, endPoint x: 1090, endPoint y: 183, distance: 241.2
click at [1090, 183] on div at bounding box center [985, 300] width 245 height 545
click at [1098, 294] on div at bounding box center [985, 300] width 245 height 545
click at [1098, 289] on div at bounding box center [985, 300] width 245 height 545
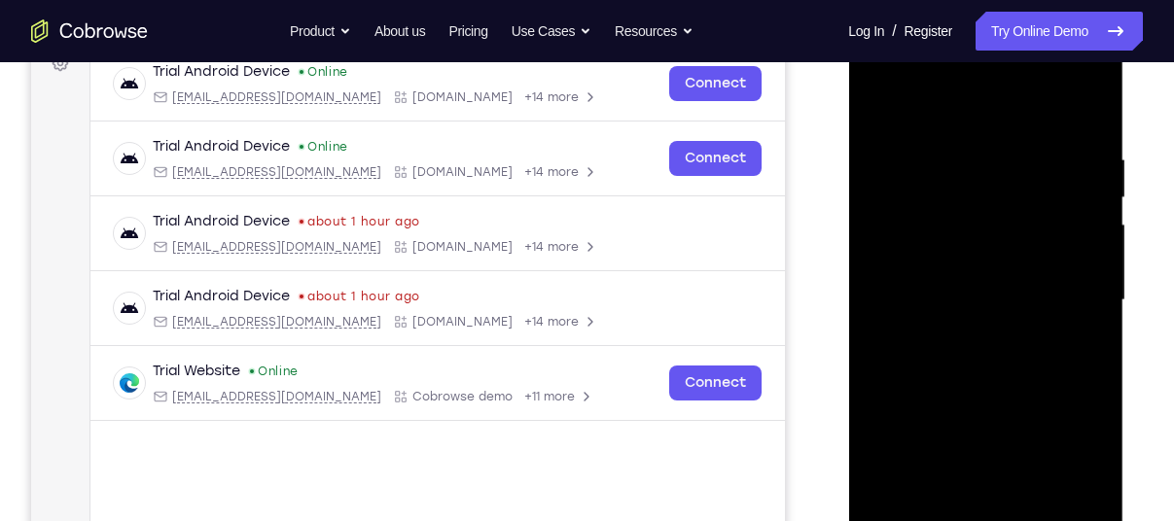
click at [1094, 290] on div at bounding box center [985, 300] width 245 height 545
click at [1093, 291] on div at bounding box center [985, 300] width 245 height 545
click at [875, 295] on div at bounding box center [985, 300] width 245 height 545
click at [881, 296] on div at bounding box center [985, 300] width 245 height 545
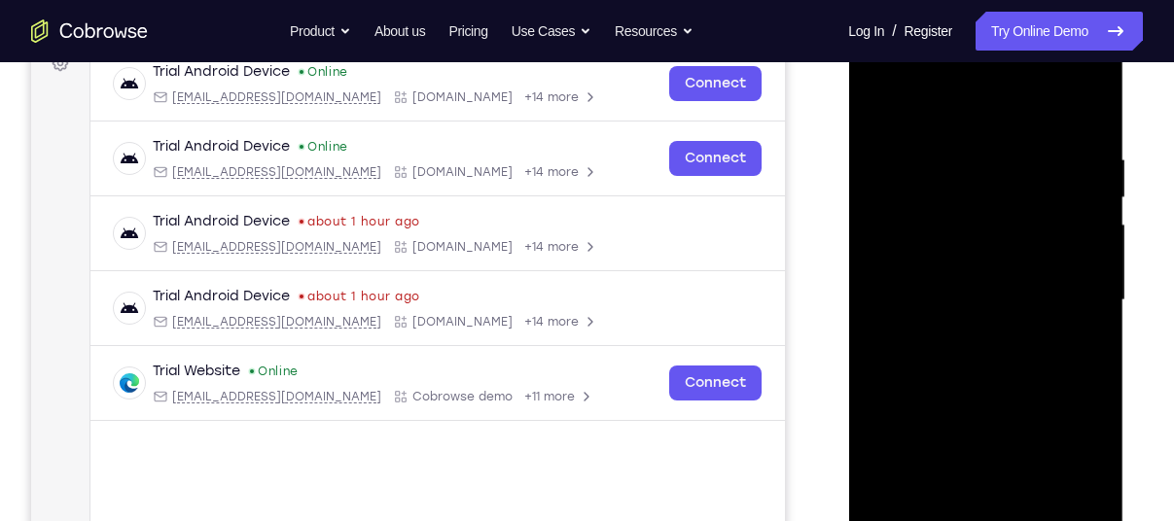
click at [878, 294] on div at bounding box center [985, 300] width 245 height 545
click at [873, 289] on div at bounding box center [985, 300] width 245 height 545
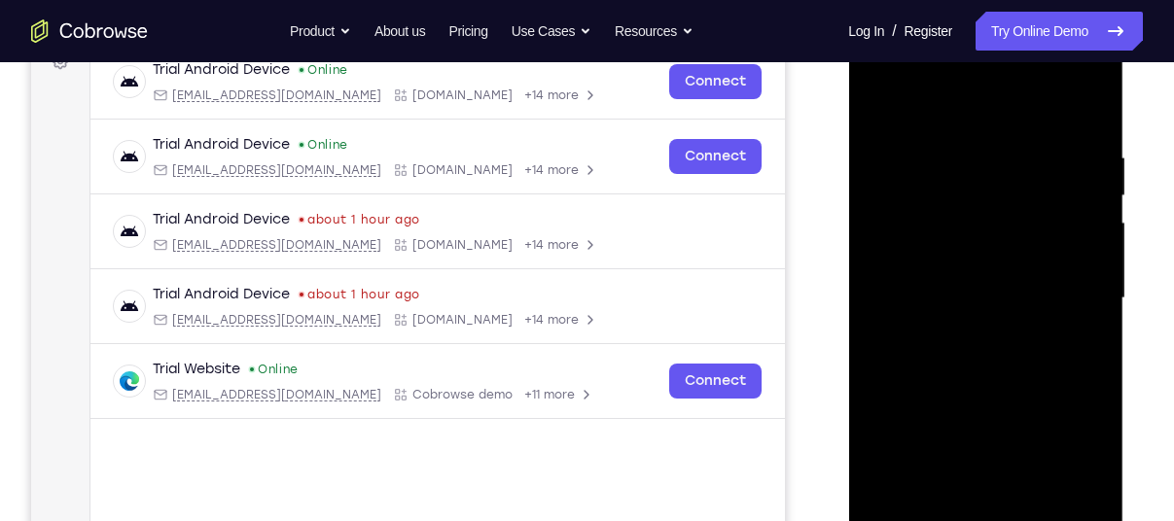
drag, startPoint x: 992, startPoint y: 223, endPoint x: 997, endPoint y: 367, distance: 144.0
click at [997, 367] on div at bounding box center [985, 298] width 245 height 545
click at [908, 251] on div at bounding box center [985, 298] width 245 height 545
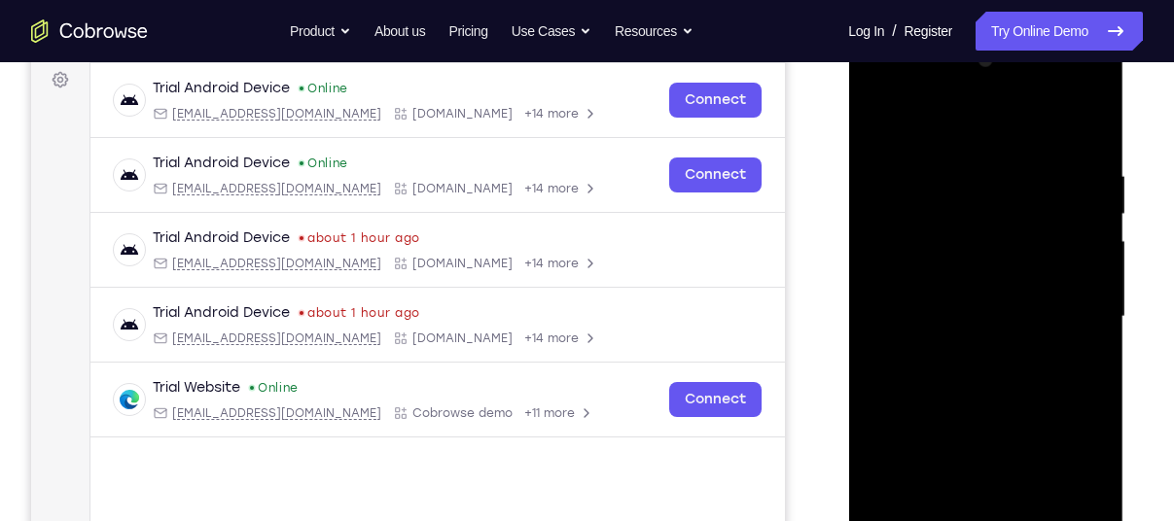
drag, startPoint x: 1019, startPoint y: 166, endPoint x: 1010, endPoint y: 492, distance: 326.0
click at [1010, 492] on div at bounding box center [985, 317] width 245 height 545
drag, startPoint x: 1038, startPoint y: 238, endPoint x: 1038, endPoint y: 485, distance: 247.1
click at [1038, 485] on div at bounding box center [985, 317] width 245 height 545
drag, startPoint x: 985, startPoint y: 293, endPoint x: 993, endPoint y: 537, distance: 244.3
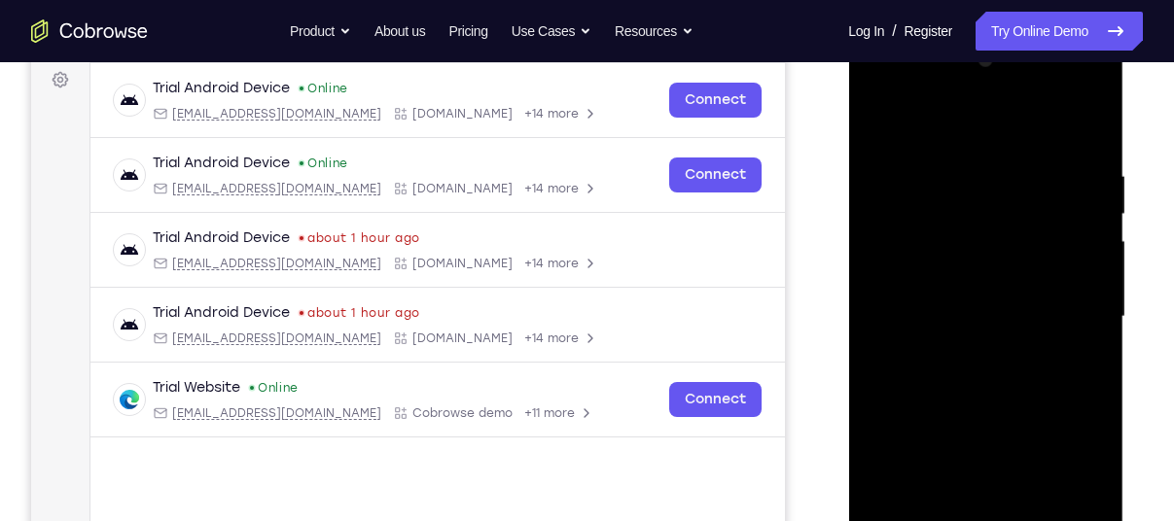
click at [993, 520] on div at bounding box center [985, 317] width 245 height 545
click at [1042, 376] on div at bounding box center [985, 317] width 245 height 545
click at [1094, 219] on div at bounding box center [985, 317] width 245 height 545
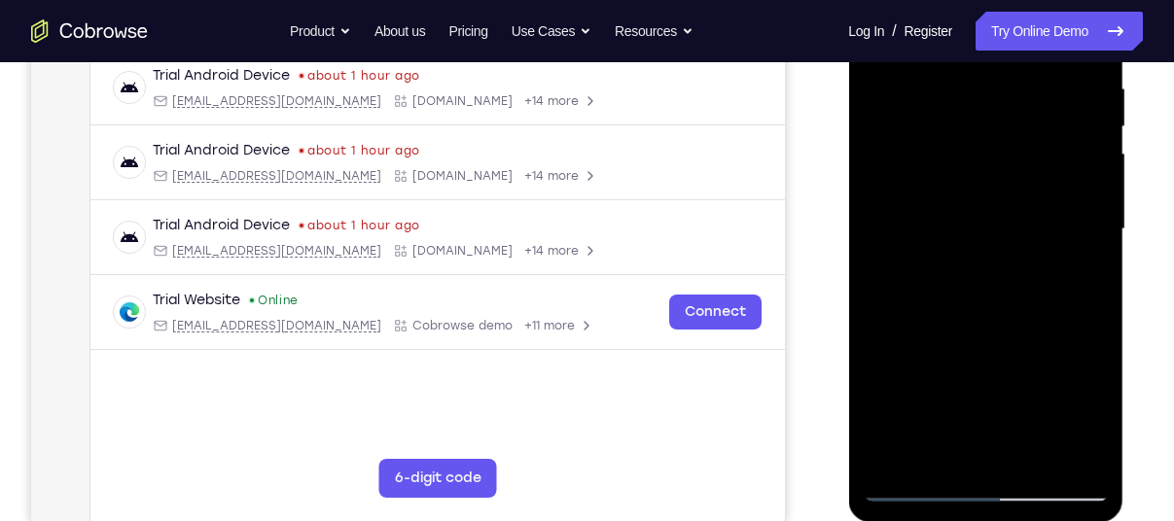
click at [1094, 127] on div at bounding box center [985, 229] width 245 height 545
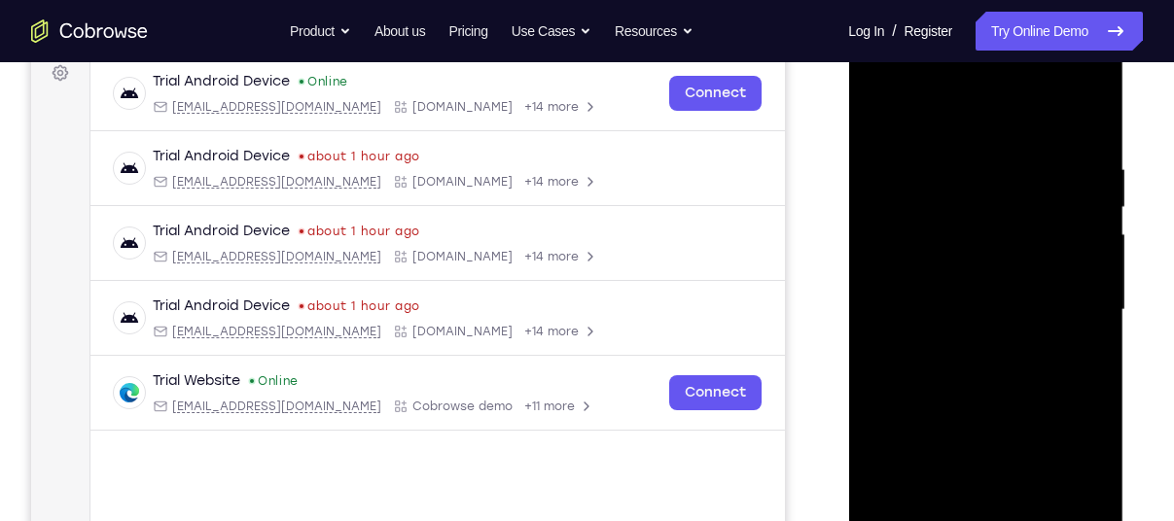
scroll to position [298, 0]
click at [1088, 209] on div at bounding box center [985, 311] width 245 height 545
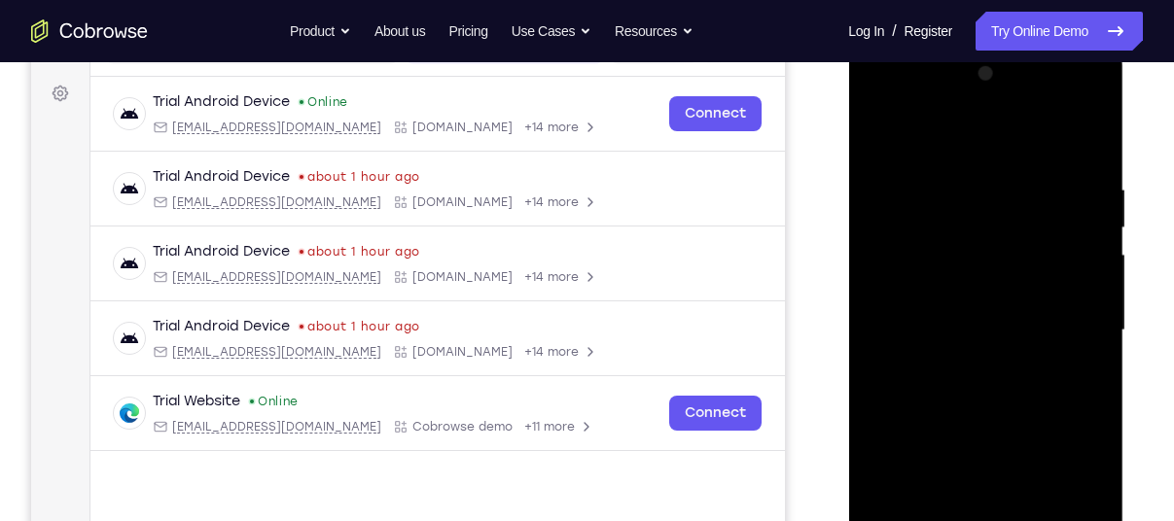
click at [1100, 233] on div at bounding box center [985, 330] width 245 height 545
click at [1096, 228] on div at bounding box center [985, 330] width 245 height 545
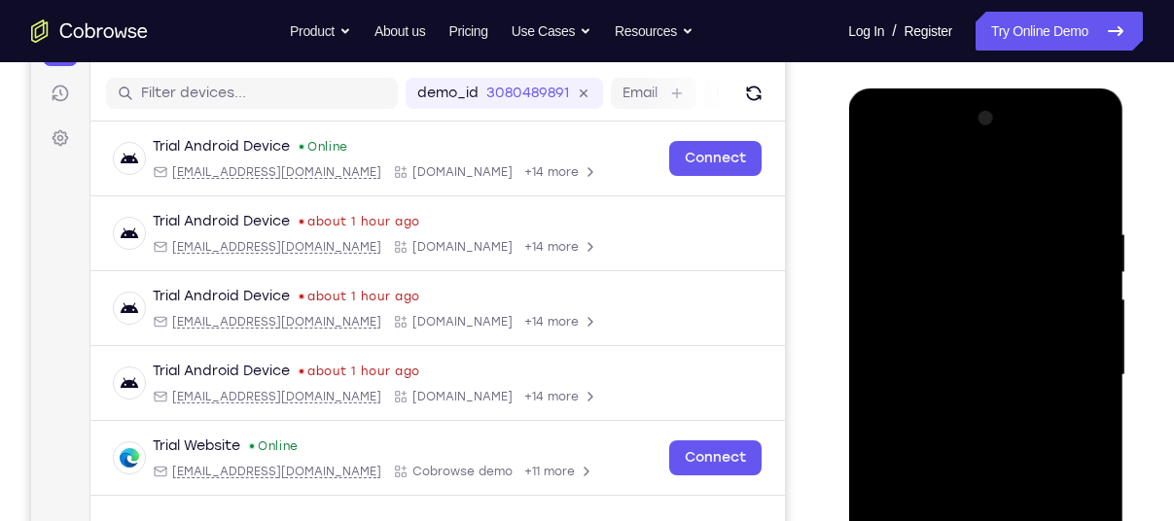
scroll to position [232, 0]
click at [880, 173] on div at bounding box center [985, 376] width 245 height 545
click at [874, 179] on div at bounding box center [985, 376] width 245 height 545
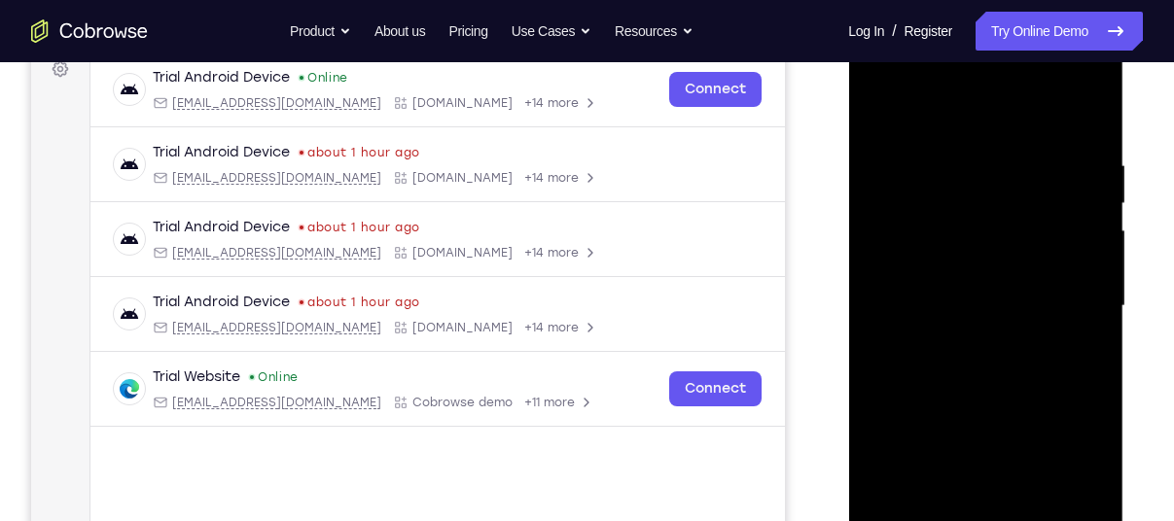
scroll to position [369, 0]
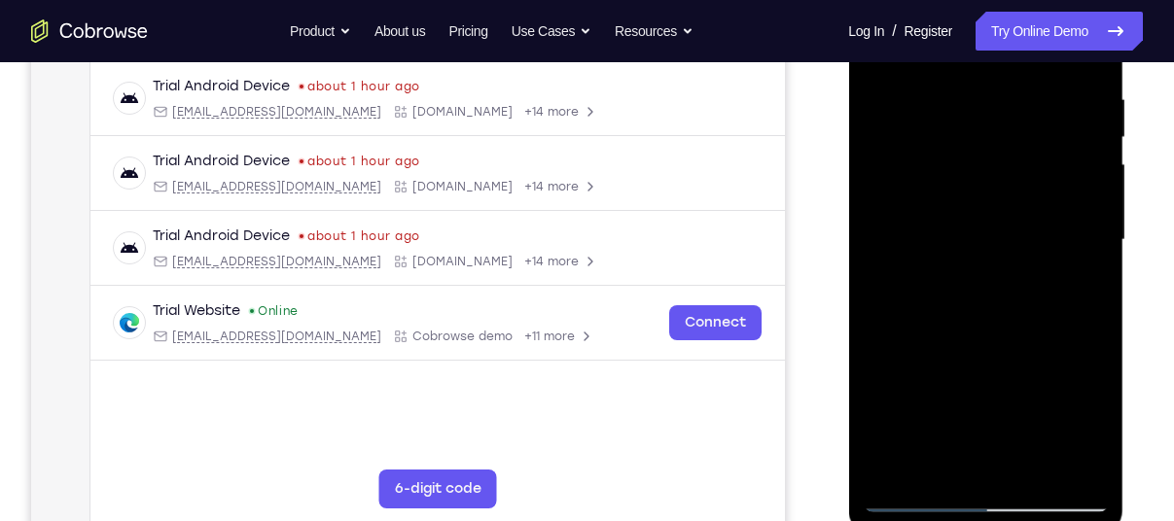
click at [900, 466] on div at bounding box center [985, 240] width 245 height 545
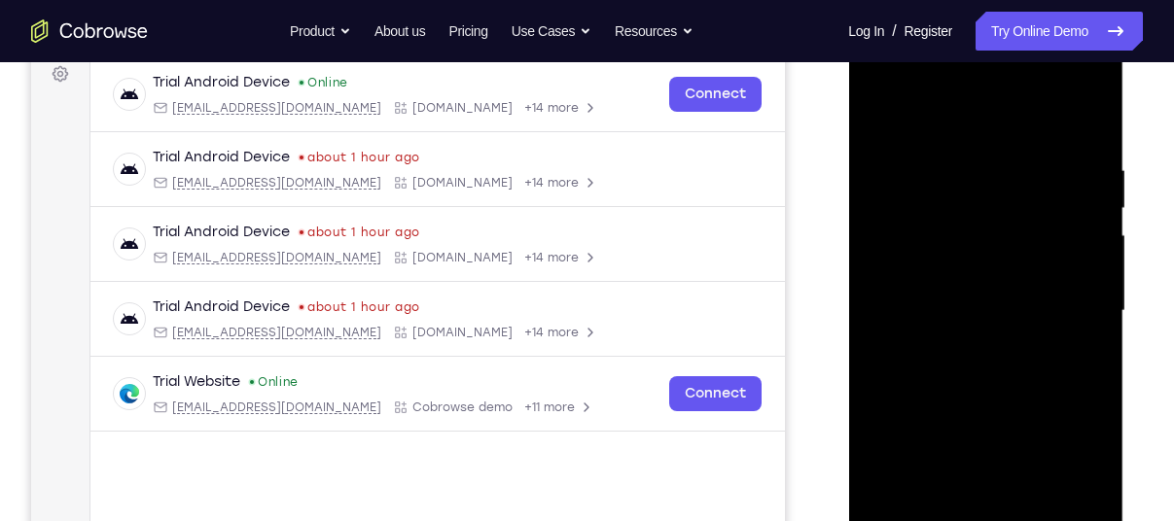
scroll to position [296, 0]
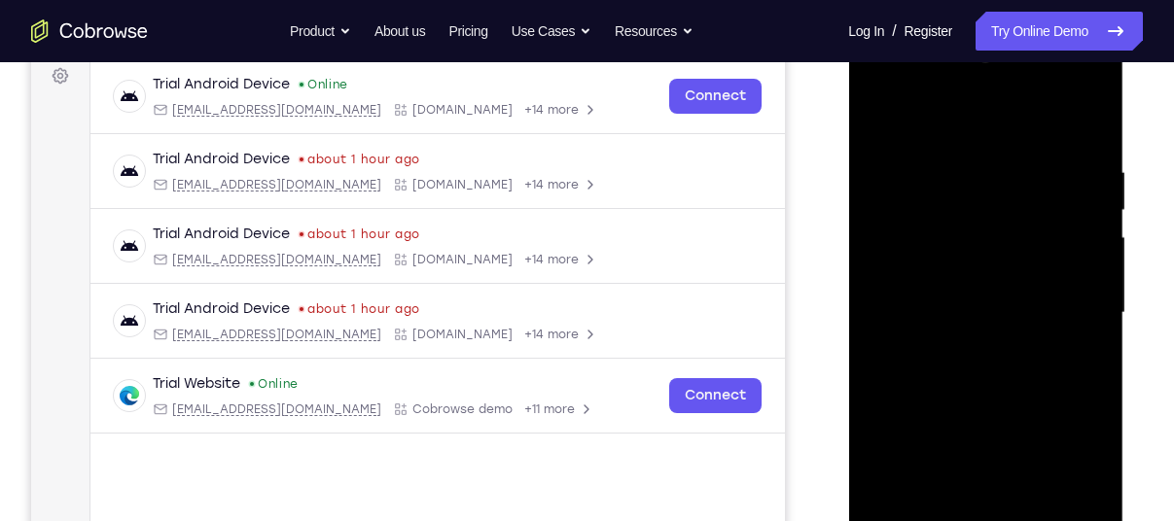
drag, startPoint x: 983, startPoint y: 196, endPoint x: 971, endPoint y: 436, distance: 240.6
click at [971, 436] on div at bounding box center [985, 313] width 245 height 545
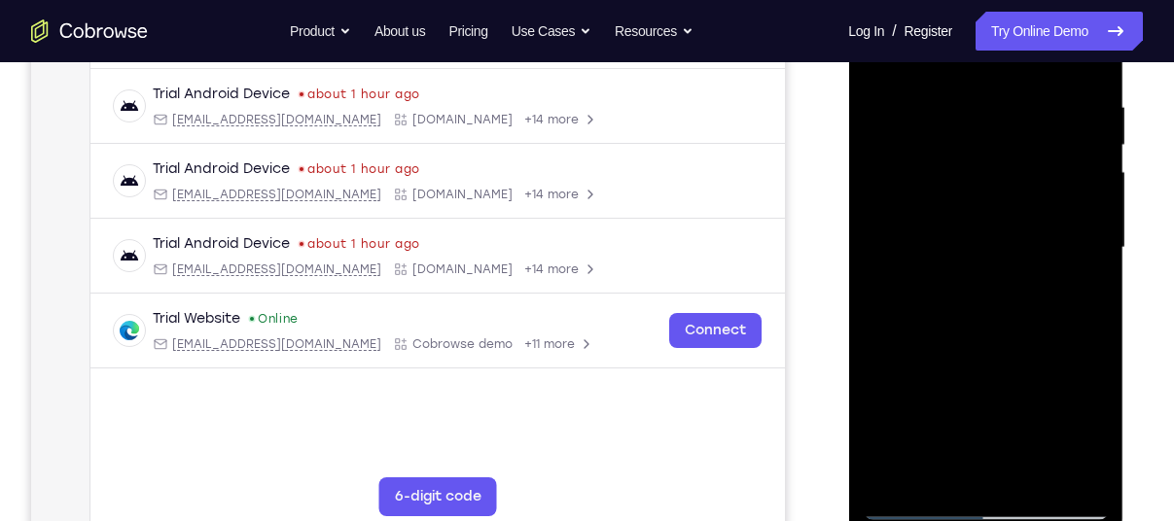
scroll to position [362, 0]
drag, startPoint x: 1043, startPoint y: 382, endPoint x: 1118, endPoint y: 137, distance: 256.3
click at [1118, 137] on div at bounding box center [985, 250] width 275 height 580
drag, startPoint x: 987, startPoint y: 431, endPoint x: 1100, endPoint y: 139, distance: 312.8
click at [1100, 139] on div at bounding box center [985, 247] width 245 height 545
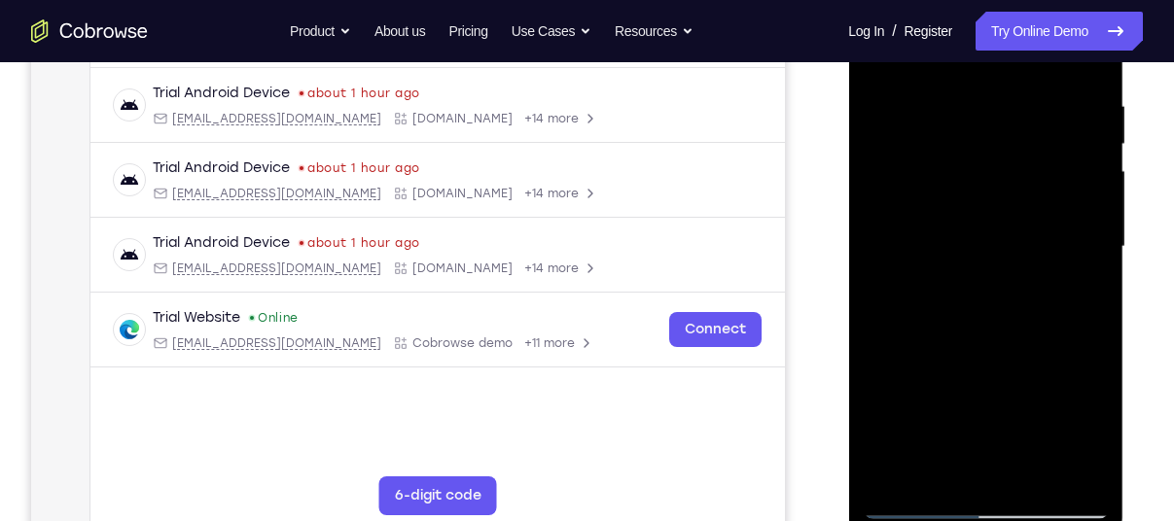
drag, startPoint x: 993, startPoint y: 345, endPoint x: 1117, endPoint y: 3, distance: 364.0
click at [1117, 3] on div at bounding box center [985, 250] width 275 height 580
drag, startPoint x: 1008, startPoint y: 351, endPoint x: 1065, endPoint y: 234, distance: 130.1
click at [1065, 234] on div at bounding box center [985, 247] width 245 height 545
click at [877, 156] on div at bounding box center [985, 247] width 245 height 545
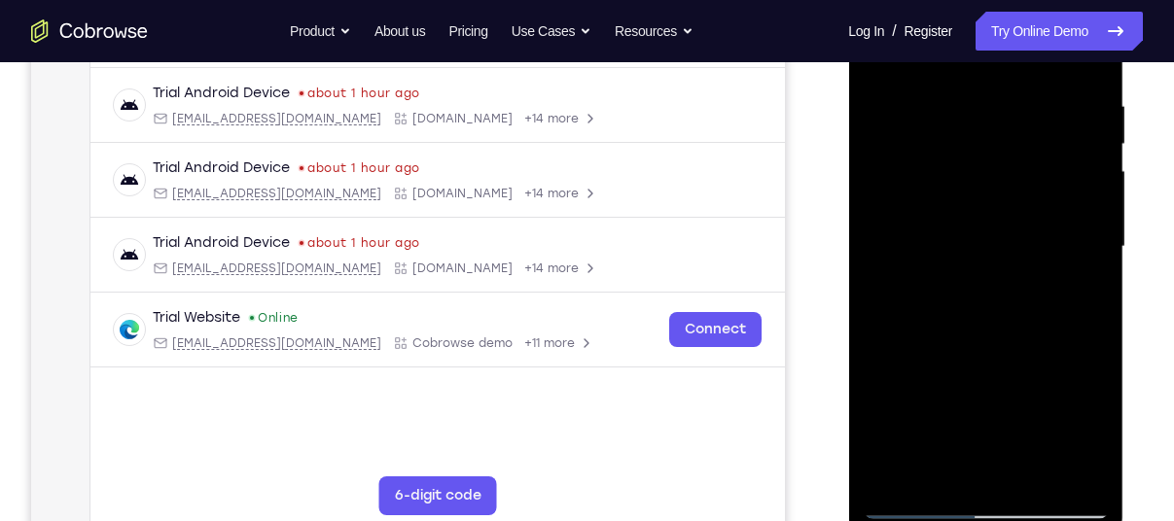
click at [1099, 158] on div at bounding box center [985, 247] width 245 height 545
click at [1098, 157] on div at bounding box center [985, 247] width 245 height 545
drag, startPoint x: 1024, startPoint y: 359, endPoint x: 1093, endPoint y: 77, distance: 290.4
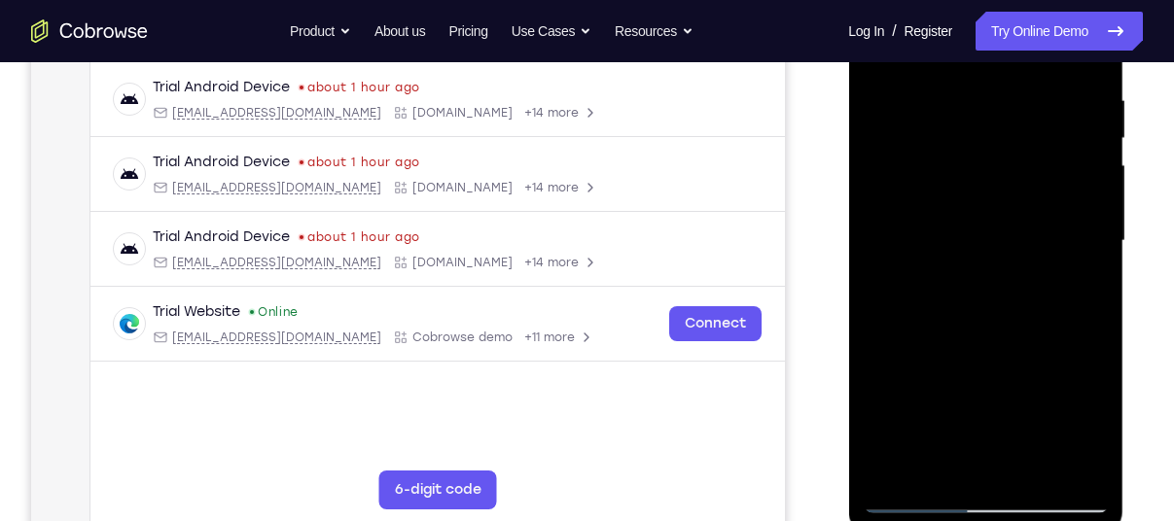
drag, startPoint x: 997, startPoint y: 363, endPoint x: 1030, endPoint y: 219, distance: 147.7
drag, startPoint x: 1030, startPoint y: 219, endPoint x: 1076, endPoint y: 188, distance: 55.3
click at [1076, 188] on div at bounding box center [985, 241] width 245 height 545
click at [1097, 194] on div at bounding box center [985, 241] width 245 height 545
click at [1095, 192] on div at bounding box center [985, 241] width 245 height 545
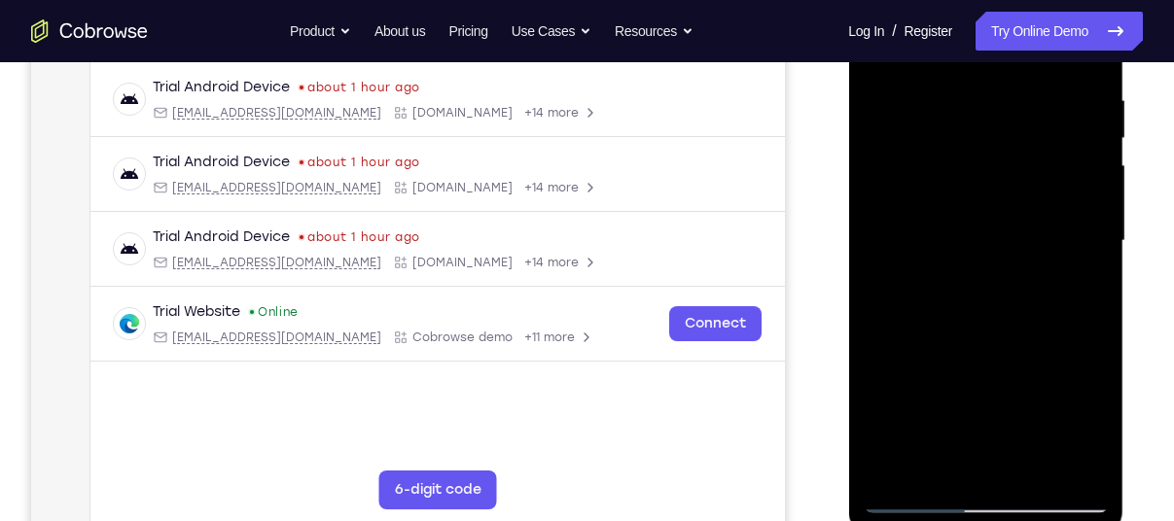
click at [1095, 192] on div at bounding box center [985, 241] width 245 height 545
click at [1092, 197] on div at bounding box center [985, 241] width 245 height 545
click at [1097, 199] on div at bounding box center [985, 241] width 245 height 545
click at [1096, 194] on div at bounding box center [985, 241] width 245 height 545
click at [1096, 193] on div at bounding box center [985, 241] width 245 height 545
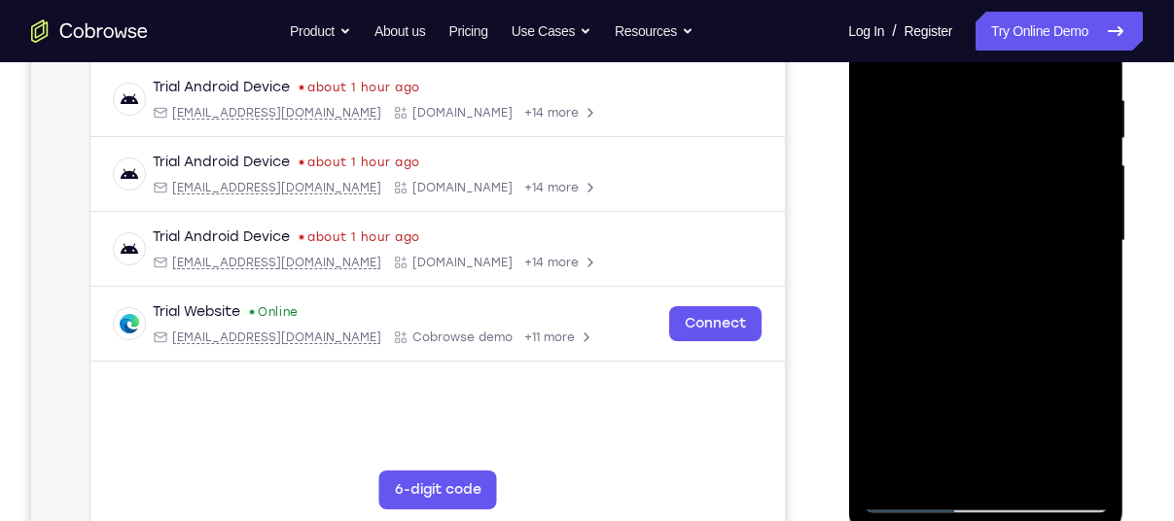
click at [1098, 195] on div at bounding box center [985, 241] width 245 height 545
click at [1099, 196] on div at bounding box center [985, 241] width 245 height 545
click at [1092, 199] on div at bounding box center [985, 241] width 245 height 545
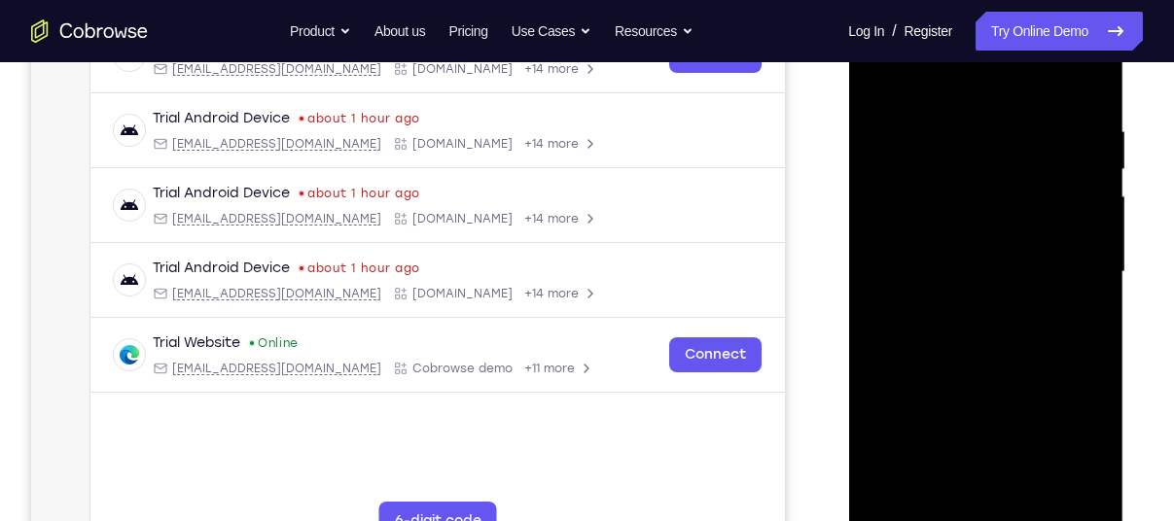
scroll to position [331, 0]
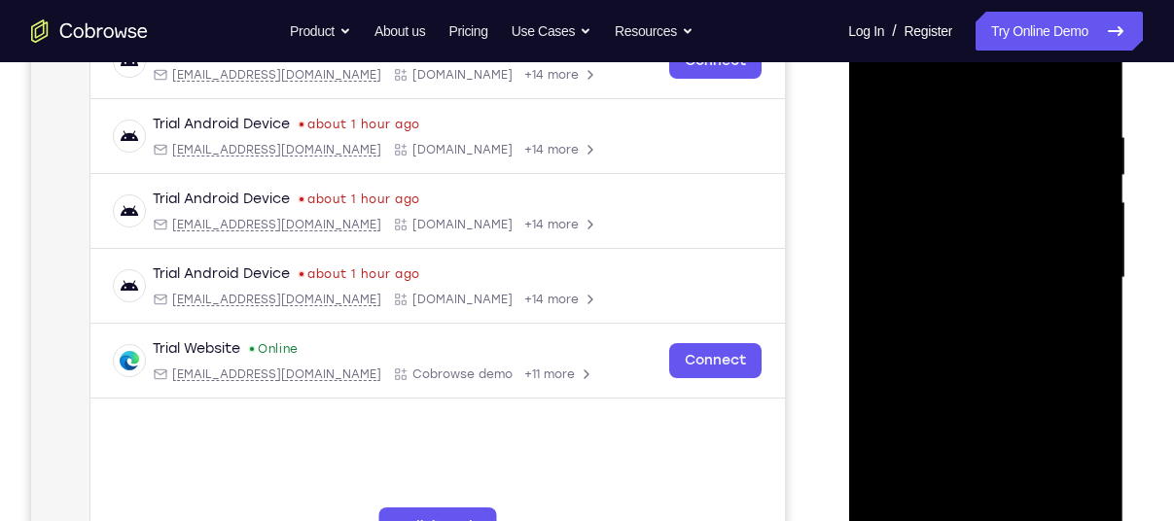
click at [1100, 242] on div at bounding box center [985, 278] width 245 height 545
drag, startPoint x: 1021, startPoint y: 409, endPoint x: 1096, endPoint y: 137, distance: 282.5
click at [1096, 137] on div at bounding box center [985, 278] width 245 height 545
drag, startPoint x: 1015, startPoint y: 392, endPoint x: 1084, endPoint y: 112, distance: 288.3
click at [1084, 112] on div at bounding box center [985, 278] width 245 height 545
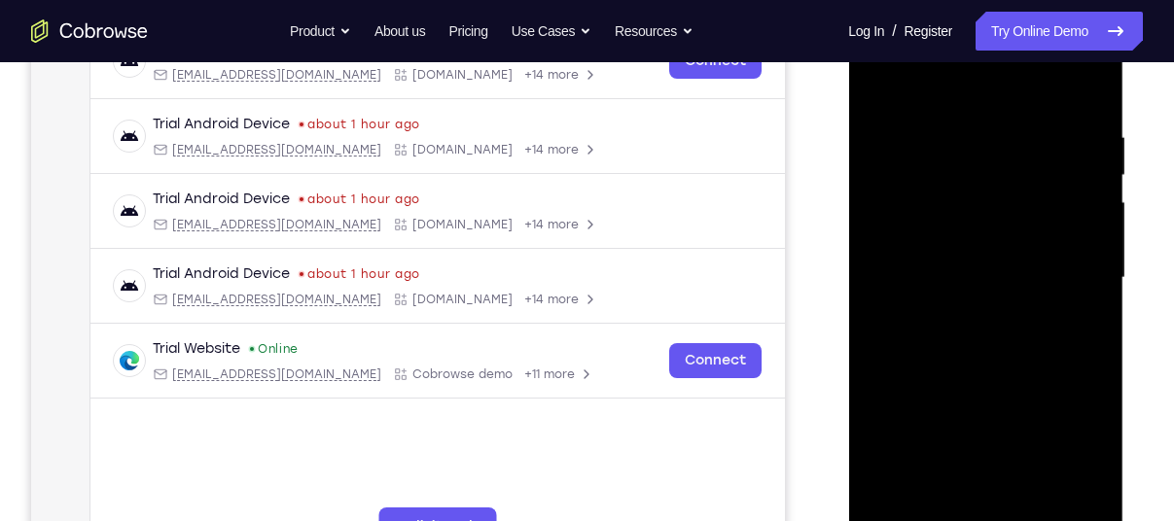
drag, startPoint x: 1013, startPoint y: 419, endPoint x: 1095, endPoint y: 80, distance: 349.4
click at [1095, 80] on div at bounding box center [985, 278] width 245 height 545
drag, startPoint x: 972, startPoint y: 355, endPoint x: 1076, endPoint y: 77, distance: 297.0
click at [1076, 77] on div at bounding box center [985, 278] width 245 height 545
drag, startPoint x: 998, startPoint y: 474, endPoint x: 1034, endPoint y: 107, distance: 368.5
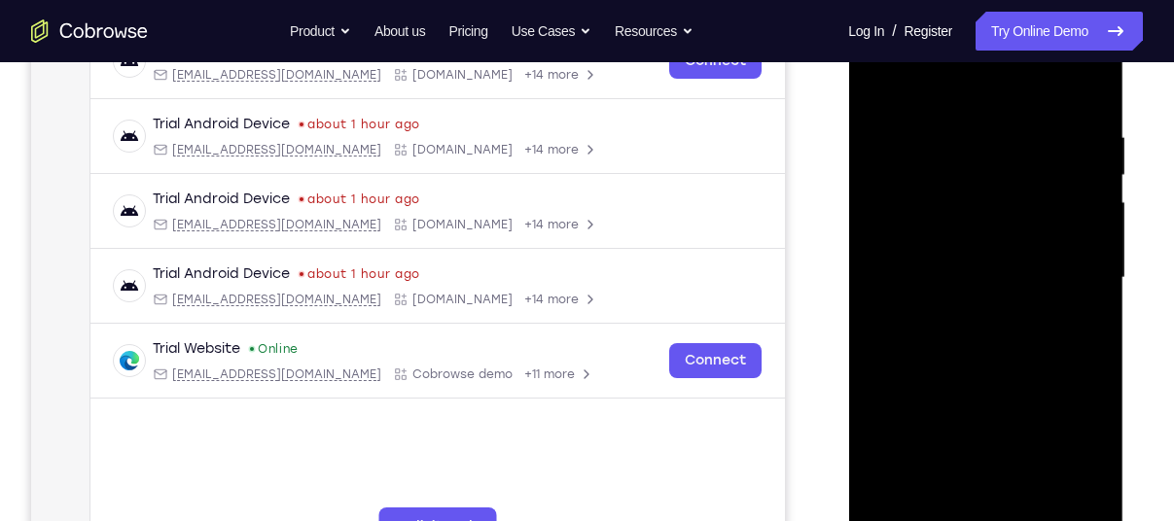
click at [1034, 107] on div at bounding box center [985, 278] width 245 height 545
drag, startPoint x: 1032, startPoint y: 127, endPoint x: 1026, endPoint y: 419, distance: 291.9
click at [1026, 419] on div at bounding box center [985, 278] width 245 height 545
drag, startPoint x: 948, startPoint y: 474, endPoint x: 1078, endPoint y: 117, distance: 379.7
click at [1078, 117] on div at bounding box center [985, 278] width 245 height 545
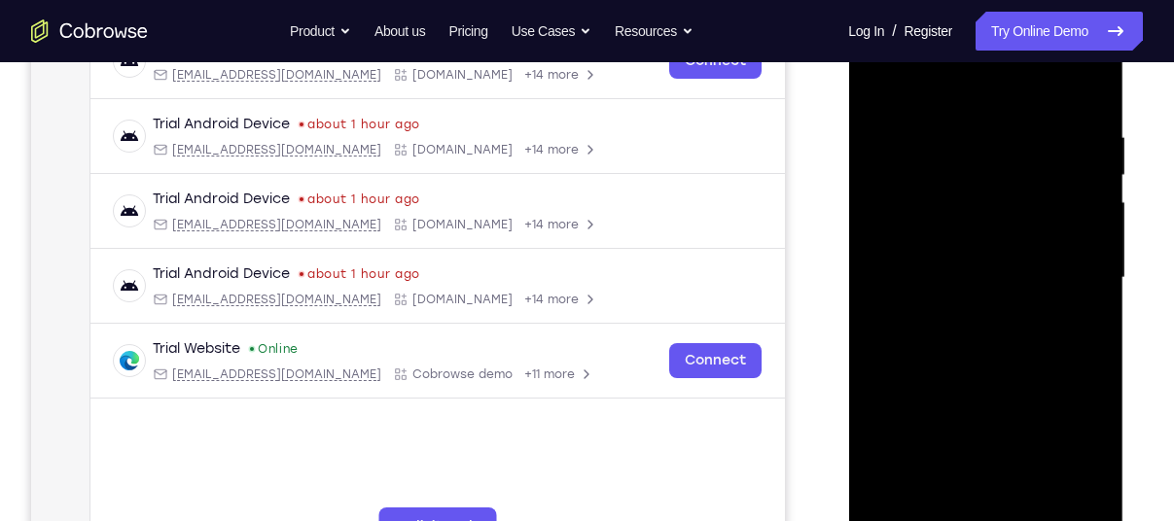
drag, startPoint x: 1046, startPoint y: 318, endPoint x: 997, endPoint y: 571, distance: 257.5
click at [997, 520] on div at bounding box center [985, 281] width 275 height 580
drag, startPoint x: 1014, startPoint y: 456, endPoint x: 1078, endPoint y: 96, distance: 365.4
click at [1078, 96] on div at bounding box center [985, 278] width 245 height 545
drag, startPoint x: 977, startPoint y: 382, endPoint x: 1079, endPoint y: 57, distance: 340.5
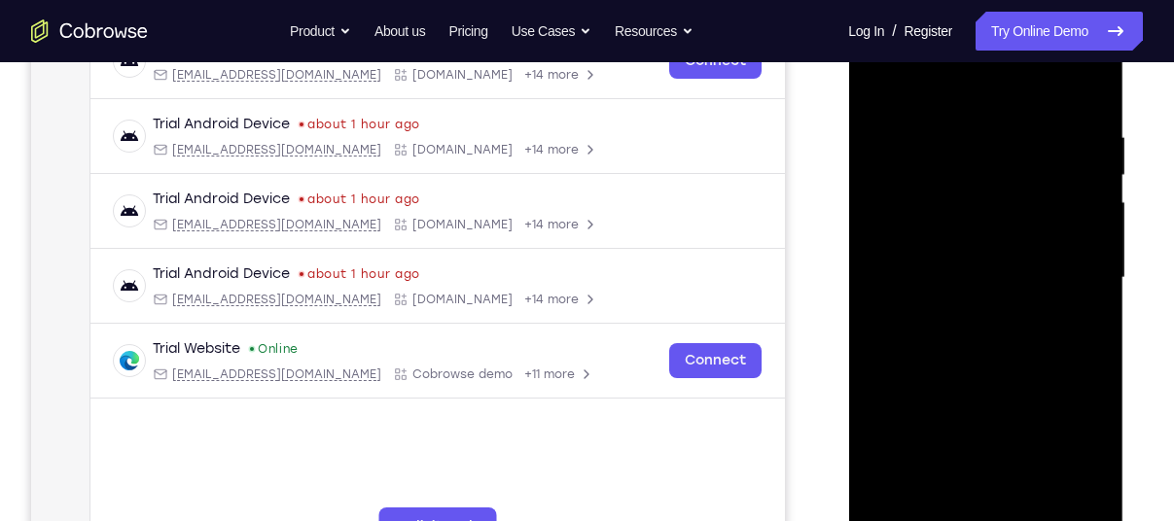
click at [1079, 57] on div at bounding box center [985, 278] width 245 height 545
drag, startPoint x: 1009, startPoint y: 351, endPoint x: 1091, endPoint y: 37, distance: 324.9
click at [1091, 37] on div at bounding box center [985, 278] width 245 height 545
drag, startPoint x: 1002, startPoint y: 363, endPoint x: 1108, endPoint y: 59, distance: 321.5
click at [1108, 59] on div at bounding box center [985, 281] width 275 height 580
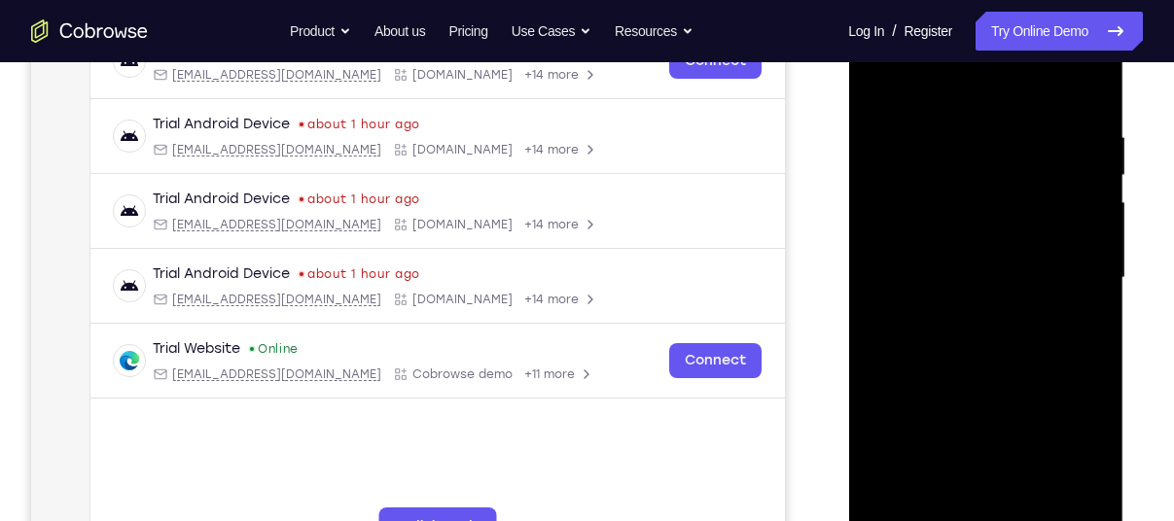
drag, startPoint x: 988, startPoint y: 414, endPoint x: 1108, endPoint y: 92, distance: 343.5
click at [1108, 92] on div at bounding box center [985, 278] width 245 height 545
drag, startPoint x: 955, startPoint y: 404, endPoint x: 1075, endPoint y: 134, distance: 294.8
click at [1075, 134] on div at bounding box center [985, 278] width 245 height 545
drag, startPoint x: 1051, startPoint y: 330, endPoint x: 1108, endPoint y: 34, distance: 301.0
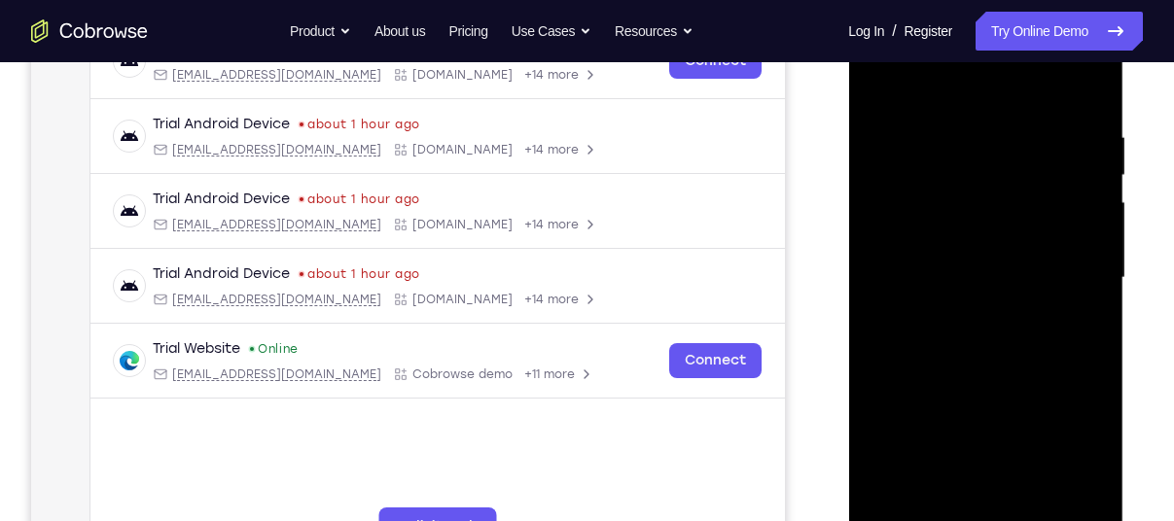
click at [1108, 34] on div at bounding box center [985, 281] width 275 height 580
drag, startPoint x: 1029, startPoint y: 382, endPoint x: 1073, endPoint y: 166, distance: 220.3
click at [1073, 166] on div at bounding box center [985, 278] width 245 height 545
drag, startPoint x: 943, startPoint y: 496, endPoint x: 1028, endPoint y: 302, distance: 211.6
click at [1028, 302] on div at bounding box center [985, 278] width 245 height 545
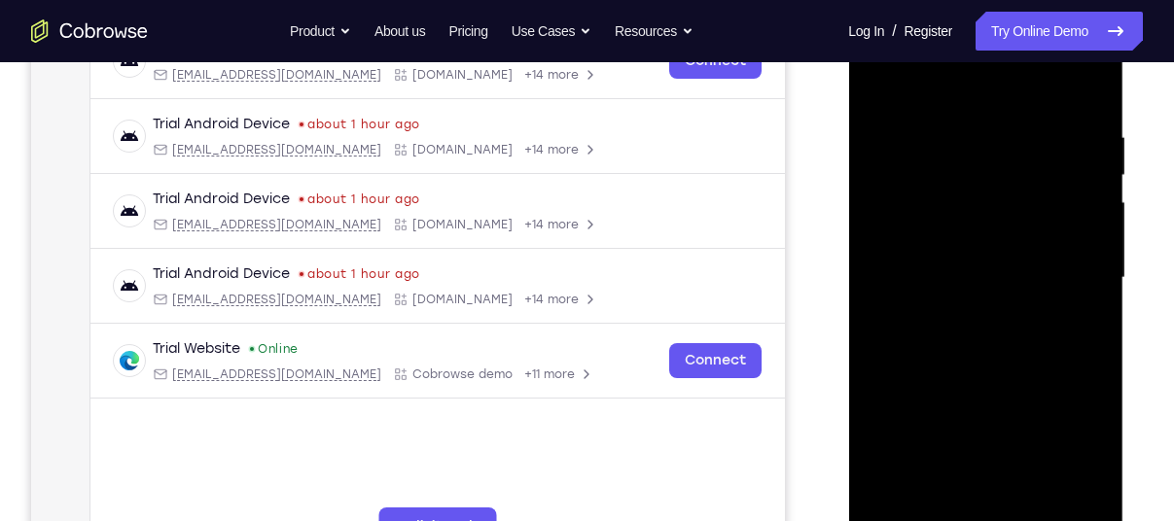
drag, startPoint x: 1000, startPoint y: 408, endPoint x: 1002, endPoint y: 372, distance: 36.0
click at [1002, 372] on div at bounding box center [985, 278] width 245 height 545
drag, startPoint x: 1009, startPoint y: 396, endPoint x: 1034, endPoint y: 297, distance: 102.4
click at [1034, 297] on div at bounding box center [985, 278] width 245 height 545
drag, startPoint x: 1007, startPoint y: 446, endPoint x: 1113, endPoint y: 220, distance: 250.2
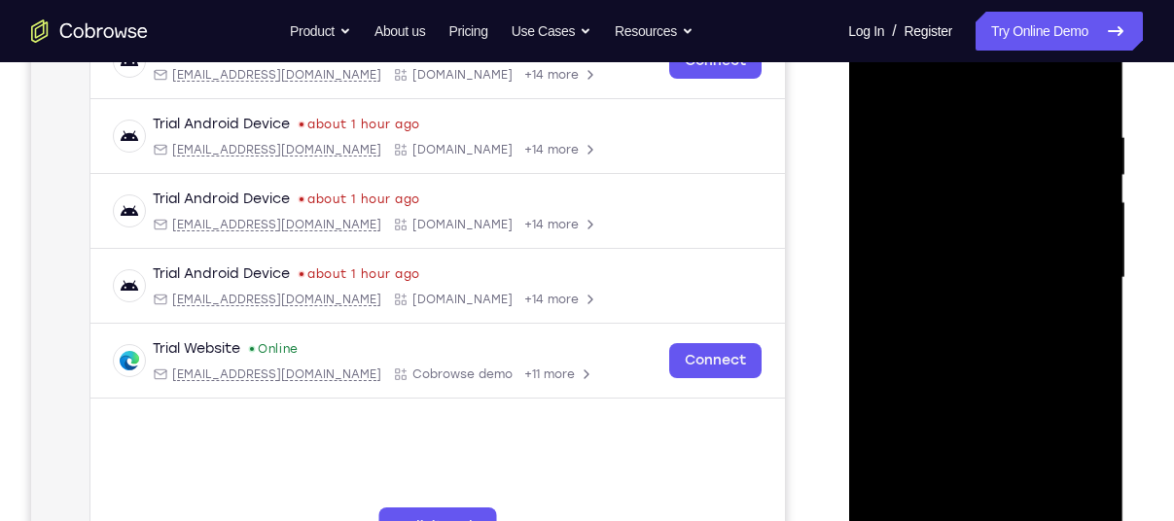
click at [1113, 220] on div at bounding box center [985, 281] width 275 height 580
drag, startPoint x: 1022, startPoint y: 423, endPoint x: 1040, endPoint y: 46, distance: 377.8
click at [1040, 46] on div at bounding box center [985, 278] width 245 height 545
click at [1088, 139] on div at bounding box center [985, 278] width 245 height 545
drag, startPoint x: 1021, startPoint y: 419, endPoint x: 1079, endPoint y: 155, distance: 270.7
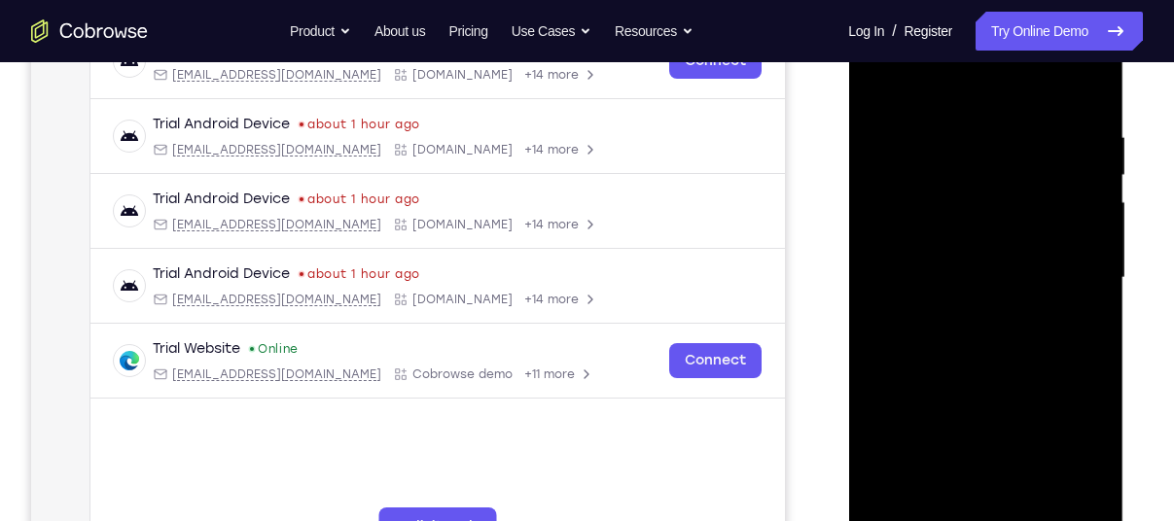
click at [1079, 155] on div at bounding box center [985, 278] width 245 height 545
drag, startPoint x: 1024, startPoint y: 423, endPoint x: 1040, endPoint y: 145, distance: 278.6
click at [1040, 145] on div at bounding box center [985, 278] width 245 height 545
drag, startPoint x: 1049, startPoint y: 393, endPoint x: 1070, endPoint y: 213, distance: 181.1
click at [1070, 213] on div at bounding box center [985, 278] width 245 height 545
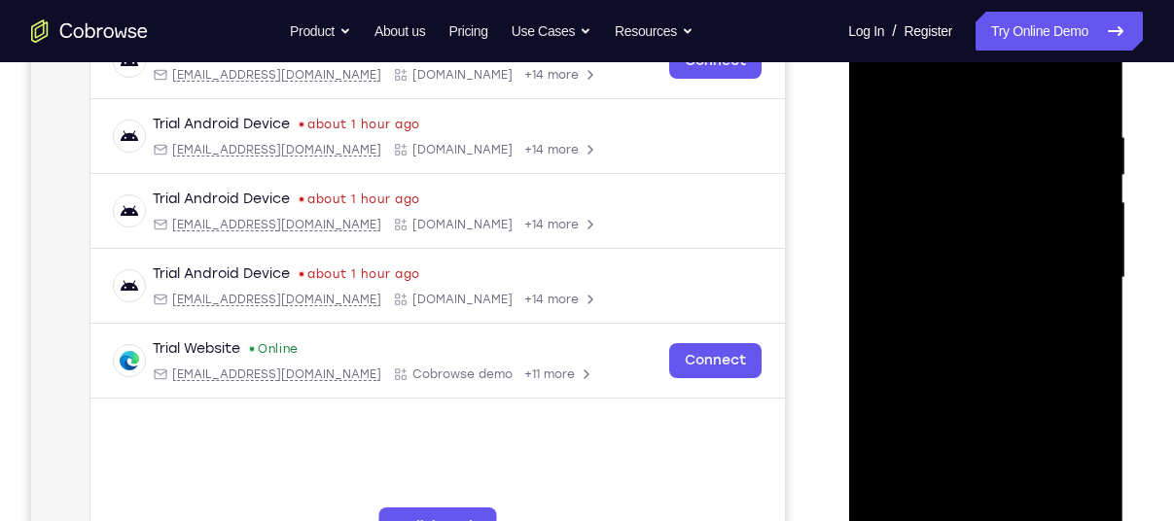
drag, startPoint x: 1047, startPoint y: 374, endPoint x: 1054, endPoint y: 296, distance: 79.2
click at [1054, 296] on div at bounding box center [985, 278] width 245 height 545
click at [1098, 278] on div at bounding box center [985, 278] width 245 height 545
click at [1096, 280] on div at bounding box center [985, 278] width 245 height 545
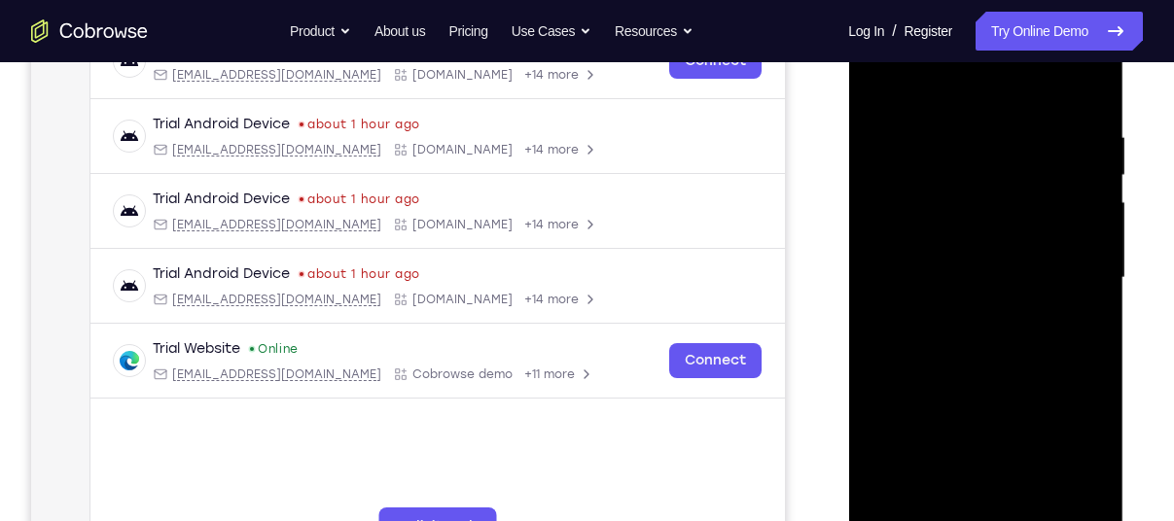
click at [1095, 283] on div at bounding box center [985, 278] width 245 height 545
click at [1088, 285] on div at bounding box center [985, 278] width 245 height 545
drag, startPoint x: 933, startPoint y: 448, endPoint x: 1023, endPoint y: 124, distance: 337.2
click at [1023, 124] on div at bounding box center [985, 278] width 245 height 545
drag, startPoint x: 1005, startPoint y: 396, endPoint x: 1061, endPoint y: 102, distance: 299.1
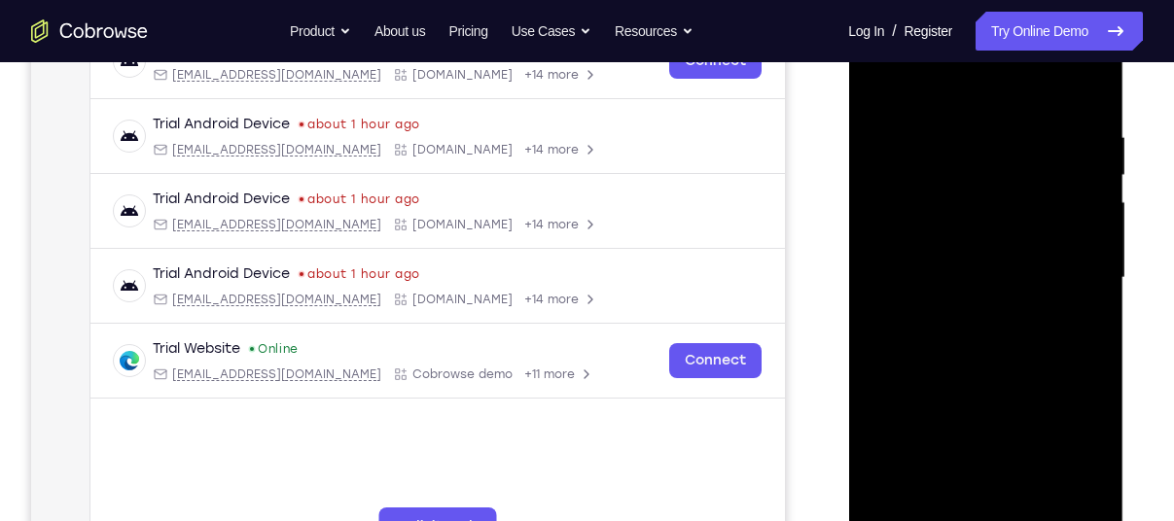
click at [1061, 102] on div at bounding box center [985, 278] width 245 height 545
drag, startPoint x: 1025, startPoint y: 354, endPoint x: 1091, endPoint y: 21, distance: 339.2
click at [1091, 21] on div at bounding box center [985, 278] width 245 height 545
drag, startPoint x: 1038, startPoint y: 406, endPoint x: 1085, endPoint y: 110, distance: 299.3
click at [1085, 110] on div at bounding box center [985, 278] width 245 height 545
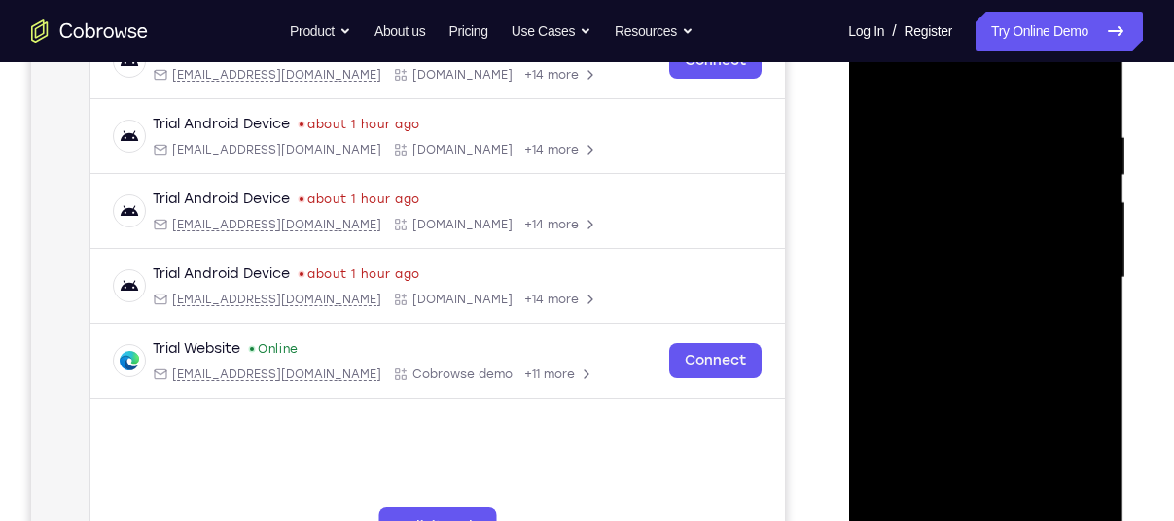
drag, startPoint x: 1003, startPoint y: 412, endPoint x: 1050, endPoint y: 168, distance: 248.7
click at [1050, 168] on div at bounding box center [985, 278] width 245 height 545
click at [1093, 129] on div at bounding box center [985, 278] width 245 height 545
drag, startPoint x: 1009, startPoint y: 172, endPoint x: 1028, endPoint y: 289, distance: 118.3
click at [1028, 289] on div at bounding box center [985, 278] width 245 height 545
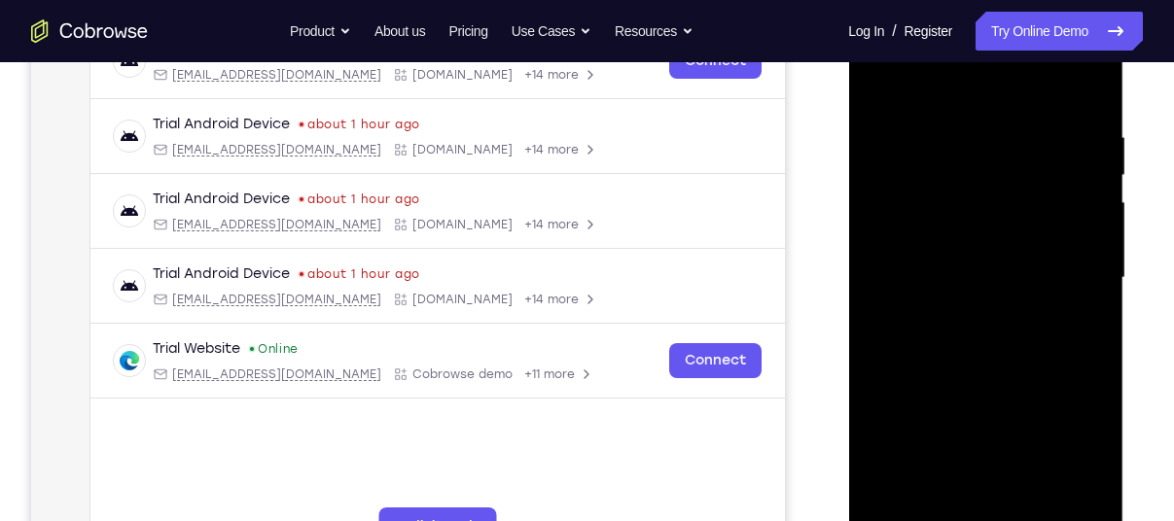
click at [1097, 240] on div at bounding box center [985, 278] width 245 height 545
click at [1096, 238] on div at bounding box center [985, 278] width 245 height 545
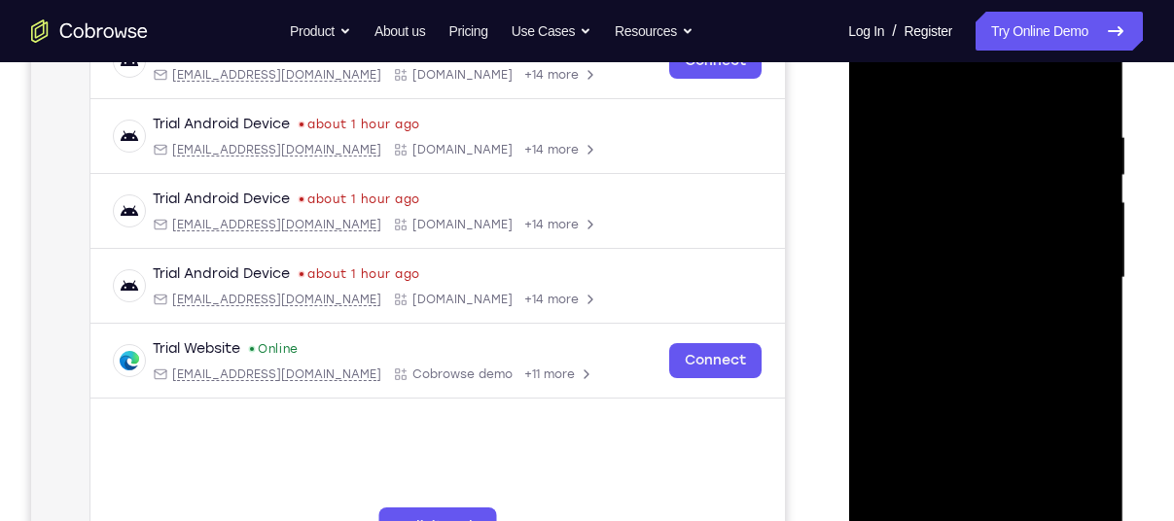
drag, startPoint x: 997, startPoint y: 433, endPoint x: 1081, endPoint y: 71, distance: 371.4
click at [1081, 71] on div at bounding box center [985, 278] width 245 height 545
drag, startPoint x: 968, startPoint y: 364, endPoint x: 1039, endPoint y: 176, distance: 200.7
click at [1039, 176] on div at bounding box center [985, 278] width 245 height 545
click at [1097, 170] on div at bounding box center [985, 278] width 245 height 545
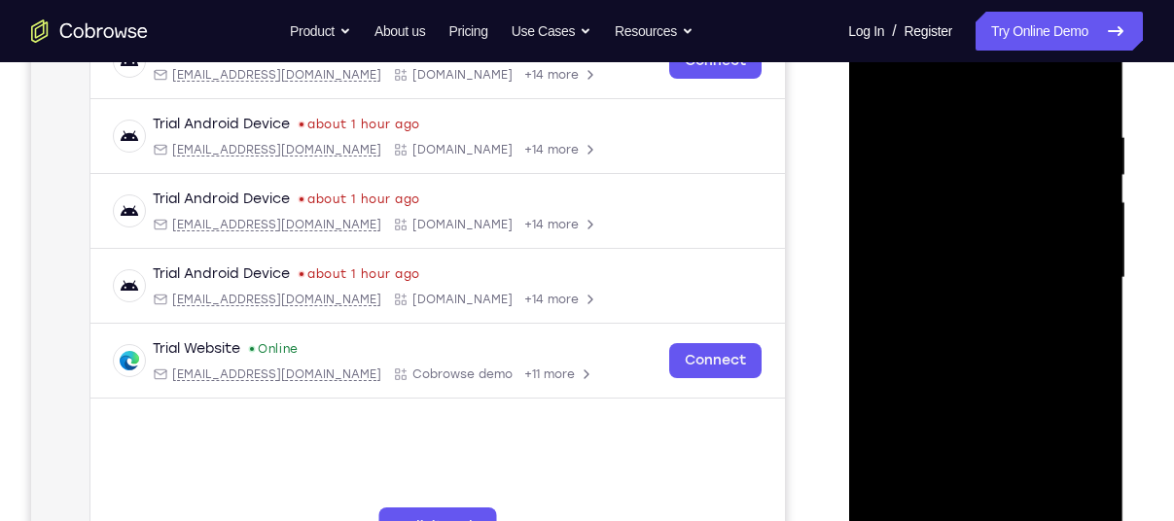
click at [1097, 170] on div at bounding box center [985, 278] width 245 height 545
click at [1092, 178] on div at bounding box center [985, 278] width 245 height 545
drag, startPoint x: 994, startPoint y: 383, endPoint x: 1080, endPoint y: 109, distance: 287.3
click at [1080, 109] on div at bounding box center [985, 278] width 245 height 545
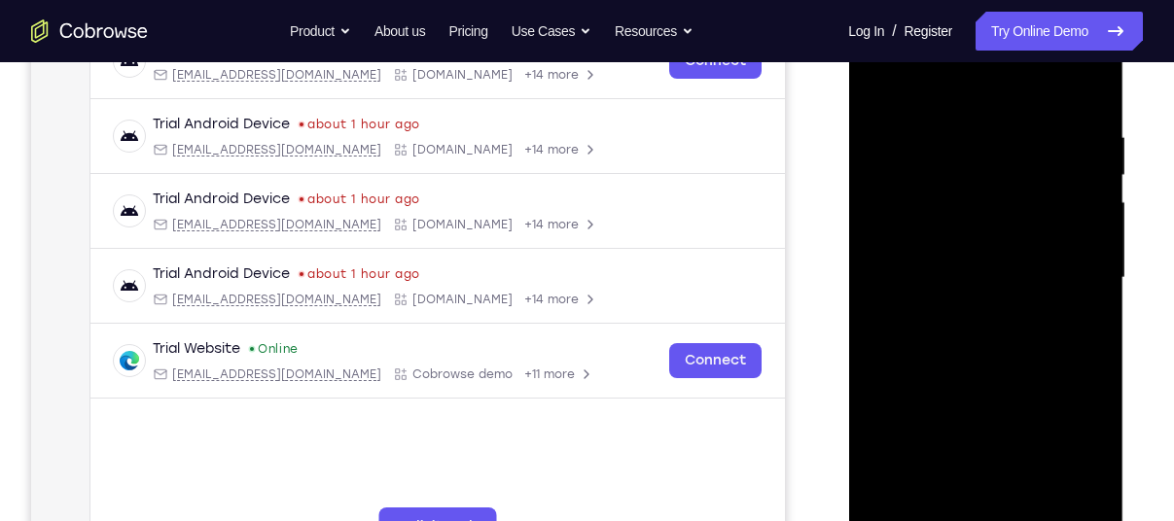
drag, startPoint x: 1019, startPoint y: 441, endPoint x: 1108, endPoint y: 194, distance: 262.4
click at [1108, 194] on div at bounding box center [985, 278] width 245 height 545
drag, startPoint x: 984, startPoint y: 448, endPoint x: 1085, endPoint y: 46, distance: 415.0
drag, startPoint x: 236, startPoint y: 54, endPoint x: 1130, endPoint y: 385, distance: 953.1
click at [1130, 385] on div at bounding box center [987, 276] width 311 height 598
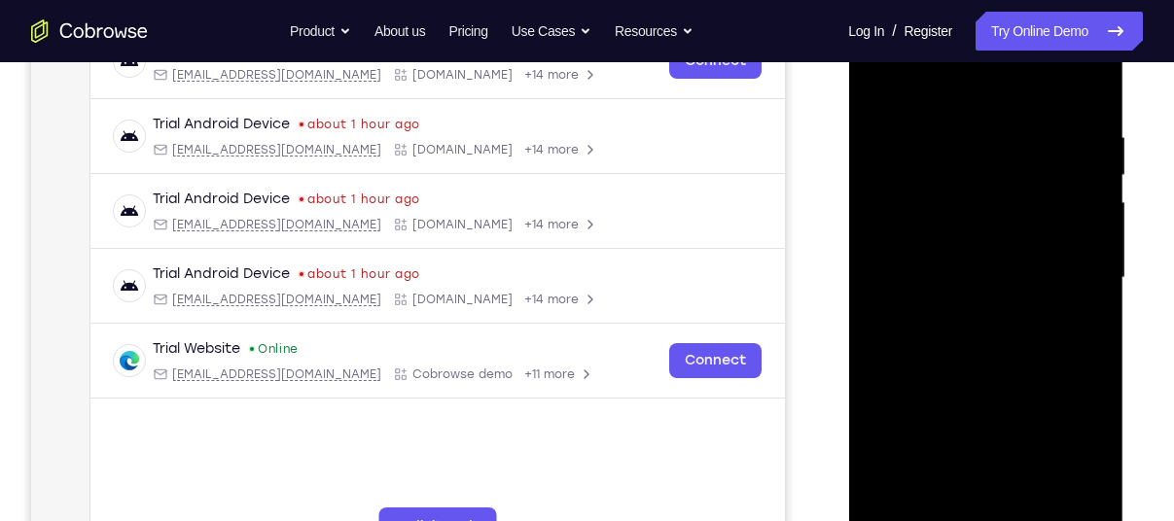
drag, startPoint x: 998, startPoint y: 461, endPoint x: 1077, endPoint y: 229, distance: 245.5
click at [1077, 229] on div at bounding box center [985, 278] width 245 height 545
drag, startPoint x: 1076, startPoint y: 347, endPoint x: 1070, endPoint y: 264, distance: 83.9
click at [1070, 264] on div at bounding box center [985, 278] width 245 height 545
click at [1096, 279] on div at bounding box center [985, 278] width 245 height 545
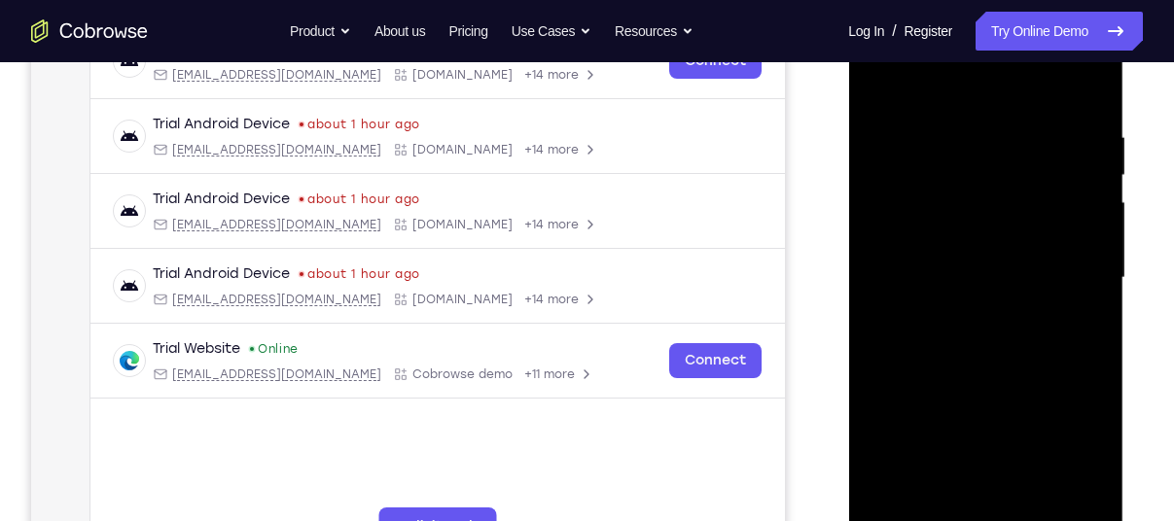
click at [1092, 277] on div at bounding box center [985, 278] width 245 height 545
click at [914, 94] on div at bounding box center [985, 278] width 245 height 545
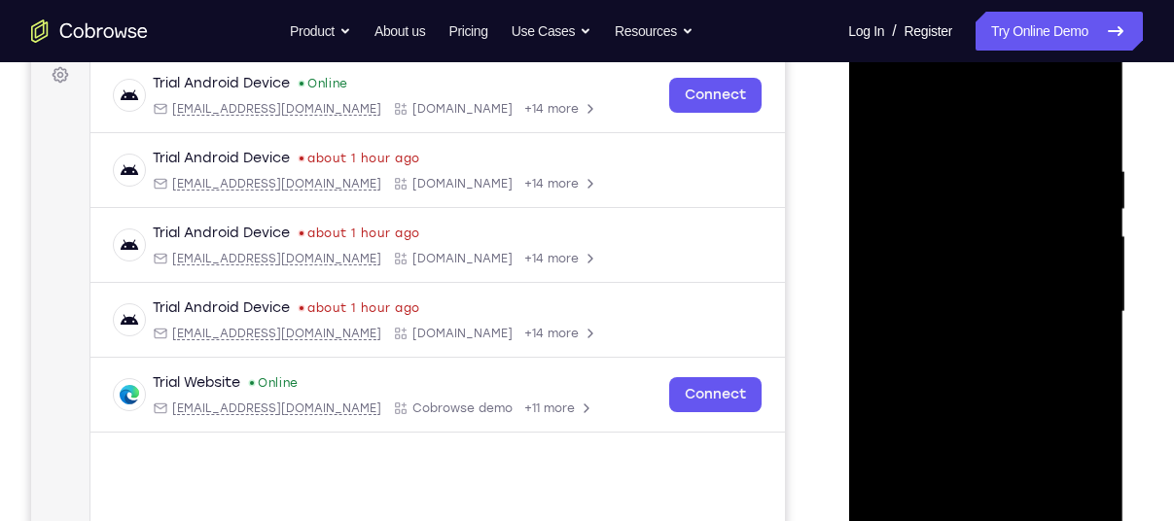
scroll to position [296, 0]
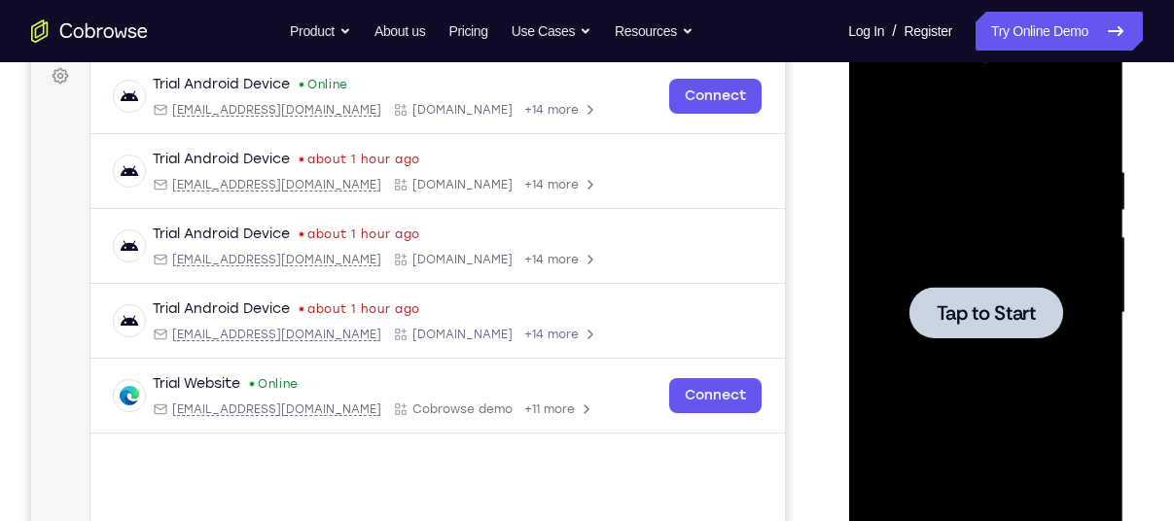
click at [926, 262] on div at bounding box center [985, 313] width 245 height 545
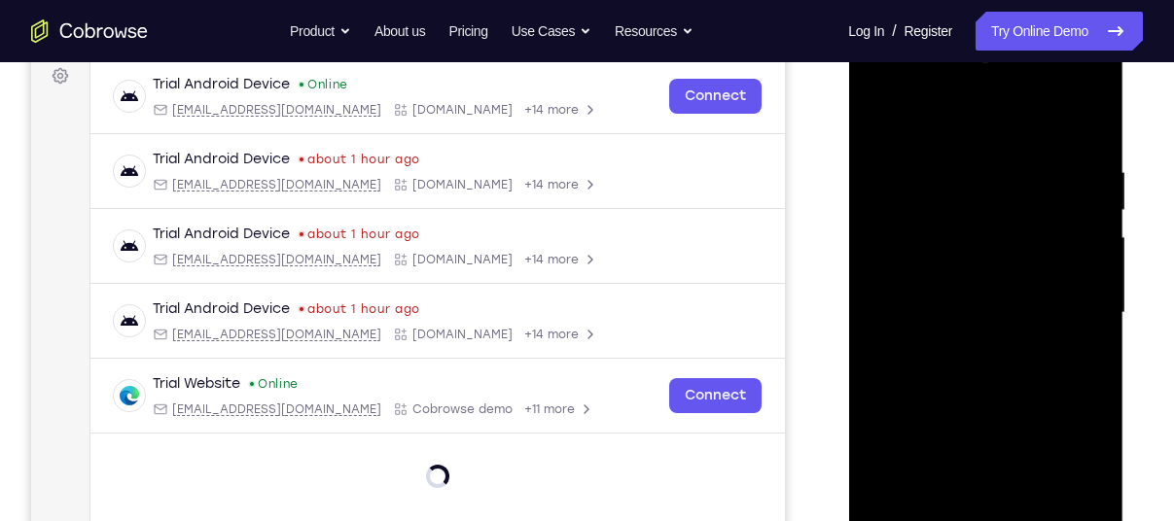
scroll to position [463, 0]
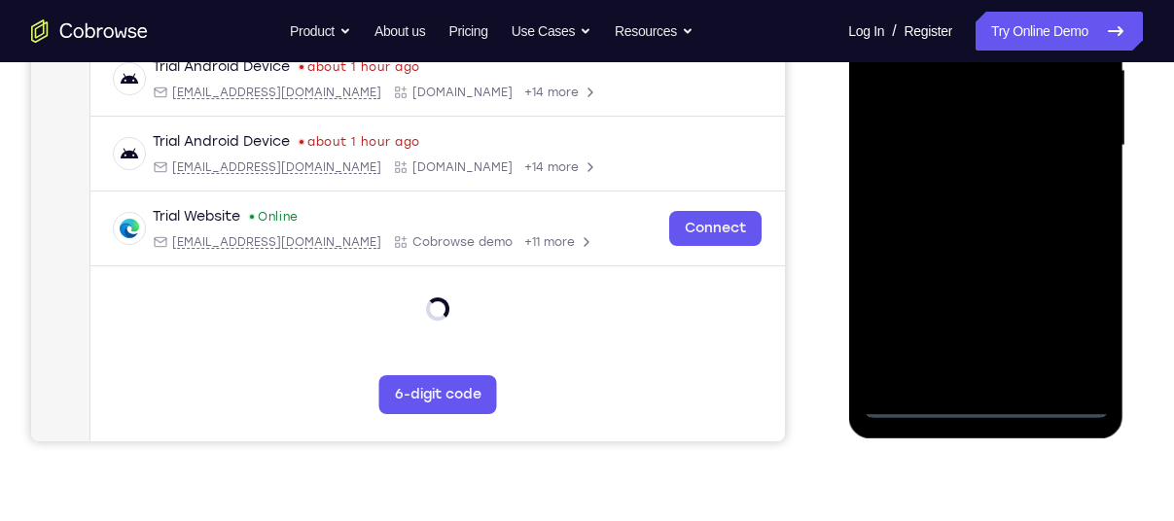
click at [980, 406] on div at bounding box center [985, 146] width 245 height 545
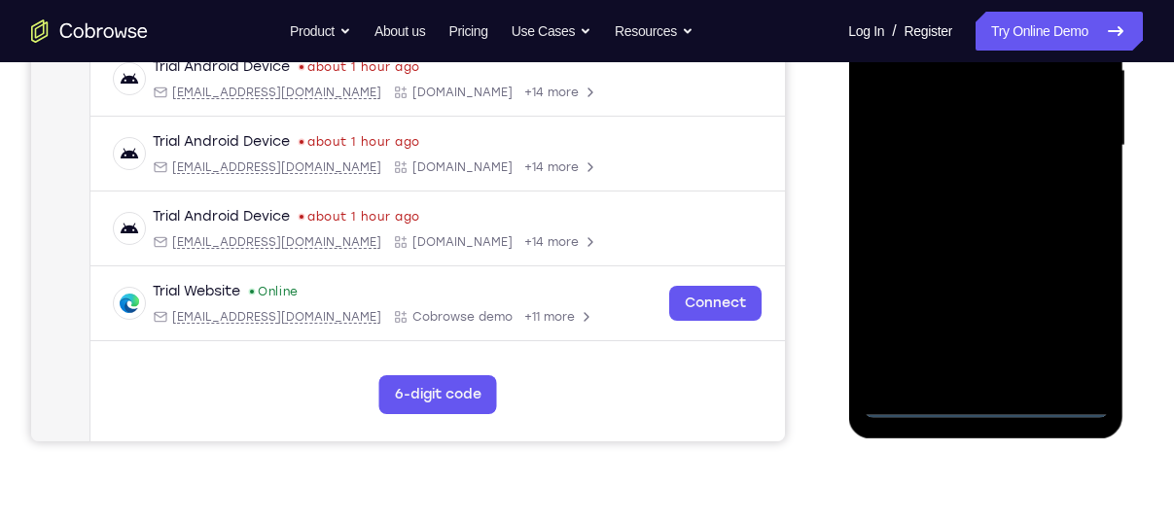
click at [1075, 328] on div at bounding box center [985, 146] width 245 height 545
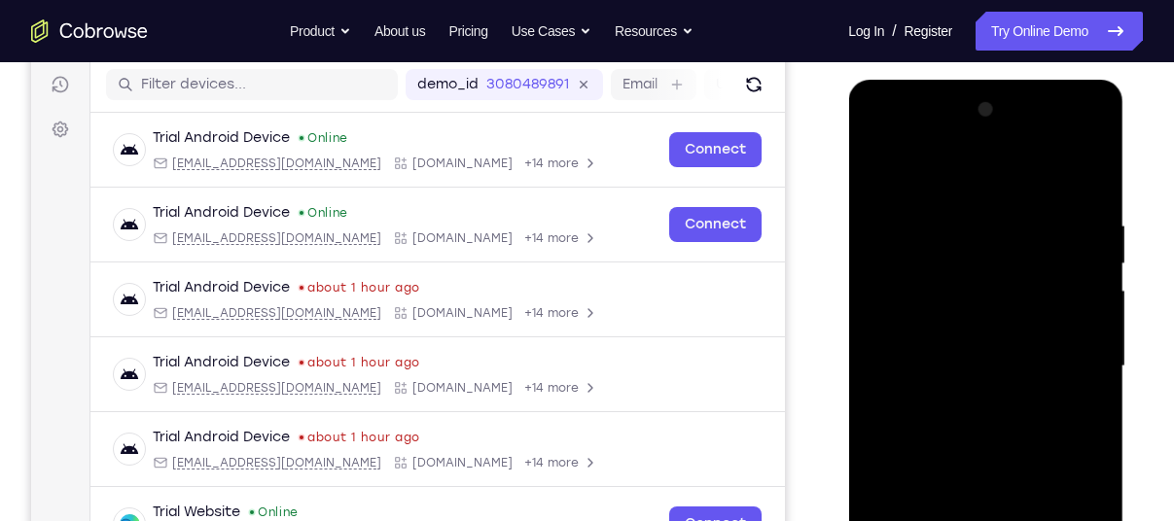
scroll to position [239, 0]
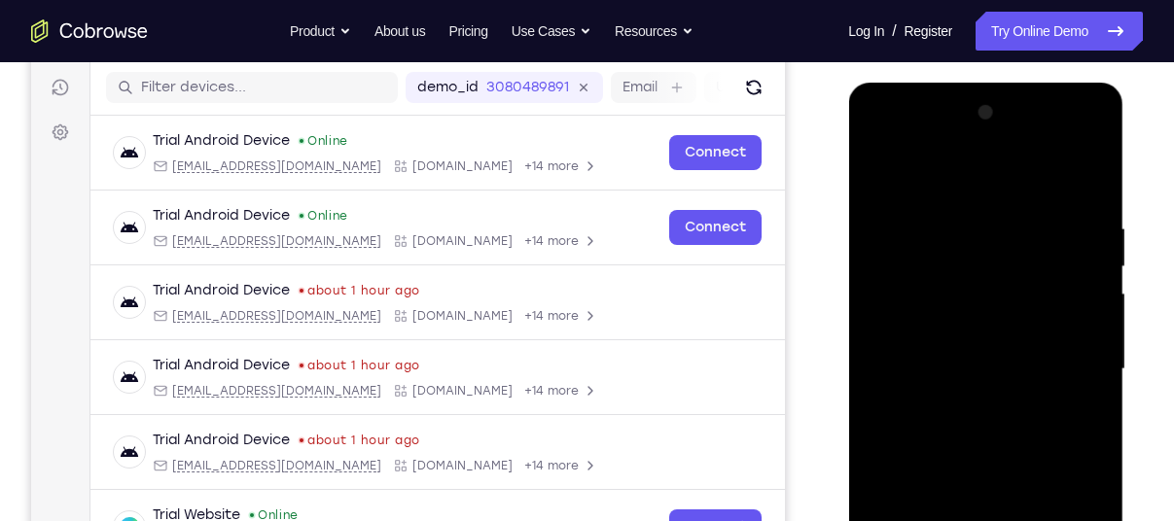
click at [1003, 190] on div at bounding box center [985, 369] width 245 height 545
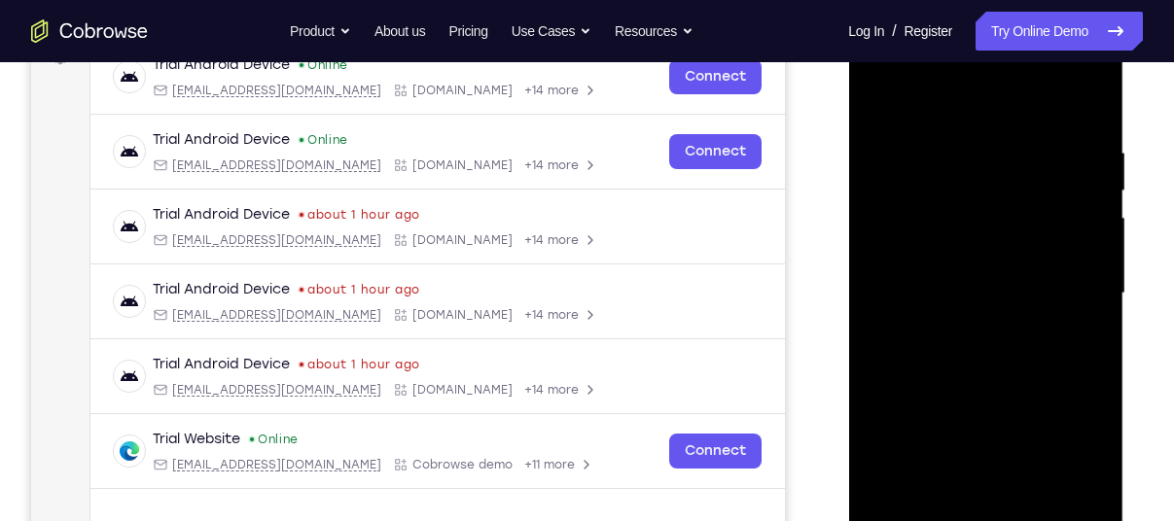
scroll to position [317, 0]
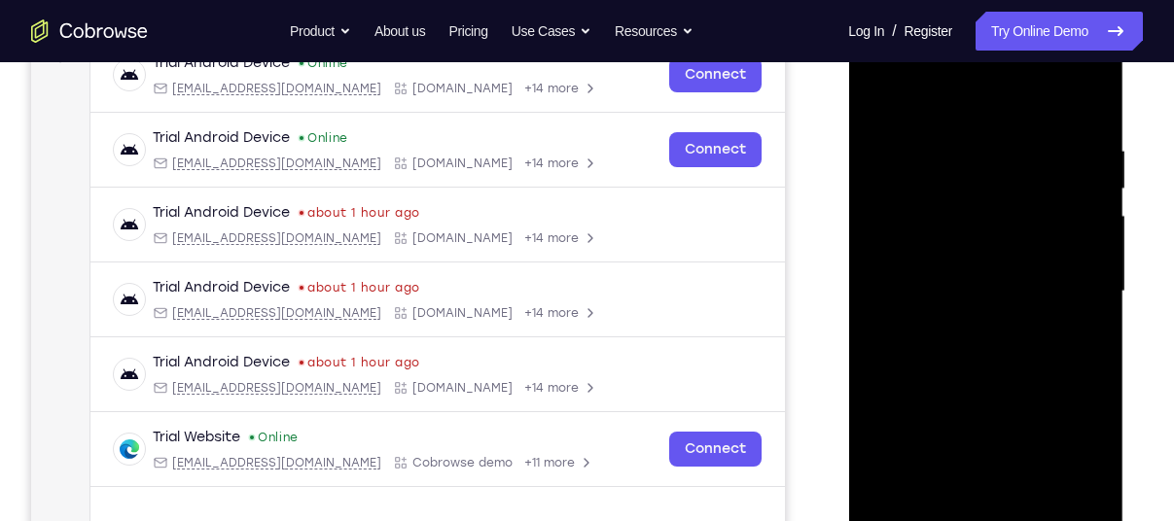
click at [1059, 281] on div at bounding box center [985, 291] width 245 height 545
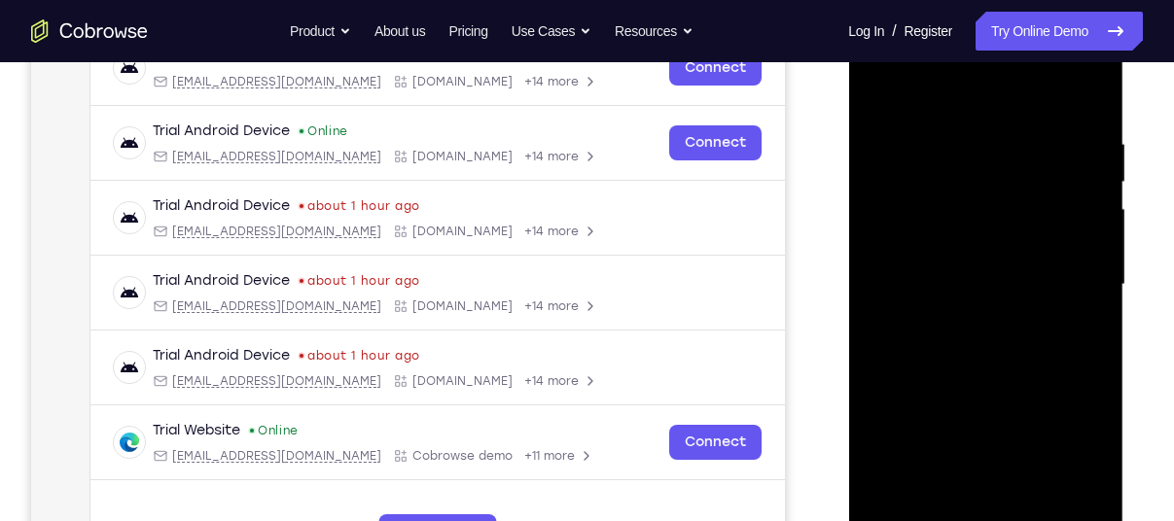
scroll to position [325, 0]
click at [966, 326] on div at bounding box center [985, 284] width 245 height 545
click at [963, 258] on div at bounding box center [985, 284] width 245 height 545
click at [947, 187] on div at bounding box center [985, 284] width 245 height 545
click at [950, 204] on div at bounding box center [985, 284] width 245 height 545
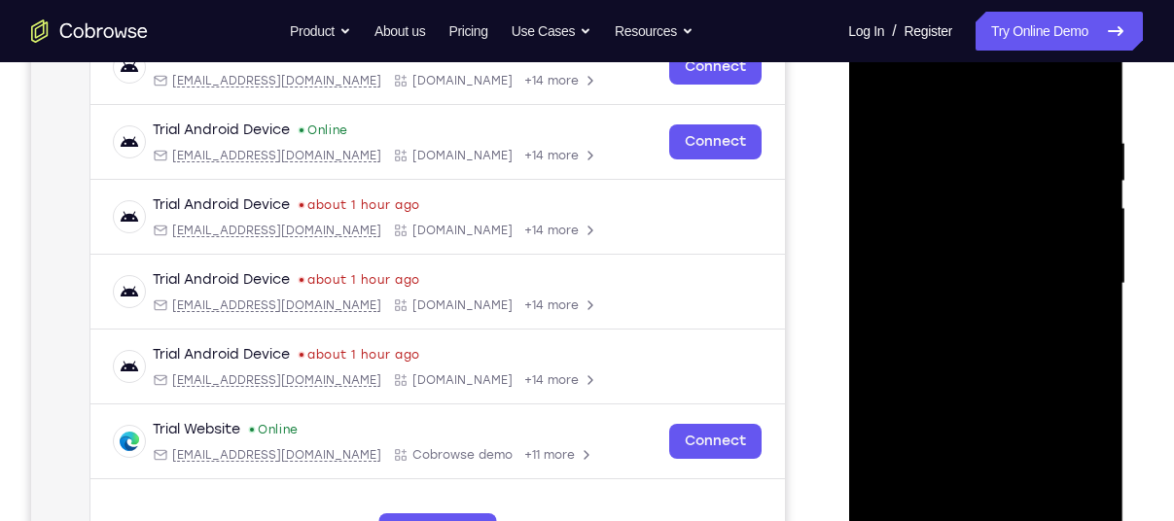
click at [953, 245] on div at bounding box center [985, 284] width 245 height 545
click at [1014, 286] on div at bounding box center [985, 284] width 245 height 545
click at [991, 359] on div at bounding box center [985, 284] width 245 height 545
click at [997, 351] on div at bounding box center [985, 284] width 245 height 545
click at [995, 348] on div at bounding box center [985, 284] width 245 height 545
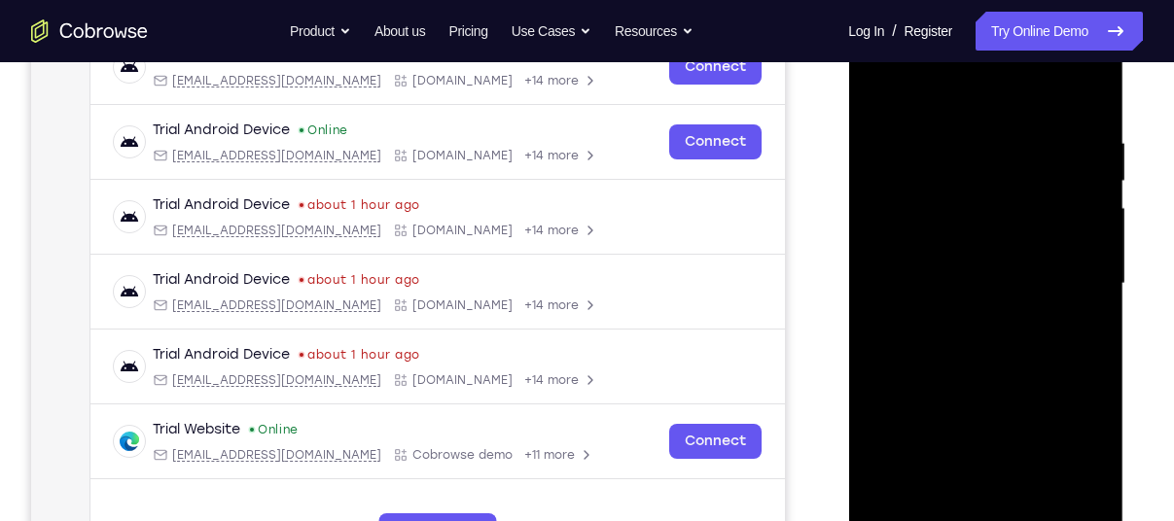
click at [987, 342] on div at bounding box center [985, 284] width 245 height 545
click at [971, 147] on div at bounding box center [985, 284] width 245 height 545
click at [1093, 110] on div at bounding box center [985, 284] width 245 height 545
click at [948, 137] on div at bounding box center [985, 284] width 245 height 545
click at [1065, 215] on div at bounding box center [985, 284] width 245 height 545
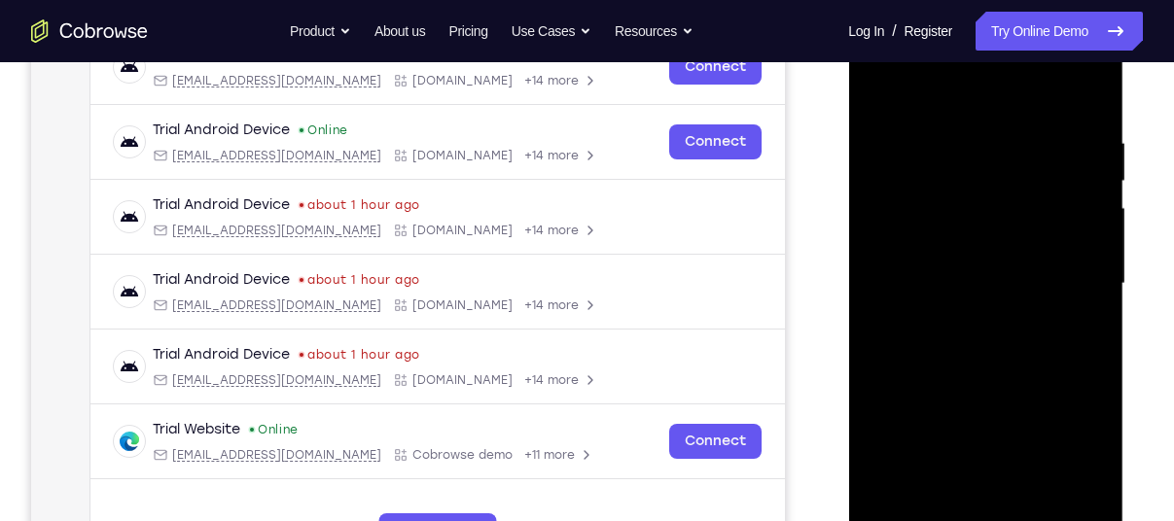
click at [1065, 236] on div at bounding box center [985, 284] width 245 height 545
click at [1085, 242] on div at bounding box center [985, 284] width 245 height 545
click at [1082, 241] on div at bounding box center [985, 284] width 245 height 545
click at [1082, 238] on div at bounding box center [985, 284] width 245 height 545
click at [1085, 96] on div at bounding box center [985, 284] width 245 height 545
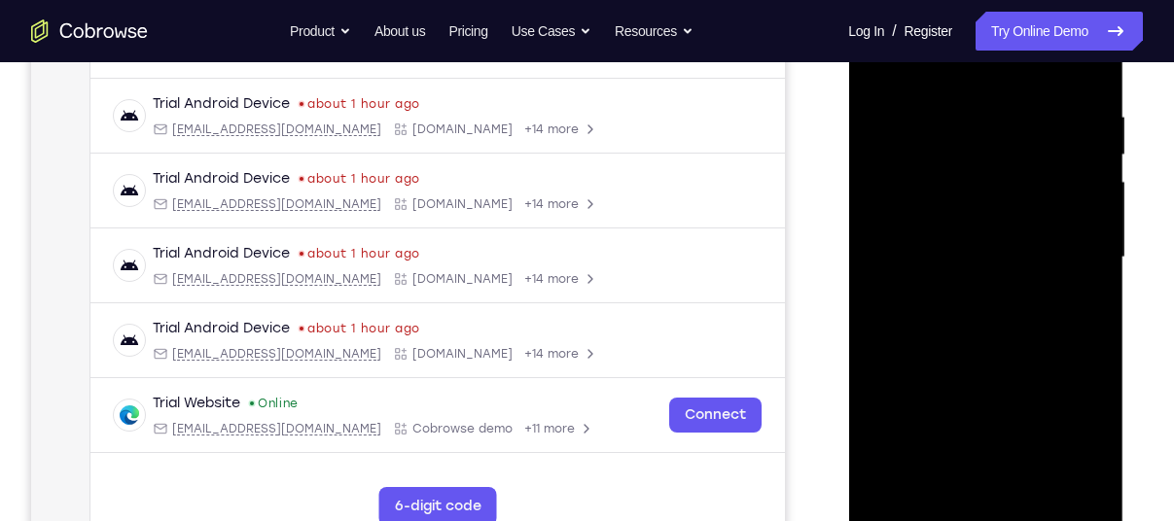
scroll to position [360, 0]
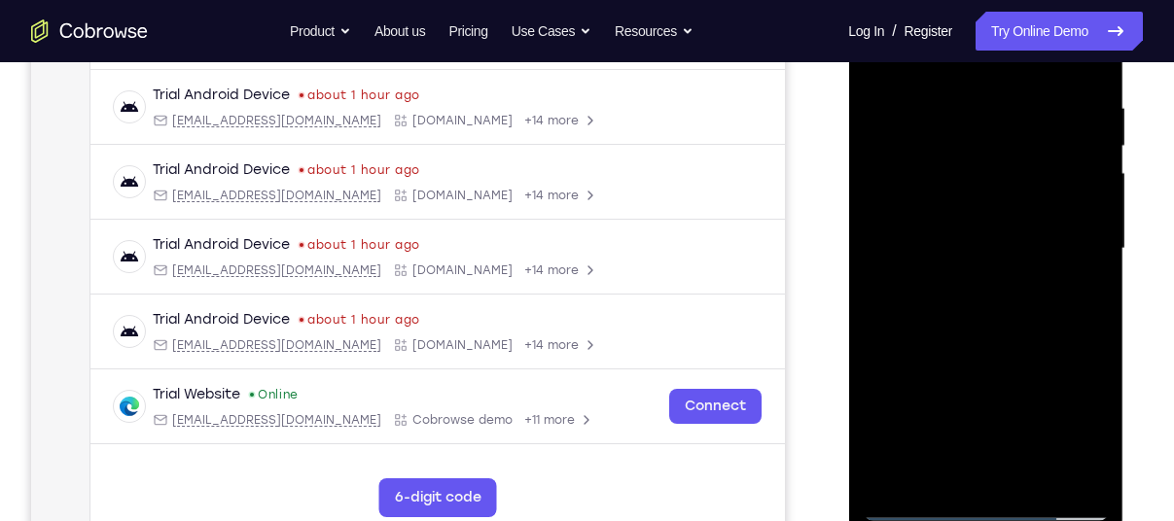
click at [982, 488] on div at bounding box center [985, 249] width 245 height 545
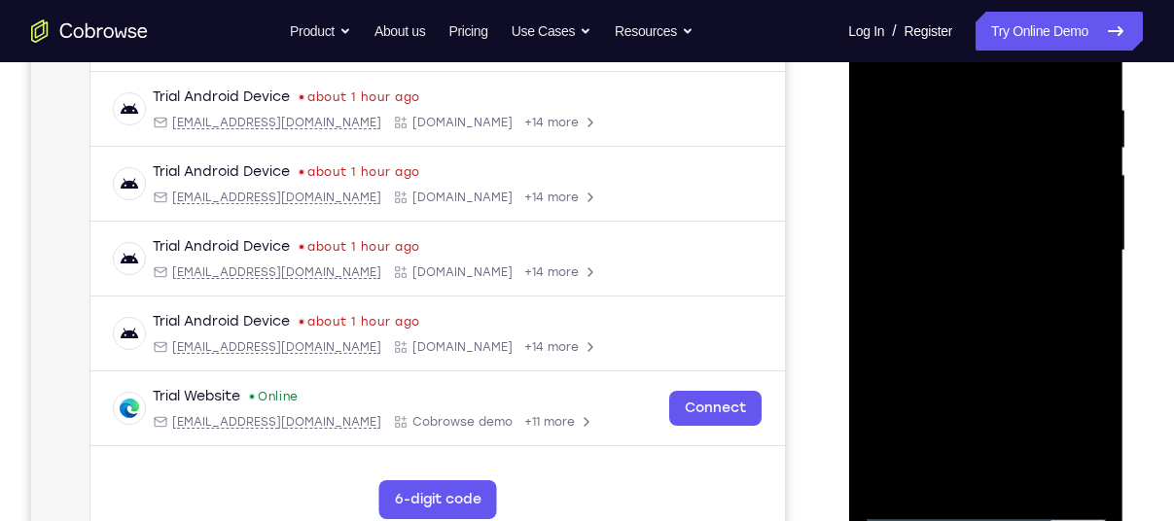
drag, startPoint x: 986, startPoint y: 373, endPoint x: 1093, endPoint y: 127, distance: 267.4
click at [1093, 127] on div at bounding box center [985, 251] width 245 height 545
drag, startPoint x: 1014, startPoint y: 381, endPoint x: 1118, endPoint y: 110, distance: 290.3
click at [1118, 110] on div at bounding box center [985, 254] width 275 height 580
drag, startPoint x: 1047, startPoint y: 260, endPoint x: 1067, endPoint y: 85, distance: 176.3
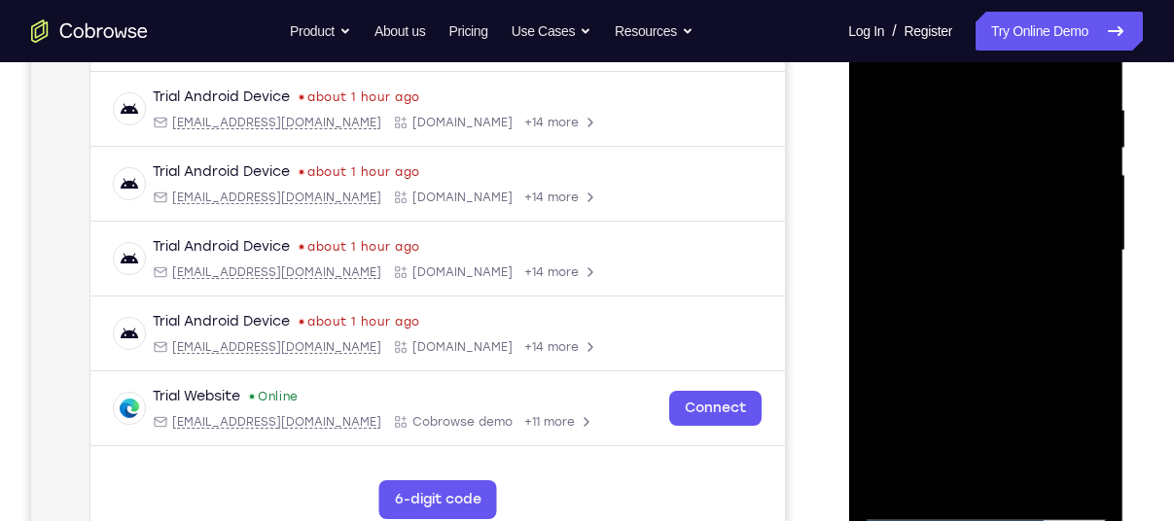
click at [1067, 85] on div at bounding box center [985, 251] width 245 height 545
drag, startPoint x: 1024, startPoint y: 339, endPoint x: 1096, endPoint y: 9, distance: 338.4
click at [1096, 9] on div at bounding box center [985, 251] width 245 height 545
click at [898, 483] on div at bounding box center [985, 251] width 245 height 545
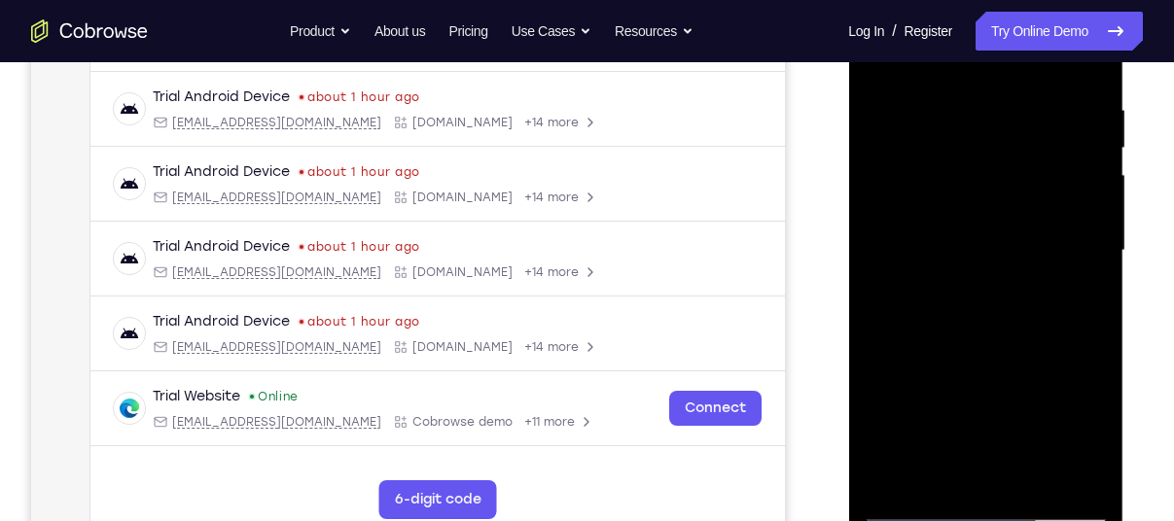
click at [898, 483] on div at bounding box center [985, 251] width 245 height 545
click at [896, 476] on div at bounding box center [985, 251] width 245 height 545
drag, startPoint x: 1016, startPoint y: 92, endPoint x: 1008, endPoint y: 332, distance: 239.4
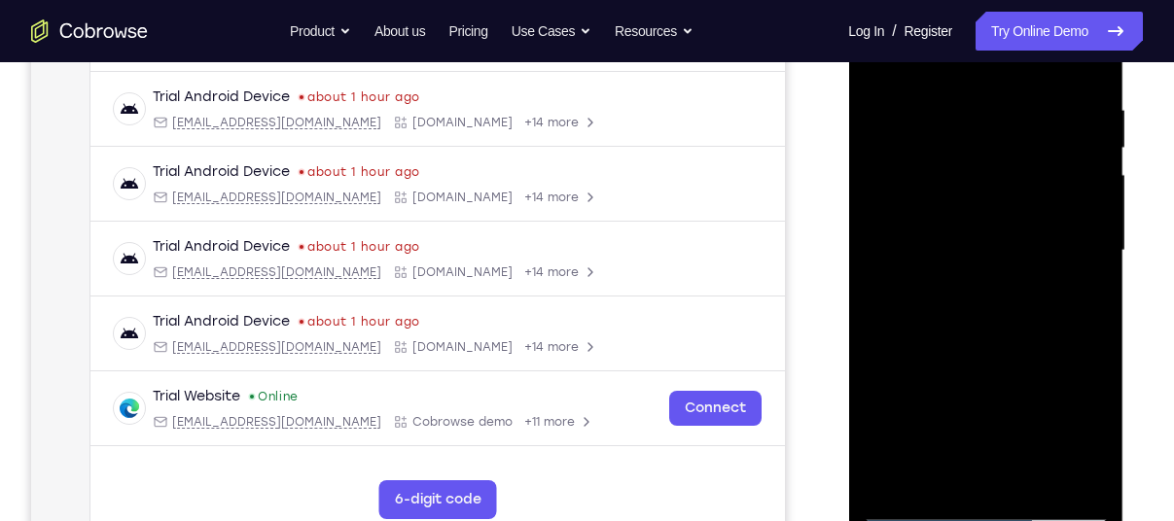
click at [1008, 332] on div at bounding box center [985, 251] width 245 height 545
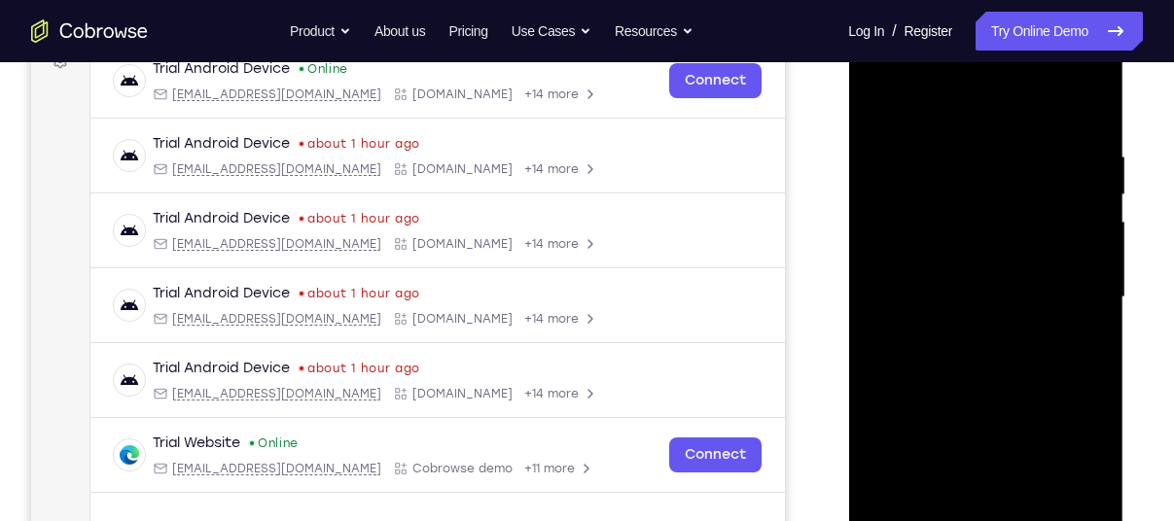
scroll to position [310, 0]
click at [1081, 145] on div at bounding box center [985, 298] width 245 height 545
click at [1053, 198] on div at bounding box center [985, 298] width 245 height 545
click at [1085, 161] on div at bounding box center [985, 298] width 245 height 545
click at [1083, 160] on div at bounding box center [985, 298] width 245 height 545
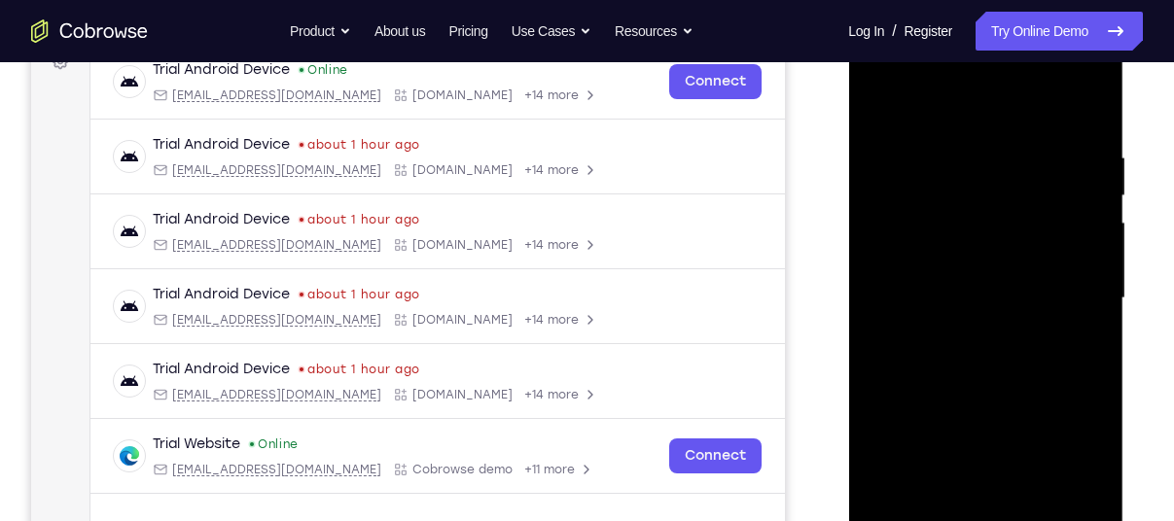
click at [1083, 169] on div at bounding box center [985, 298] width 245 height 545
click at [1079, 233] on div at bounding box center [985, 298] width 245 height 545
click at [1083, 220] on div at bounding box center [985, 298] width 245 height 545
click at [1071, 224] on div at bounding box center [985, 298] width 245 height 545
click at [1079, 226] on div at bounding box center [985, 298] width 245 height 545
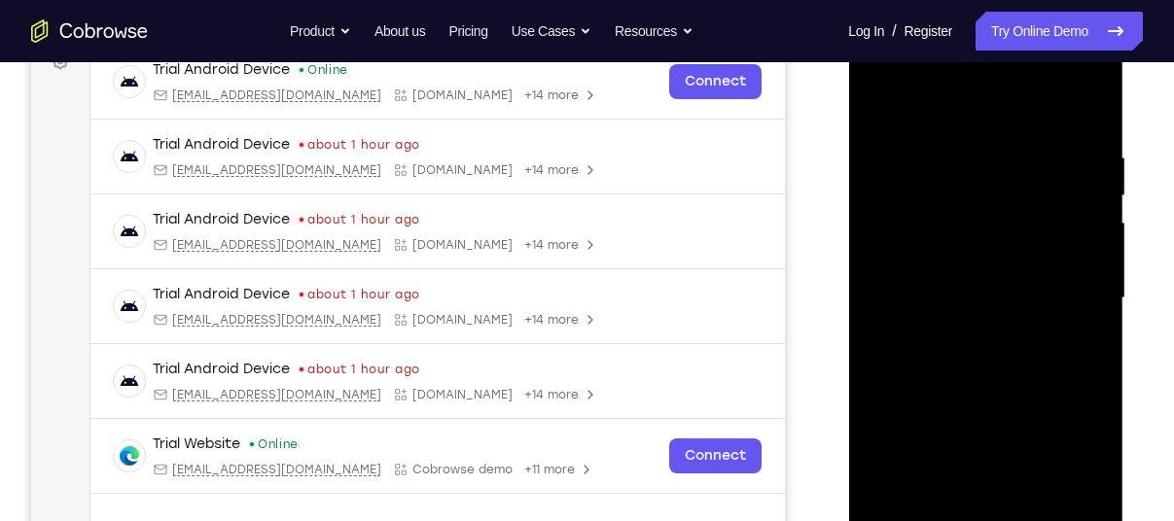
click at [1079, 226] on div at bounding box center [985, 298] width 245 height 545
click at [1087, 163] on div at bounding box center [985, 298] width 245 height 545
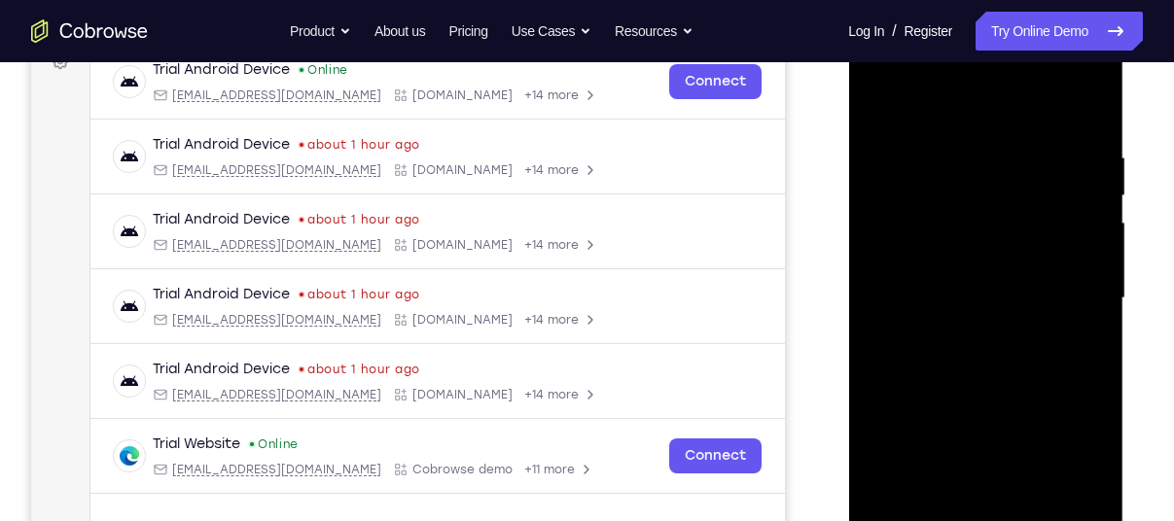
click at [1085, 109] on div at bounding box center [985, 298] width 245 height 545
click at [1089, 107] on div at bounding box center [985, 298] width 245 height 545
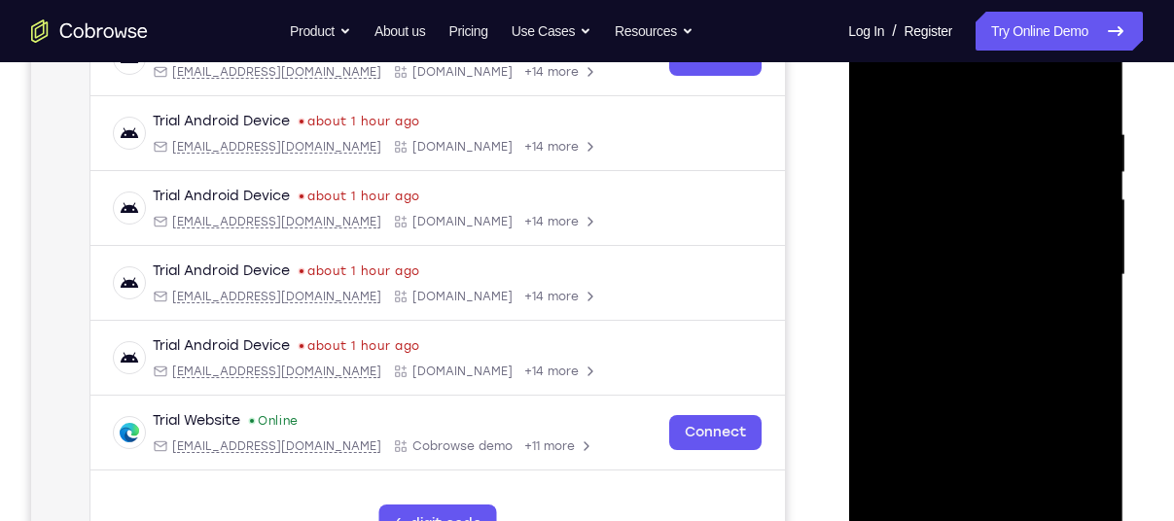
scroll to position [333, 0]
click at [1085, 87] on div at bounding box center [985, 276] width 245 height 545
drag, startPoint x: 1012, startPoint y: 456, endPoint x: 1088, endPoint y: 355, distance: 127.0
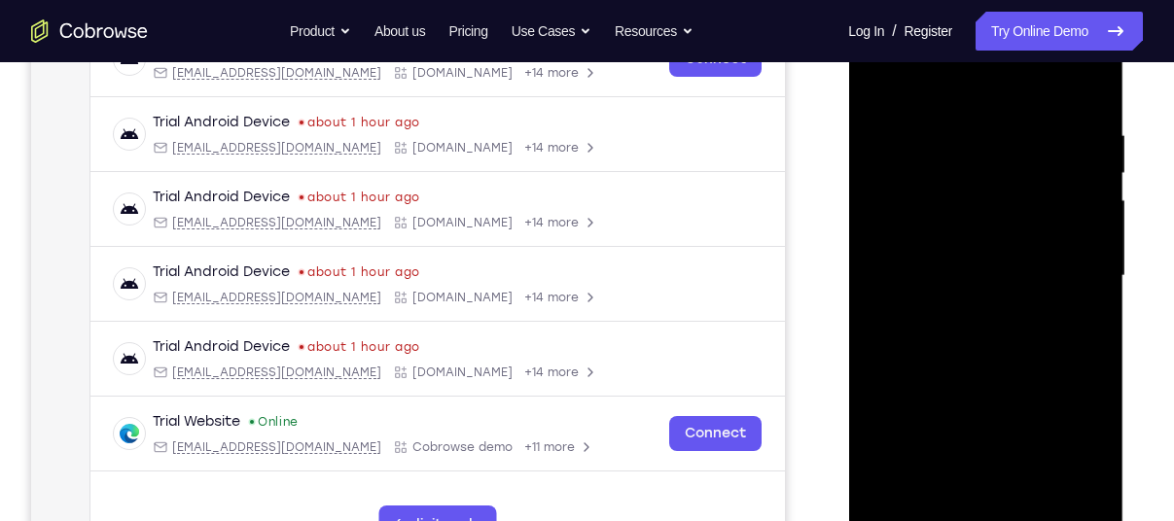
click at [1088, 355] on div at bounding box center [985, 276] width 245 height 545
click at [899, 501] on div at bounding box center [985, 276] width 245 height 545
drag, startPoint x: 1002, startPoint y: 446, endPoint x: 1079, endPoint y: 201, distance: 256.9
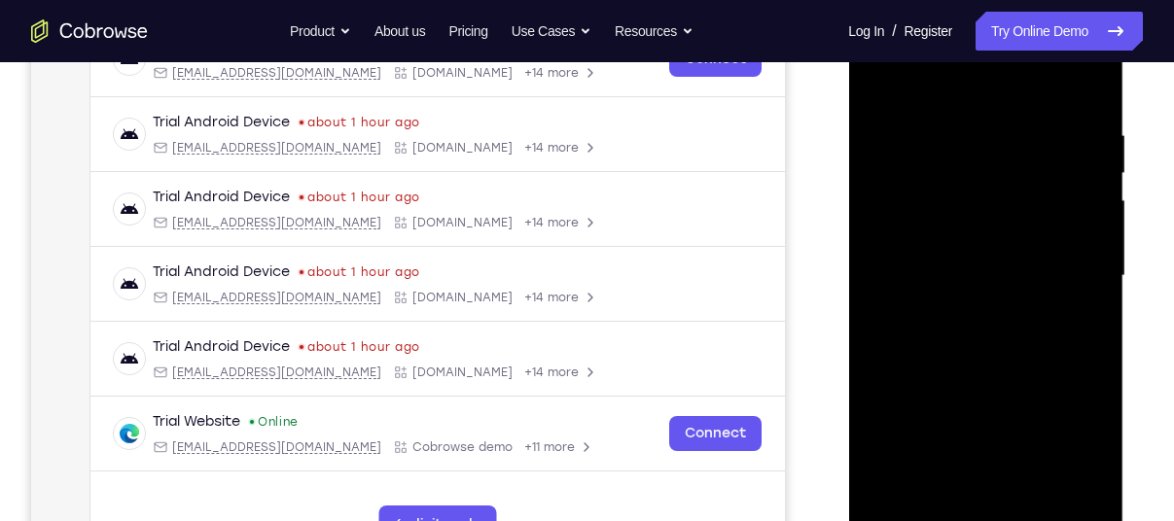
click at [1079, 201] on div at bounding box center [985, 276] width 245 height 545
drag, startPoint x: 980, startPoint y: 388, endPoint x: 1040, endPoint y: 93, distance: 300.6
click at [1040, 93] on div at bounding box center [985, 276] width 245 height 545
drag, startPoint x: 965, startPoint y: 401, endPoint x: 1108, endPoint y: 122, distance: 313.6
click at [1108, 122] on div at bounding box center [985, 279] width 275 height 580
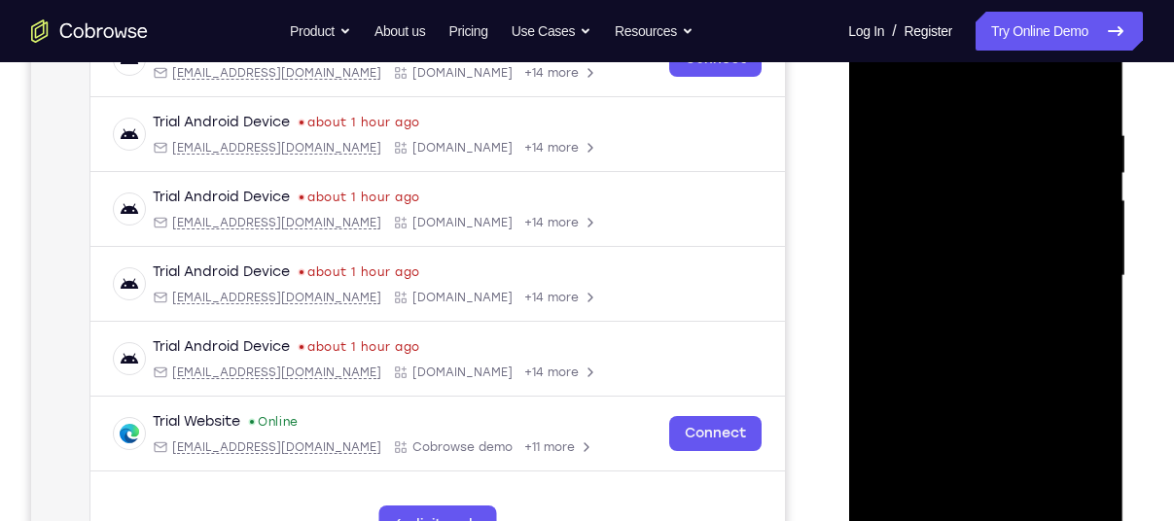
drag, startPoint x: 1016, startPoint y: 435, endPoint x: 1120, endPoint y: 113, distance: 338.1
drag, startPoint x: 271, startPoint y: 124, endPoint x: 1142, endPoint y: 164, distance: 871.5
click at [1142, 164] on div at bounding box center [987, 274] width 311 height 598
click at [1032, 511] on div at bounding box center [985, 276] width 245 height 545
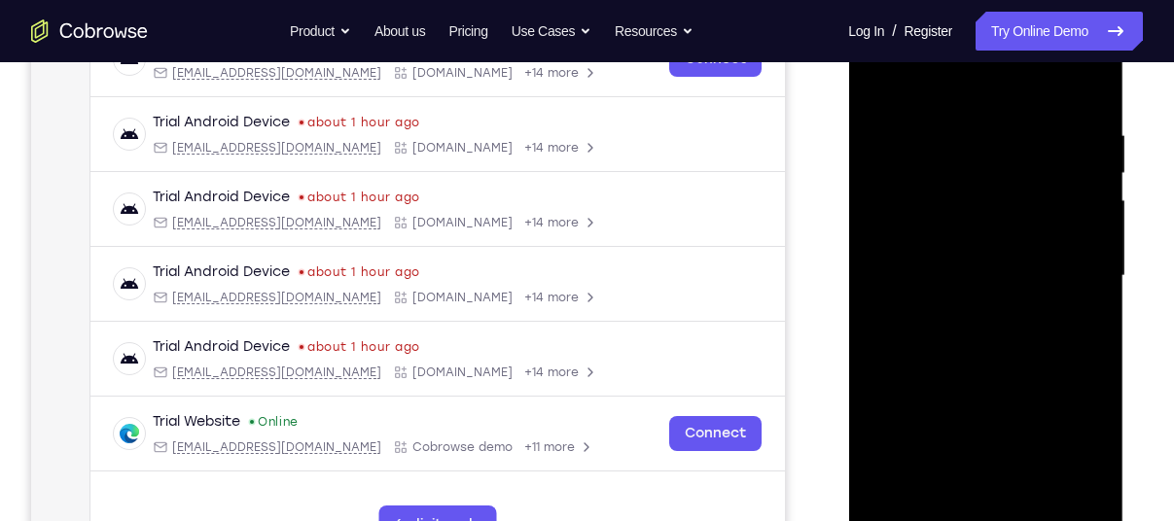
click at [1032, 511] on div at bounding box center [985, 276] width 245 height 545
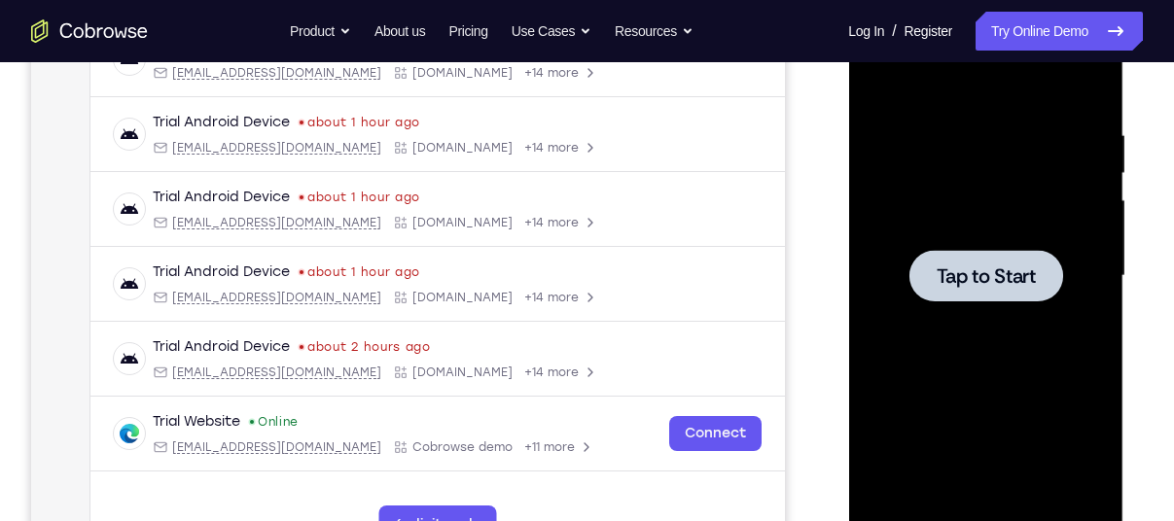
click at [919, 266] on div at bounding box center [985, 276] width 154 height 52
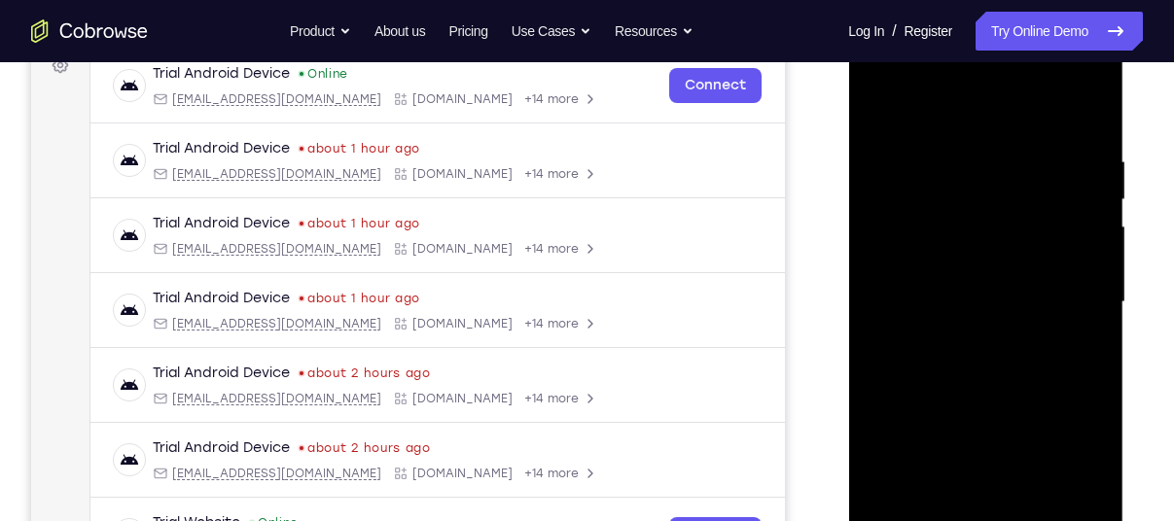
scroll to position [391, 0]
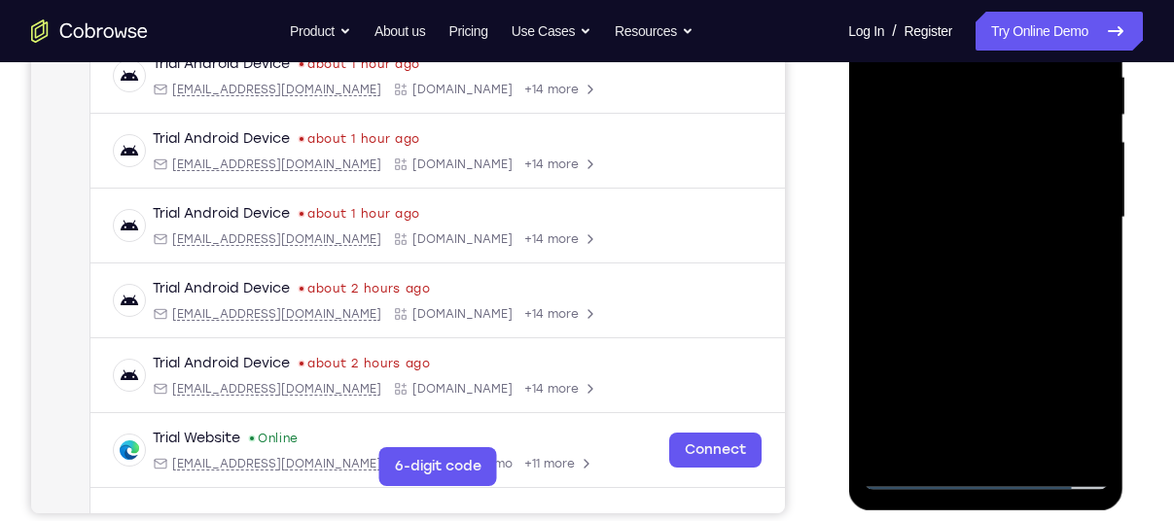
click at [981, 470] on div at bounding box center [985, 218] width 245 height 545
click at [1074, 397] on div at bounding box center [985, 218] width 245 height 545
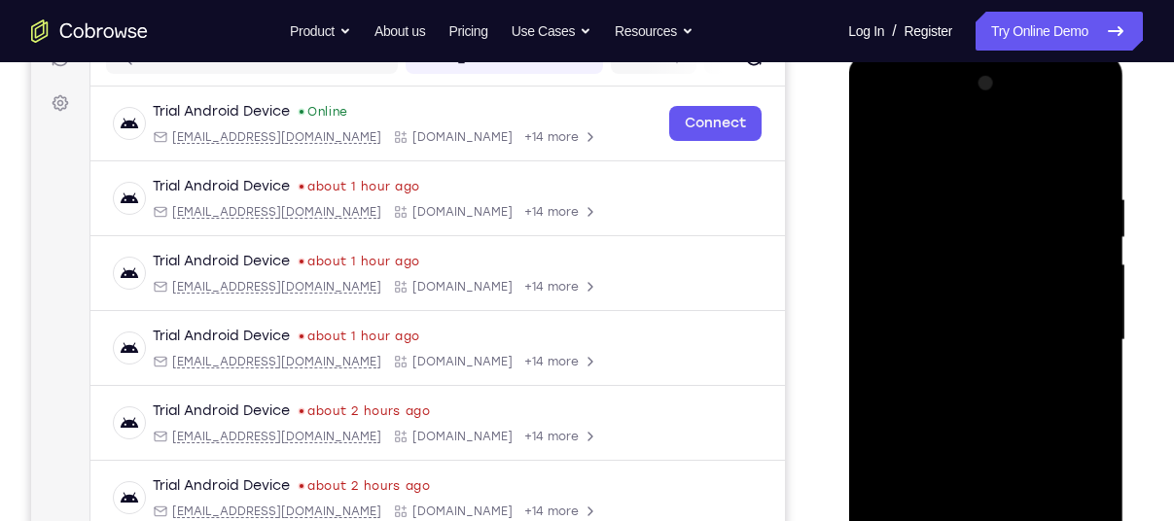
scroll to position [267, 0]
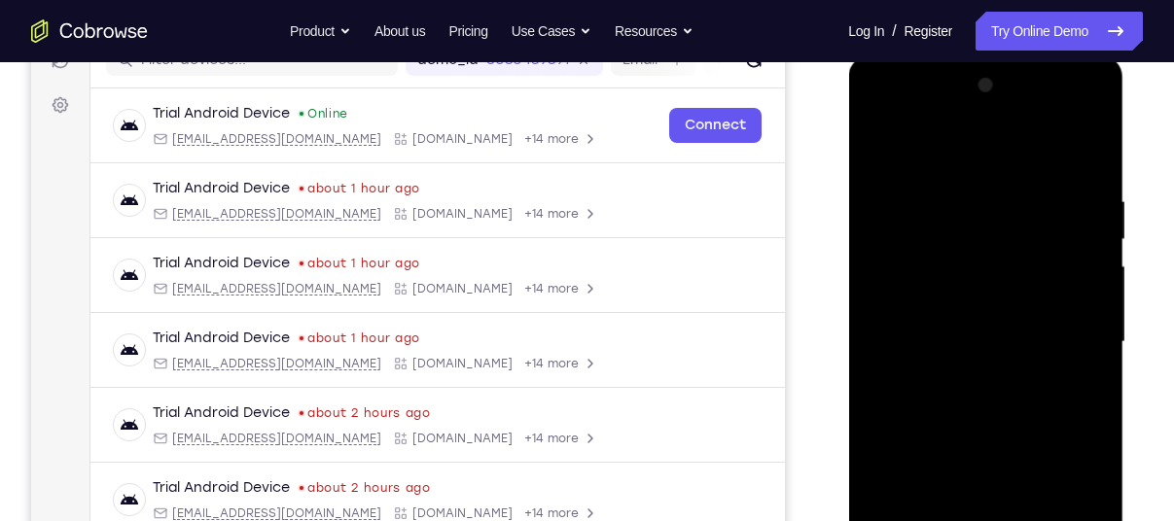
click at [995, 168] on div at bounding box center [985, 342] width 245 height 545
click at [1057, 325] on div at bounding box center [985, 342] width 245 height 545
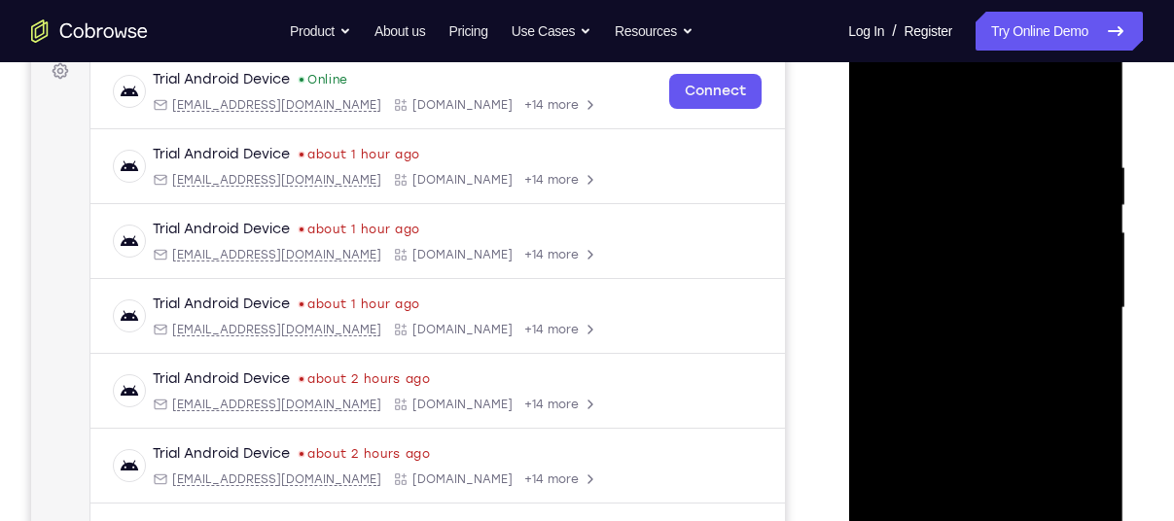
scroll to position [302, 0]
click at [956, 342] on div at bounding box center [985, 307] width 245 height 545
click at [995, 277] on div at bounding box center [985, 307] width 245 height 545
click at [991, 271] on div at bounding box center [985, 307] width 245 height 545
click at [982, 315] on div at bounding box center [985, 307] width 245 height 545
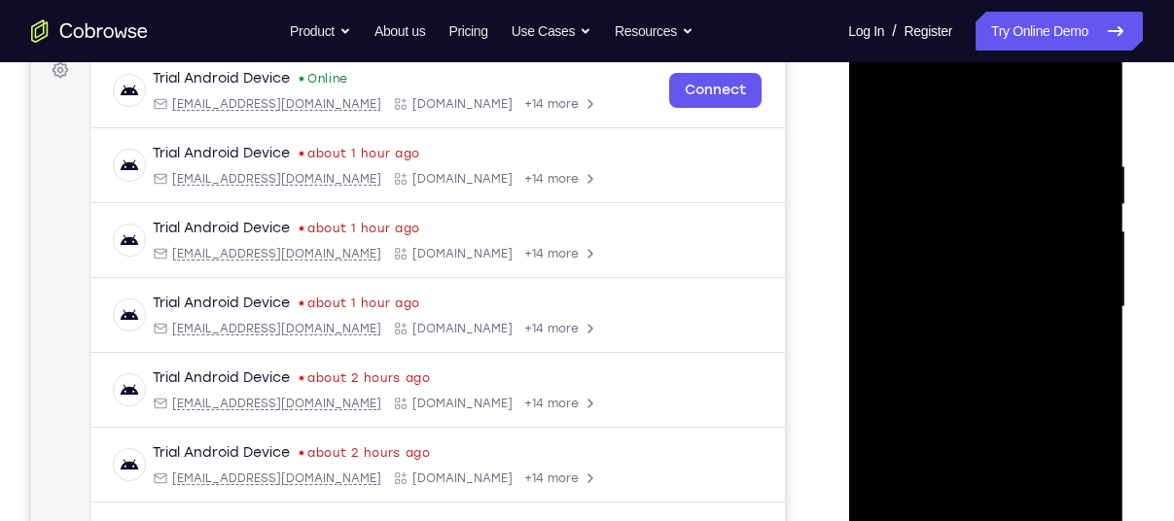
click at [1018, 378] on div at bounding box center [985, 307] width 245 height 545
drag, startPoint x: 997, startPoint y: 359, endPoint x: 1091, endPoint y: 413, distance: 108.9
click at [1091, 413] on div at bounding box center [985, 307] width 245 height 545
click at [1069, 377] on div at bounding box center [985, 307] width 245 height 545
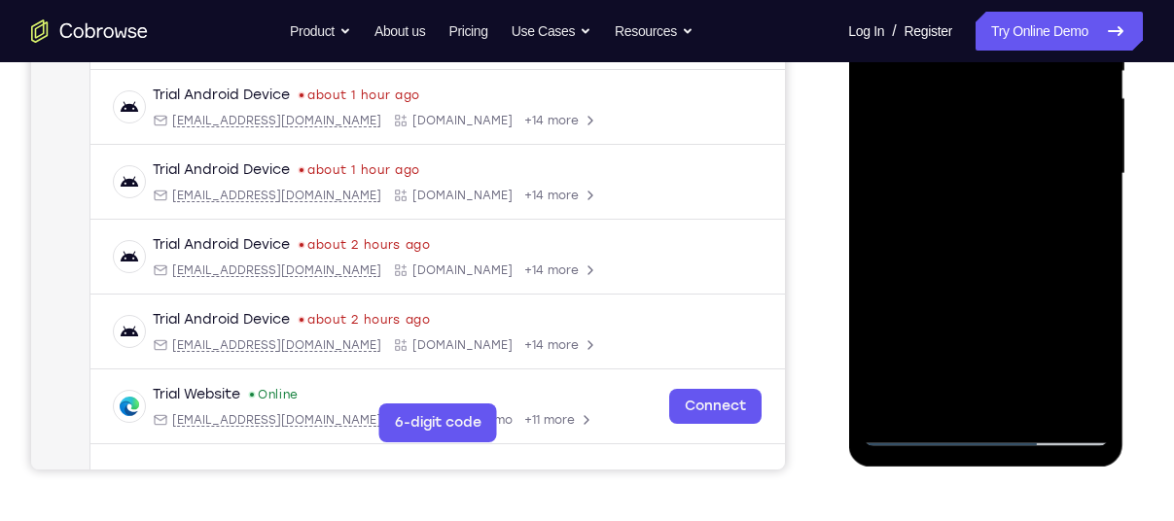
click at [927, 430] on div at bounding box center [985, 174] width 245 height 545
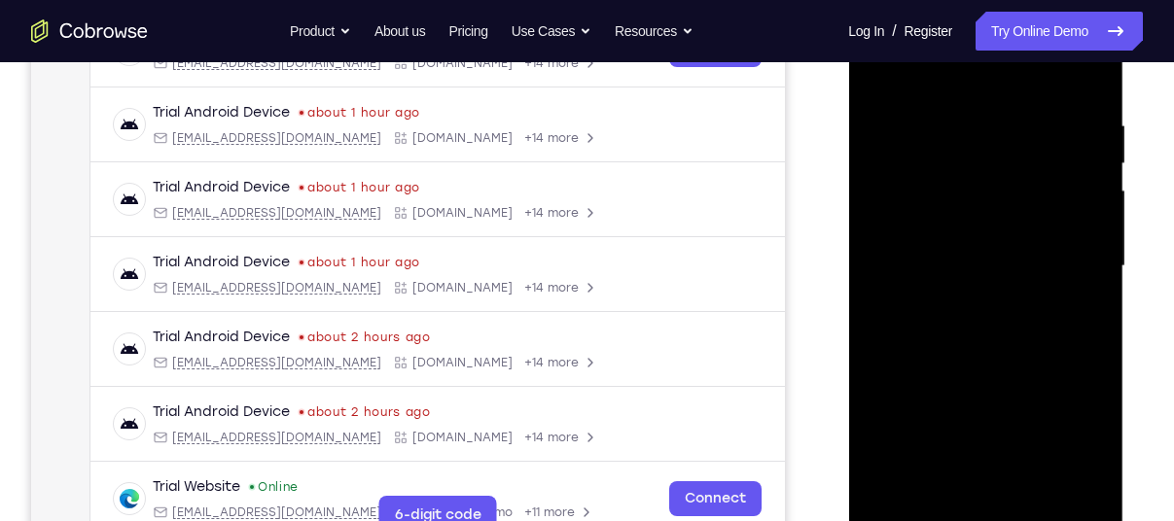
scroll to position [338, 0]
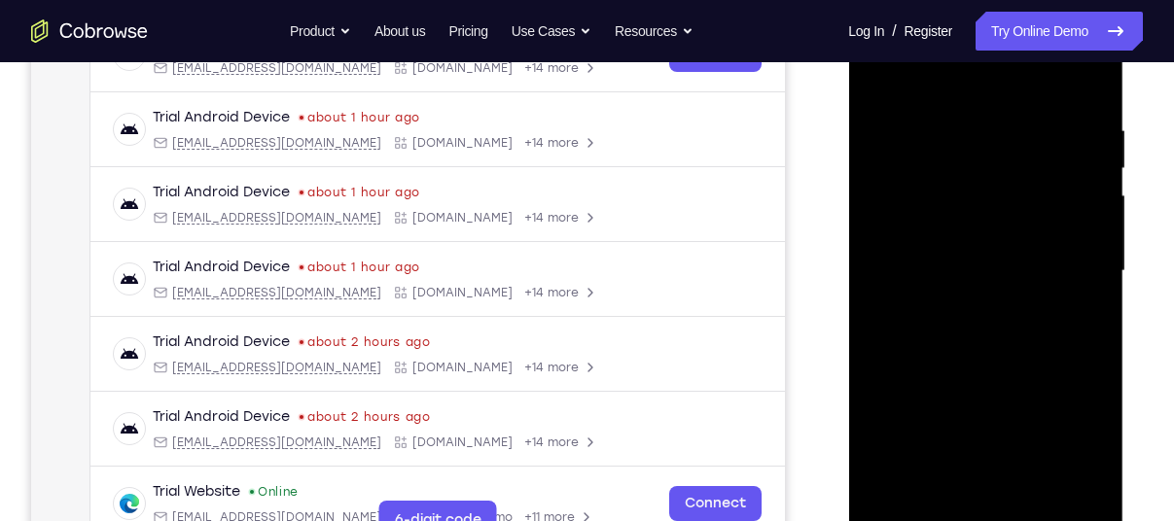
click at [958, 312] on div at bounding box center [985, 271] width 245 height 545
click at [979, 261] on div at bounding box center [985, 271] width 245 height 545
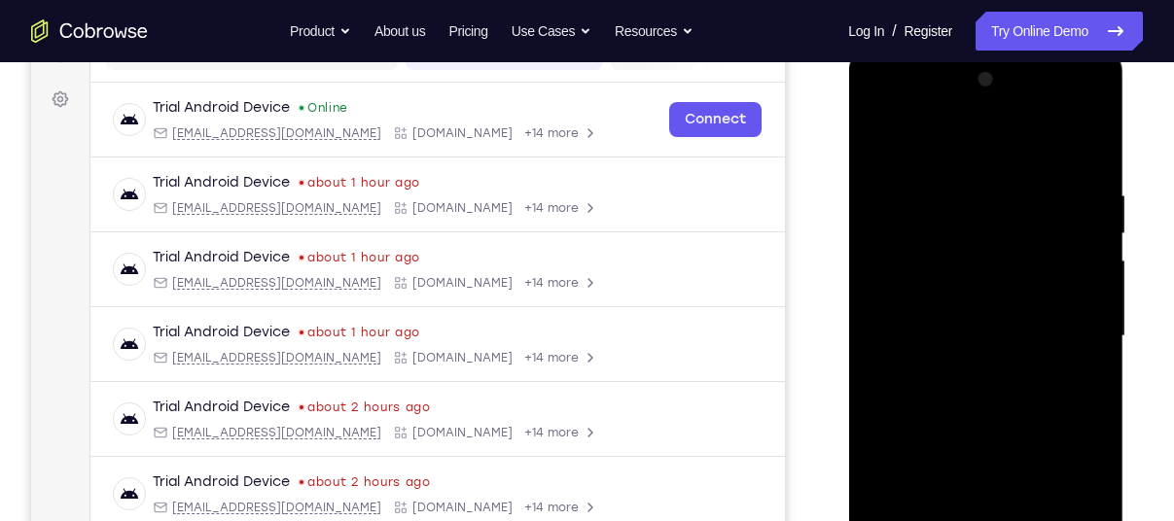
scroll to position [268, 0]
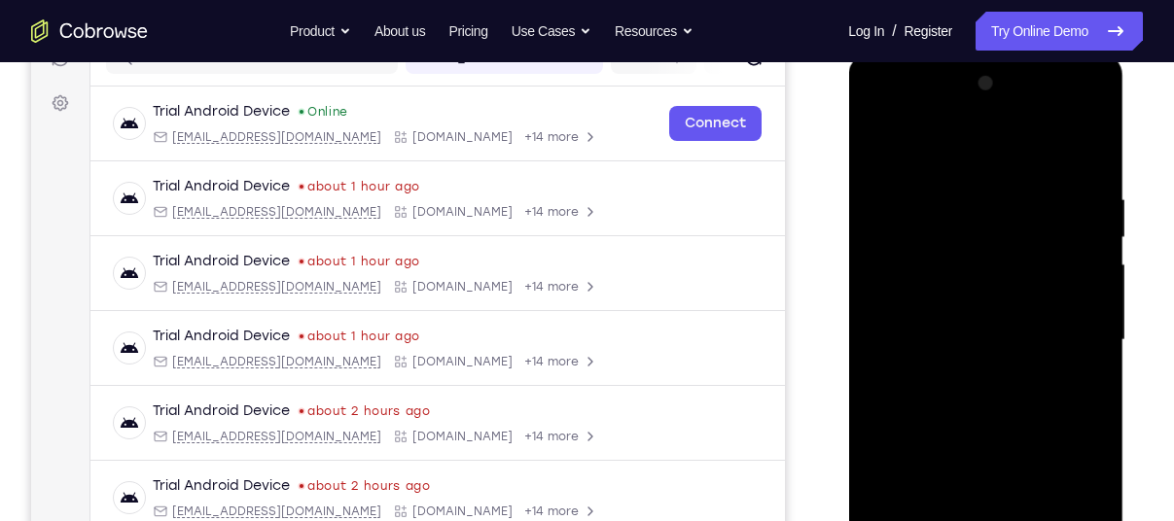
click at [1065, 111] on div at bounding box center [985, 340] width 245 height 545
click at [905, 119] on div at bounding box center [985, 340] width 245 height 545
click at [919, 293] on div at bounding box center [985, 340] width 245 height 545
drag, startPoint x: 967, startPoint y: 383, endPoint x: 1047, endPoint y: 314, distance: 105.5
click at [1047, 314] on div at bounding box center [985, 340] width 245 height 545
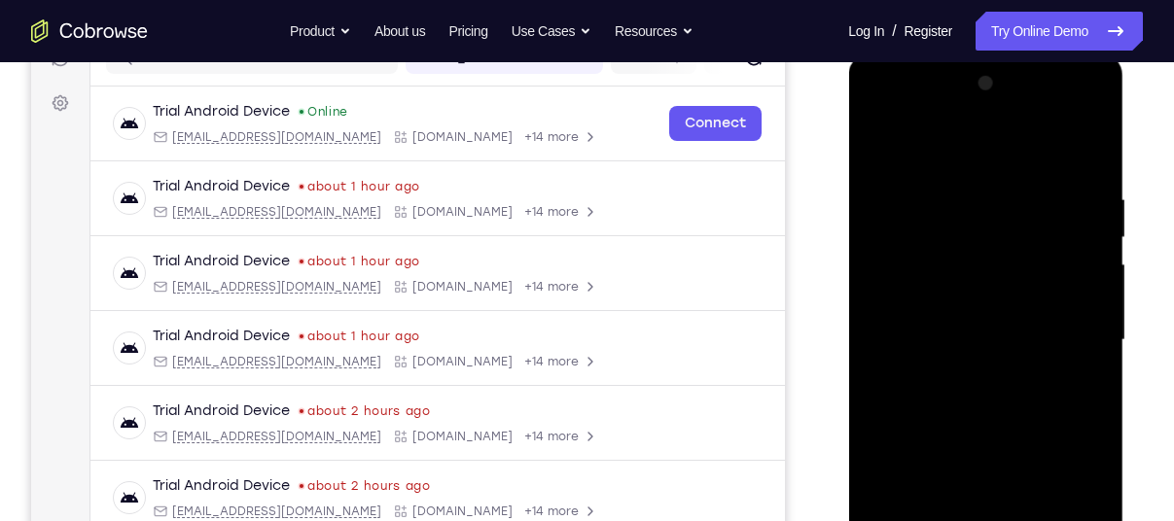
click at [1017, 233] on div at bounding box center [985, 340] width 245 height 545
click at [945, 304] on div at bounding box center [985, 340] width 245 height 545
click at [962, 336] on div at bounding box center [985, 340] width 245 height 545
click at [976, 411] on div at bounding box center [985, 340] width 245 height 545
click at [978, 404] on div at bounding box center [985, 340] width 245 height 545
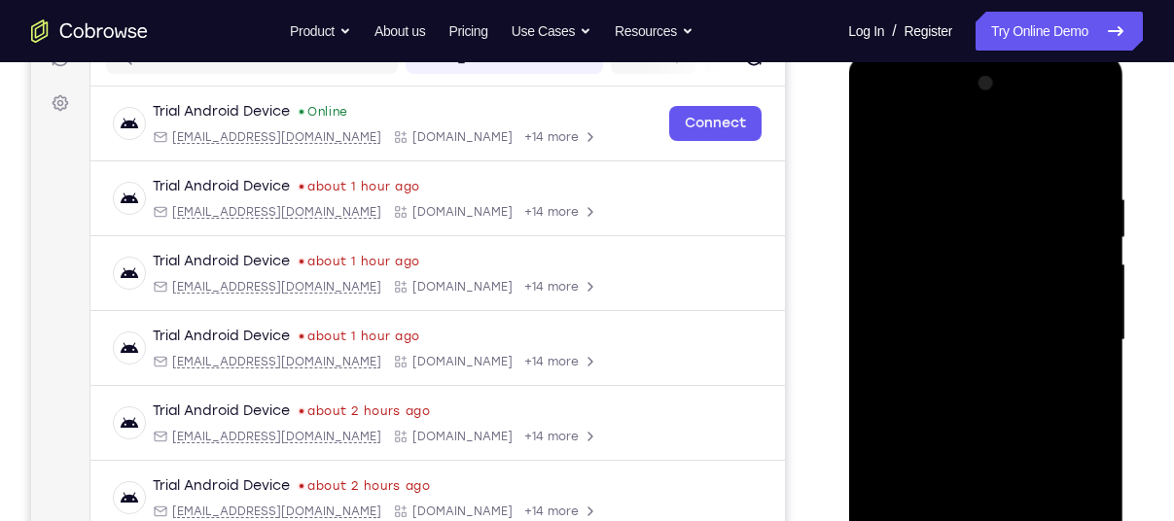
drag, startPoint x: 1029, startPoint y: 203, endPoint x: 1129, endPoint y: 571, distance: 381.1
click at [1125, 520] on html "Online web based iOS Simulators and Android Emulators. Run iPhone, iPad, Mobile…" at bounding box center [986, 345] width 277 height 584
drag, startPoint x: 1067, startPoint y: 349, endPoint x: 1079, endPoint y: 571, distance: 222.1
click at [1079, 520] on div at bounding box center [985, 340] width 245 height 545
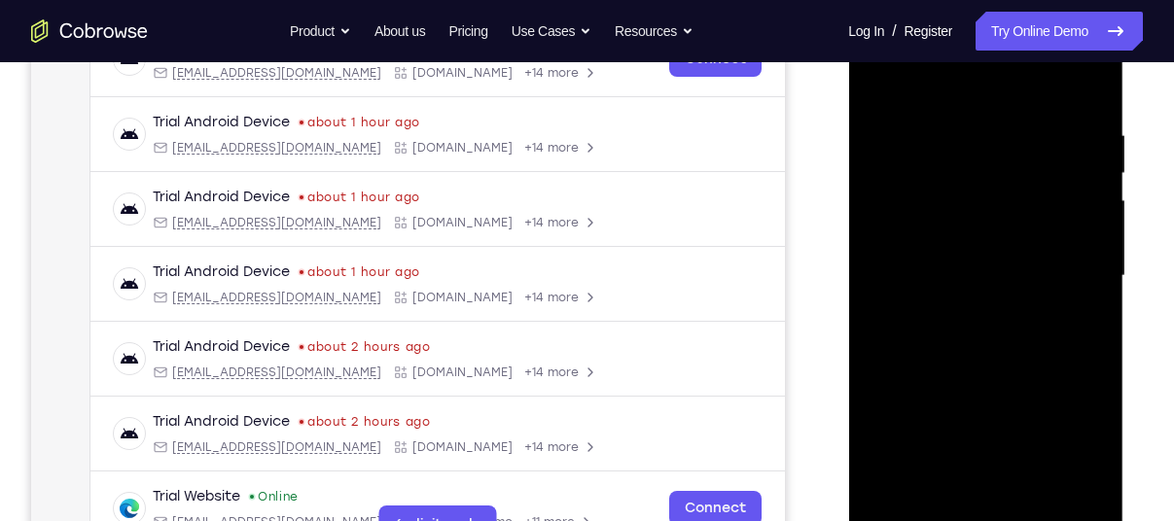
scroll to position [334, 0]
click at [1089, 94] on div at bounding box center [985, 275] width 245 height 545
click at [981, 503] on div at bounding box center [985, 275] width 245 height 545
drag, startPoint x: 1011, startPoint y: 383, endPoint x: 1063, endPoint y: 164, distance: 225.1
click at [1063, 164] on div at bounding box center [985, 275] width 245 height 545
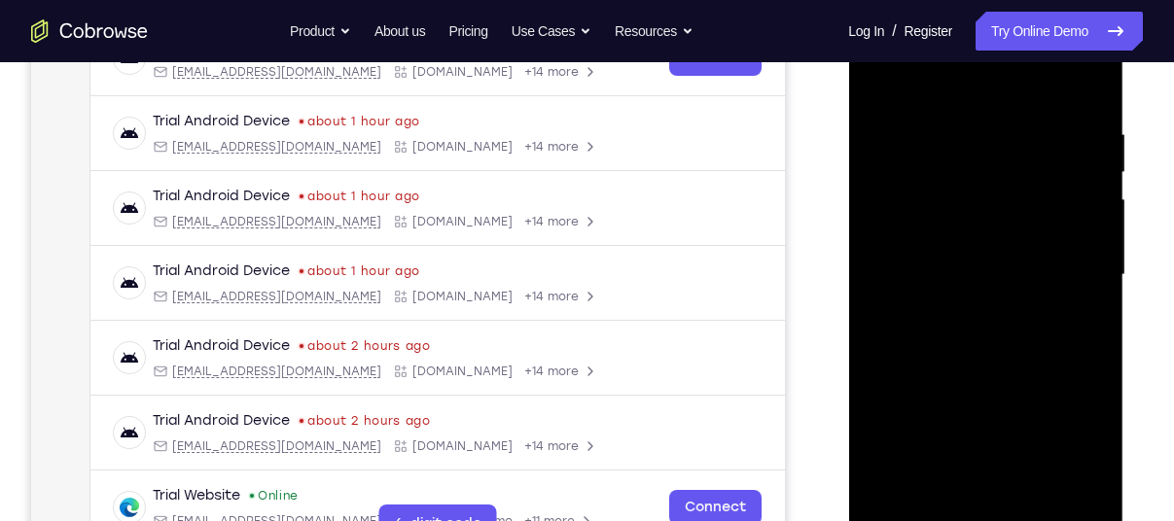
drag, startPoint x: 964, startPoint y: 346, endPoint x: 1029, endPoint y: 124, distance: 231.1
click at [1029, 124] on div at bounding box center [985, 275] width 245 height 545
drag, startPoint x: 974, startPoint y: 360, endPoint x: 1097, endPoint y: 24, distance: 357.6
click at [1097, 24] on div at bounding box center [985, 275] width 245 height 545
click at [893, 501] on div at bounding box center [985, 275] width 245 height 545
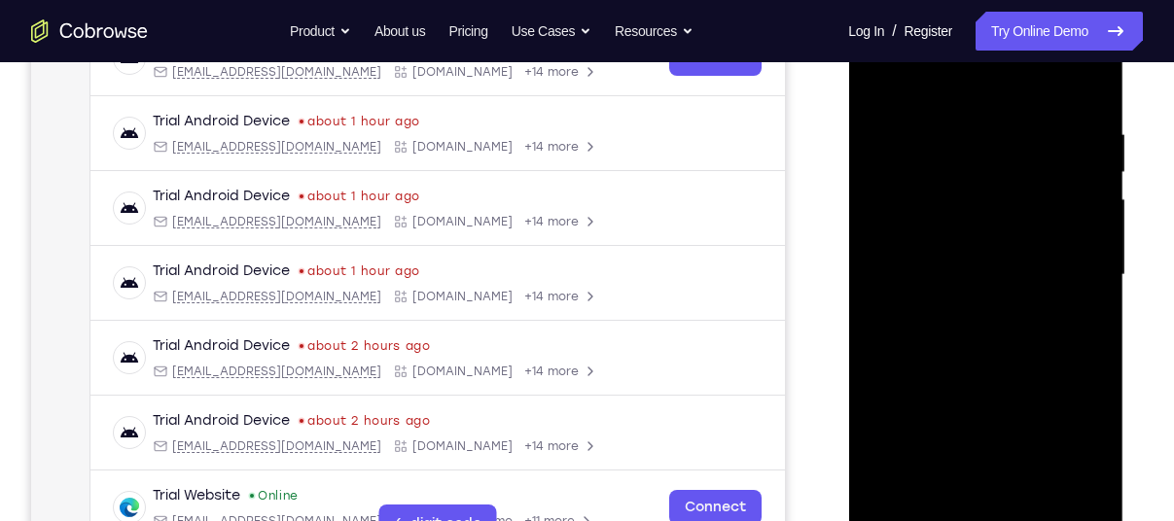
click at [893, 501] on div at bounding box center [985, 275] width 245 height 545
click at [949, 114] on div at bounding box center [985, 275] width 245 height 545
click at [1088, 253] on div at bounding box center [985, 275] width 245 height 545
click at [1081, 245] on div at bounding box center [985, 275] width 245 height 545
click at [1079, 245] on div at bounding box center [985, 275] width 245 height 545
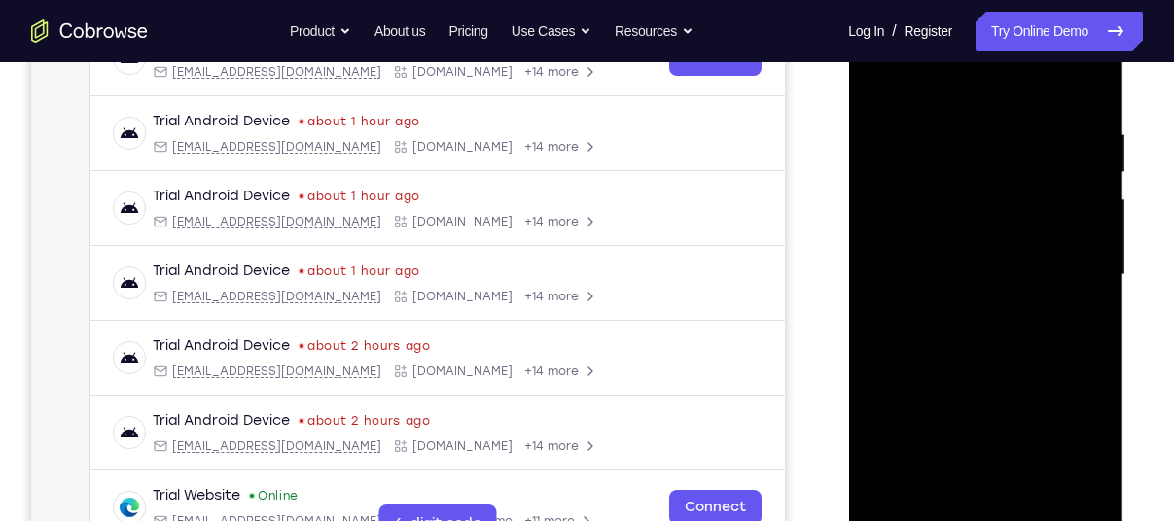
click at [1060, 200] on div at bounding box center [985, 275] width 245 height 545
click at [1064, 201] on div at bounding box center [985, 275] width 245 height 545
click at [1065, 198] on div at bounding box center [985, 275] width 245 height 545
drag, startPoint x: 1072, startPoint y: 265, endPoint x: 811, endPoint y: 284, distance: 261.4
click at [848, 284] on html "Online web based iOS Simulators and Android Emulators. Run iPhone, iPad, Mobile…" at bounding box center [986, 280] width 277 height 584
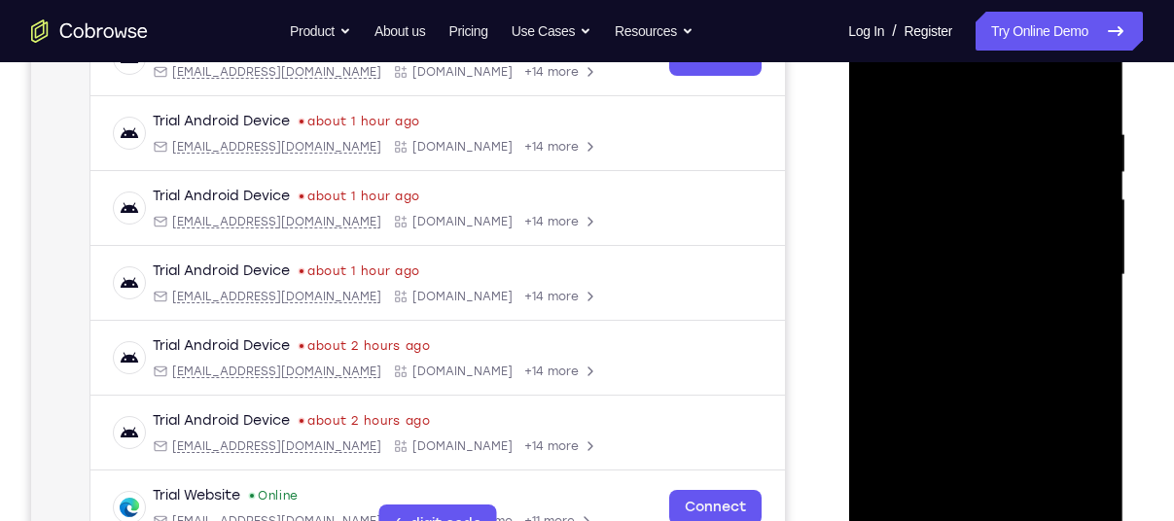
click at [1053, 210] on div at bounding box center [985, 275] width 245 height 545
click at [1085, 216] on div at bounding box center [985, 275] width 245 height 545
click at [1087, 214] on div at bounding box center [985, 275] width 245 height 545
click at [1092, 212] on div at bounding box center [985, 275] width 245 height 545
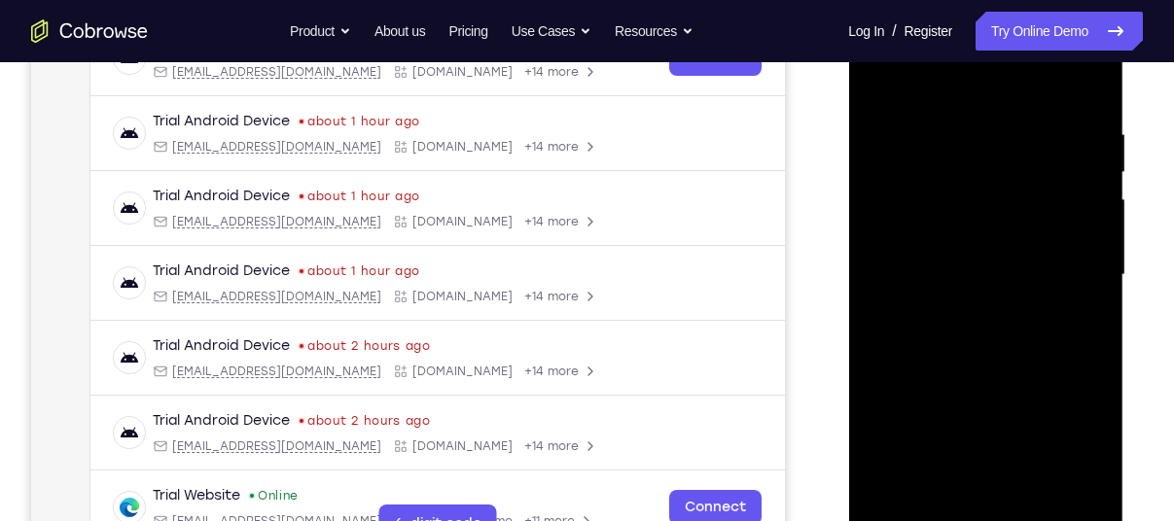
click at [1092, 212] on div at bounding box center [985, 275] width 245 height 545
drag, startPoint x: 1082, startPoint y: 226, endPoint x: 728, endPoint y: 204, distance: 354.7
click at [848, 204] on html "Online web based iOS Simulators and Android Emulators. Run iPhone, iPad, Mobile…" at bounding box center [986, 280] width 277 height 584
drag, startPoint x: 1062, startPoint y: 229, endPoint x: 790, endPoint y: 268, distance: 275.2
click at [848, 268] on html "Online web based iOS Simulators and Android Emulators. Run iPhone, iPad, Mobile…" at bounding box center [986, 280] width 277 height 584
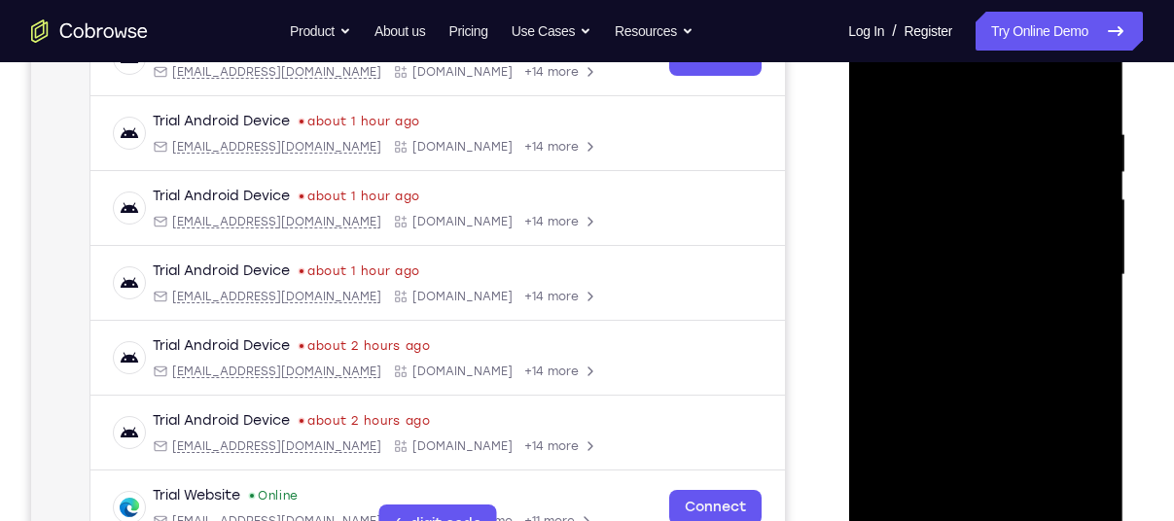
click at [1075, 269] on div at bounding box center [985, 275] width 245 height 545
drag, startPoint x: 946, startPoint y: 288, endPoint x: 840, endPoint y: 311, distance: 108.6
click at [848, 311] on html "Online web based iOS Simulators and Android Emulators. Run iPhone, iPad, Mobile…" at bounding box center [986, 280] width 277 height 584
drag, startPoint x: 1078, startPoint y: 241, endPoint x: 907, endPoint y: 286, distance: 176.9
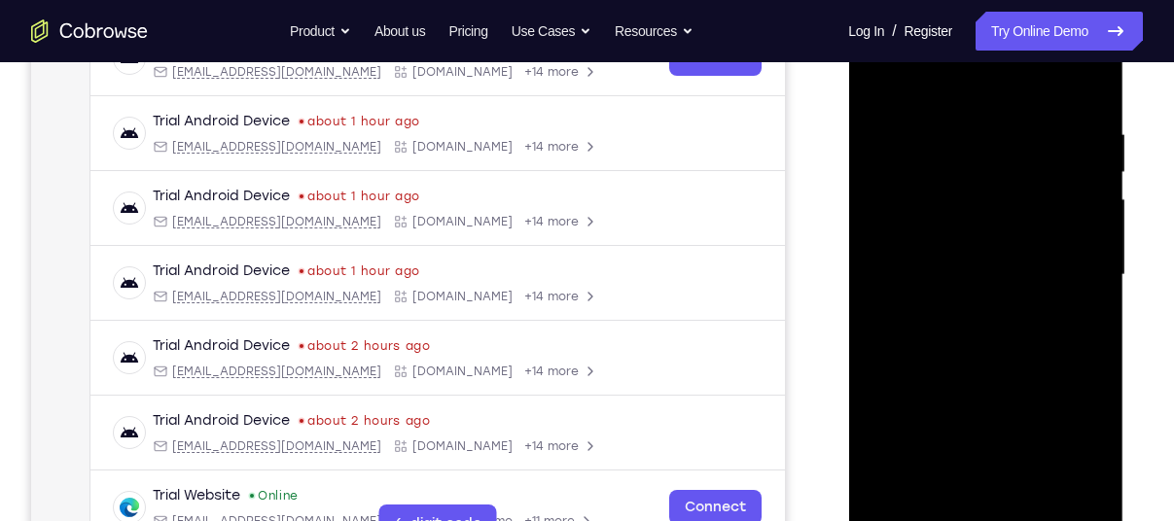
click at [907, 286] on div at bounding box center [985, 275] width 245 height 545
click at [1087, 95] on div at bounding box center [985, 275] width 245 height 545
click at [940, 503] on div at bounding box center [985, 275] width 245 height 545
click at [1037, 72] on div at bounding box center [985, 275] width 245 height 545
click at [938, 276] on div at bounding box center [985, 275] width 245 height 545
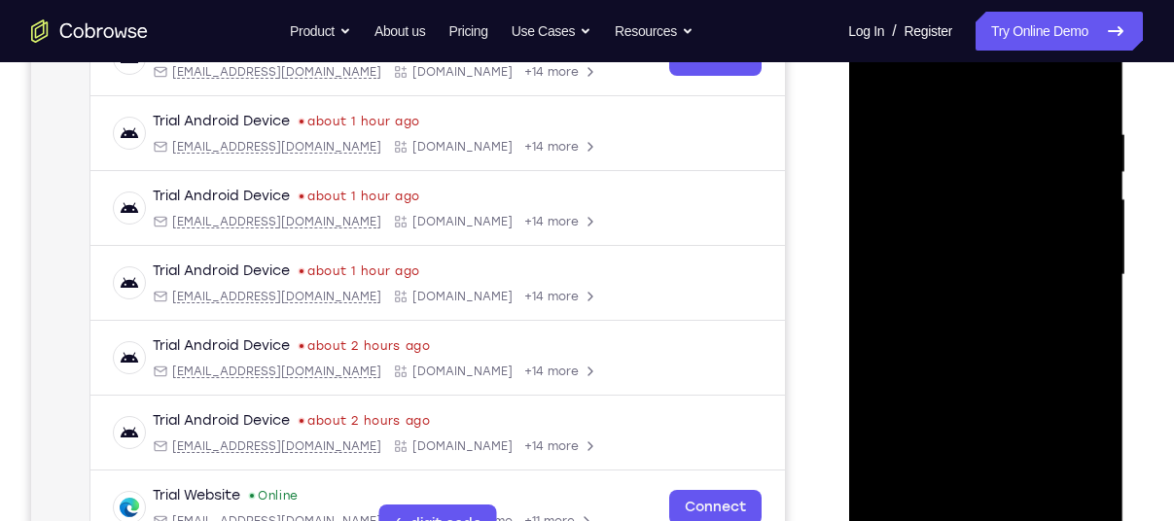
click at [892, 124] on div at bounding box center [985, 275] width 245 height 545
click at [877, 70] on div at bounding box center [985, 275] width 245 height 545
click at [950, 234] on div at bounding box center [985, 275] width 245 height 545
click at [881, 74] on div at bounding box center [985, 275] width 245 height 545
click at [957, 276] on div at bounding box center [985, 275] width 245 height 545
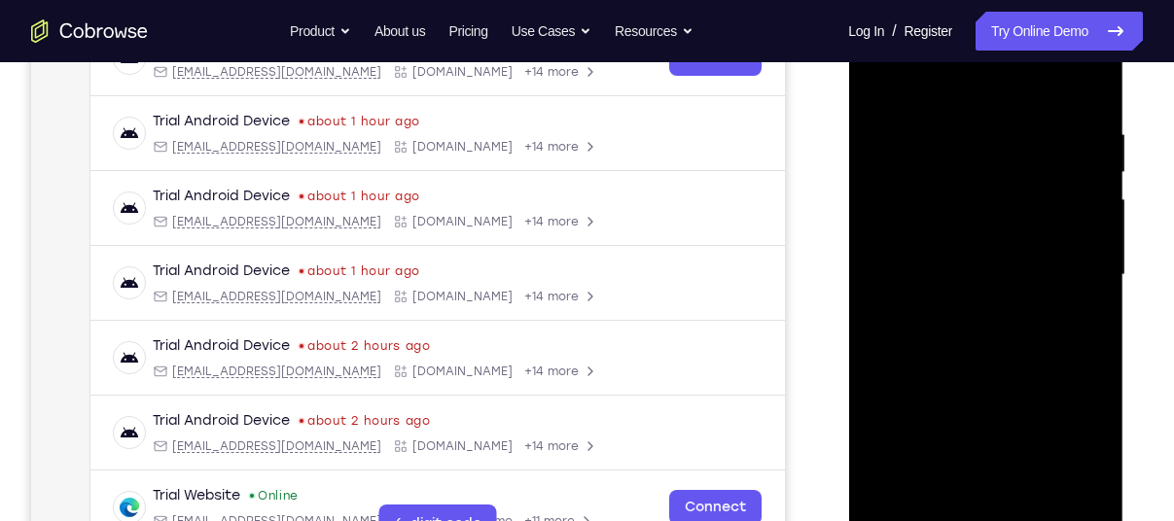
click at [884, 82] on div at bounding box center [985, 275] width 245 height 545
click at [880, 75] on div at bounding box center [985, 275] width 245 height 545
drag, startPoint x: 944, startPoint y: 249, endPoint x: 989, endPoint y: 139, distance: 118.7
click at [989, 139] on div at bounding box center [985, 275] width 245 height 545
click at [943, 238] on div at bounding box center [985, 275] width 245 height 545
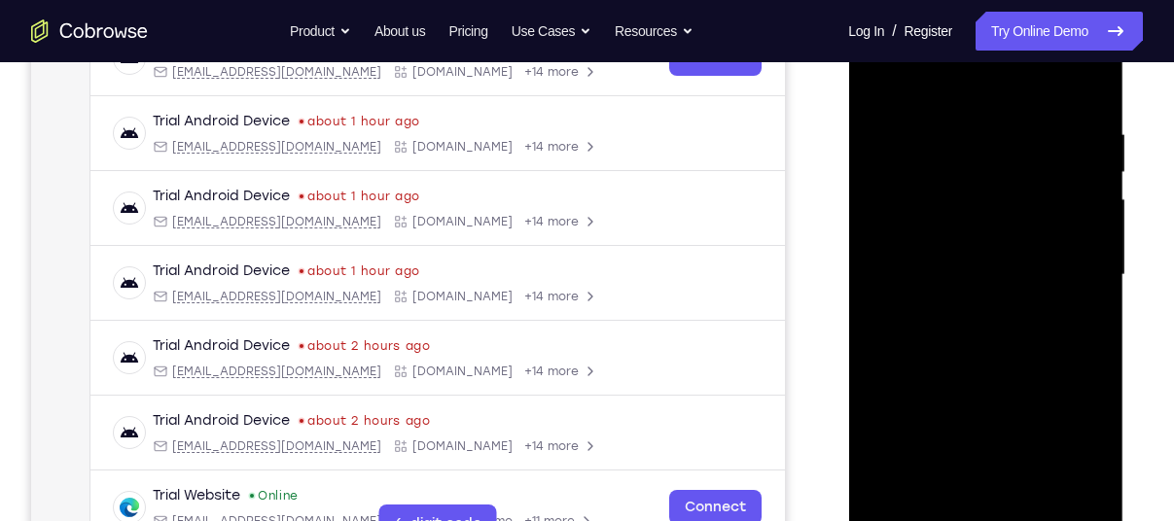
drag, startPoint x: 939, startPoint y: 191, endPoint x: 912, endPoint y: 335, distance: 146.3
click at [912, 335] on div at bounding box center [985, 275] width 245 height 545
click at [898, 500] on div at bounding box center [985, 275] width 245 height 545
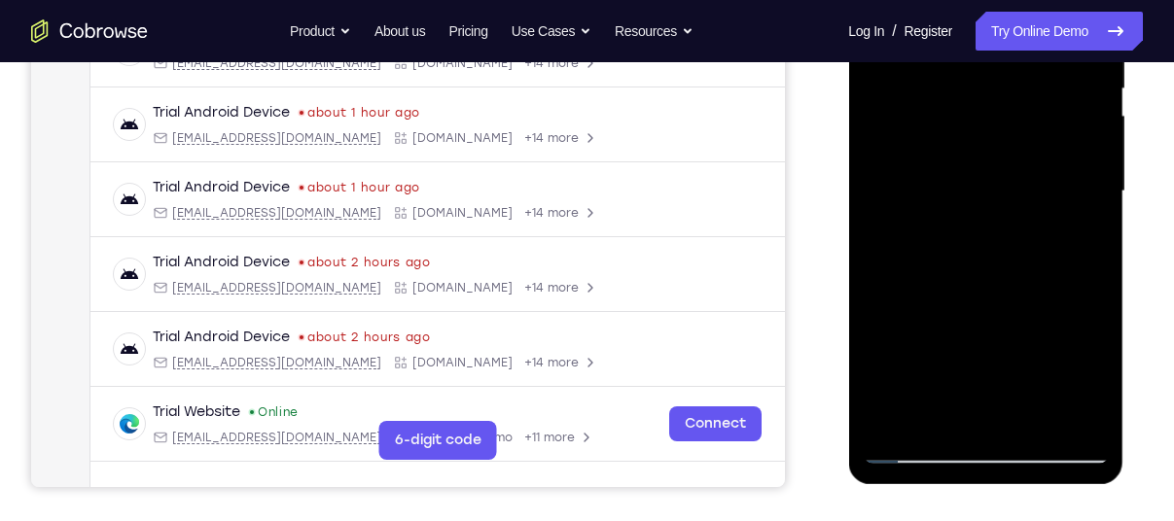
click at [918, 451] on div at bounding box center [985, 191] width 245 height 545
click at [943, 154] on div at bounding box center [985, 191] width 245 height 545
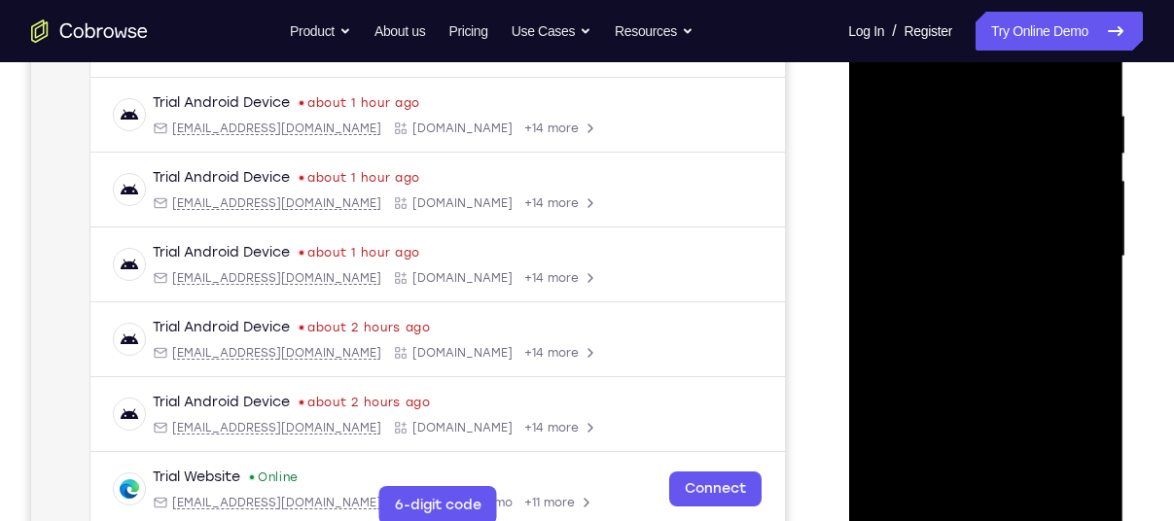
scroll to position [412, 0]
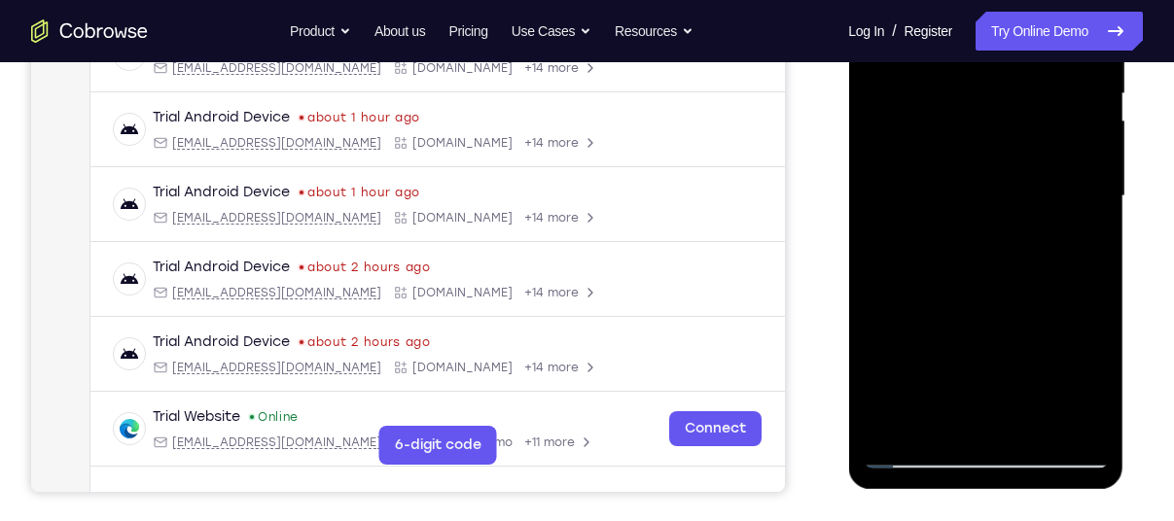
click at [898, 424] on div at bounding box center [985, 196] width 245 height 545
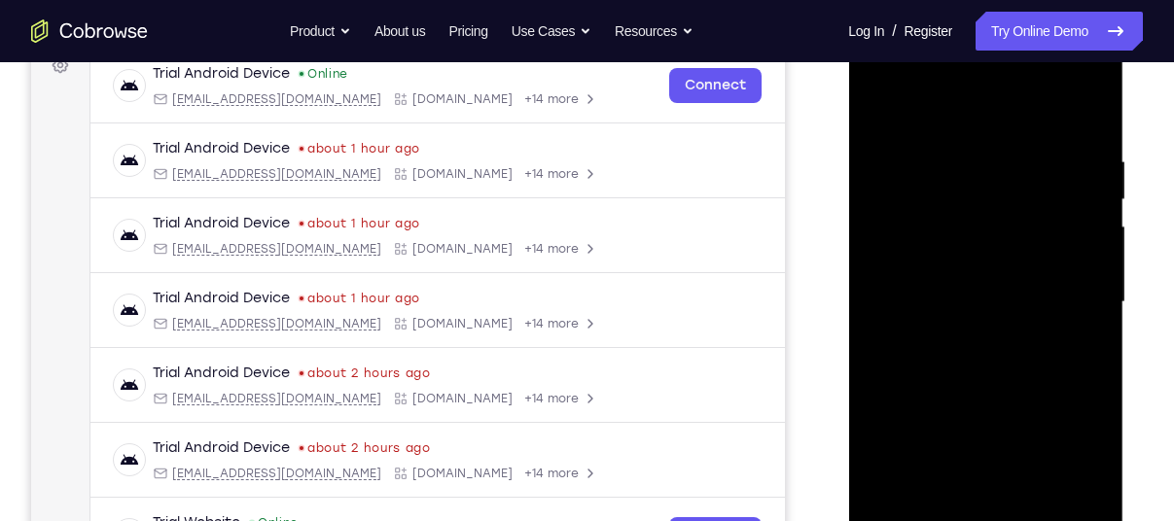
drag, startPoint x: 1007, startPoint y: 134, endPoint x: 994, endPoint y: 326, distance: 192.0
click at [994, 326] on div at bounding box center [985, 302] width 245 height 545
